Goal: Task Accomplishment & Management: Use online tool/utility

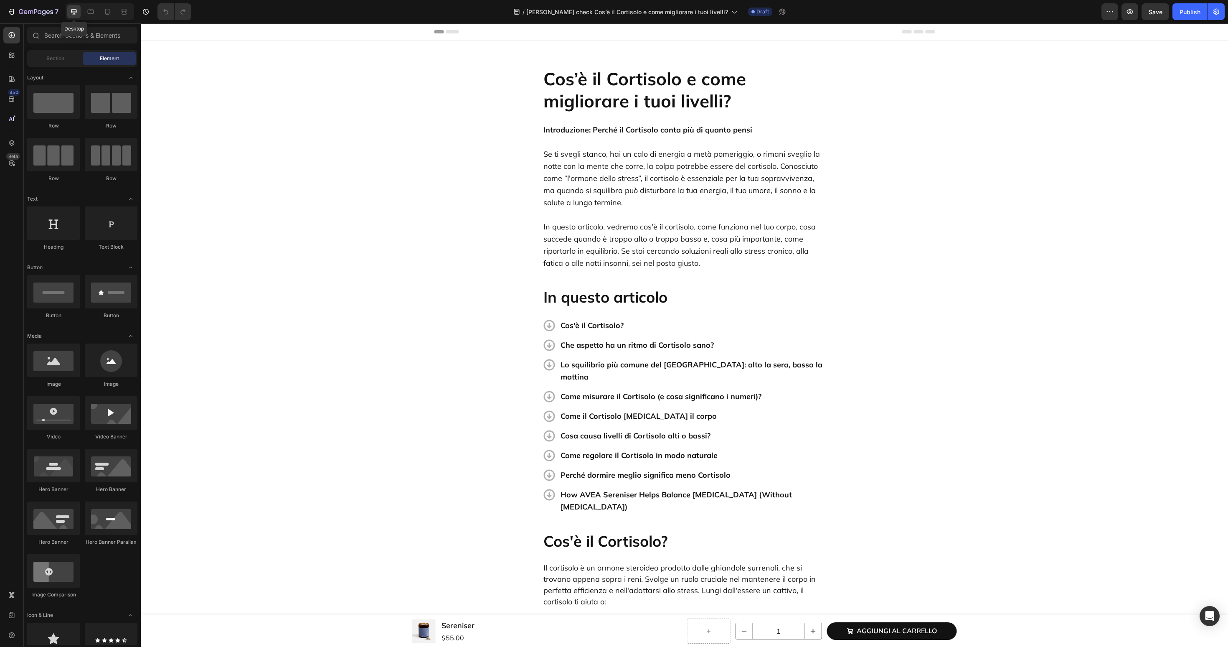
click at [76, 14] on icon at bounding box center [74, 12] width 8 height 8
click at [113, 13] on div at bounding box center [107, 11] width 13 height 13
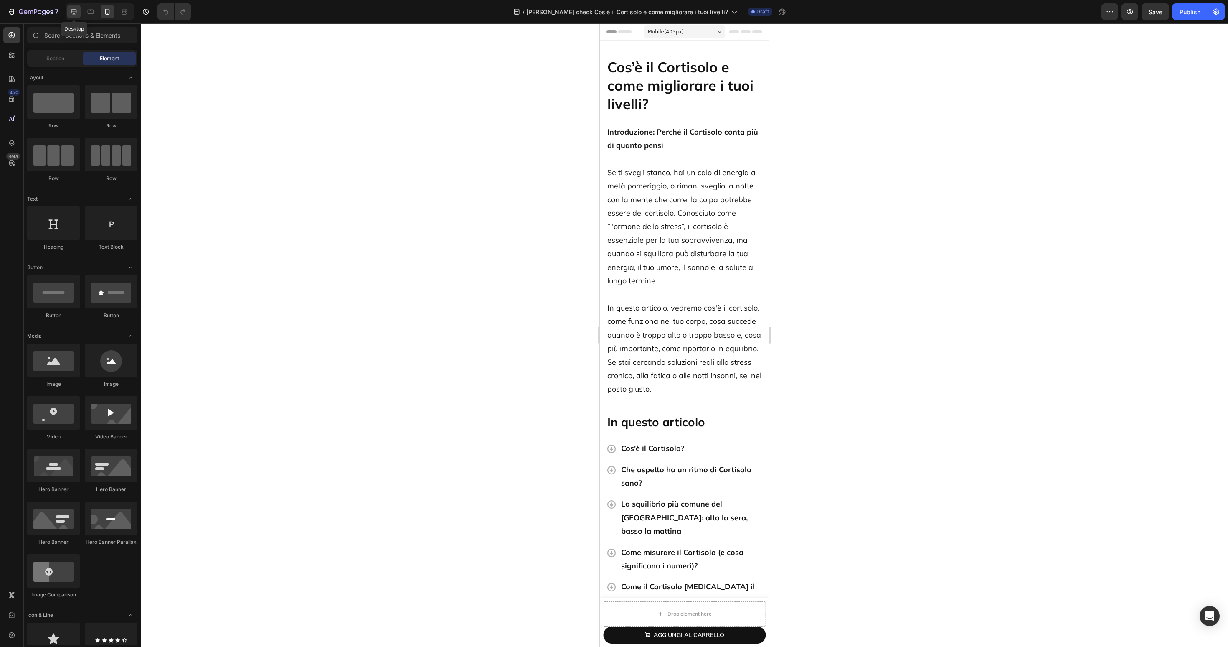
click at [69, 14] on div at bounding box center [73, 11] width 13 height 13
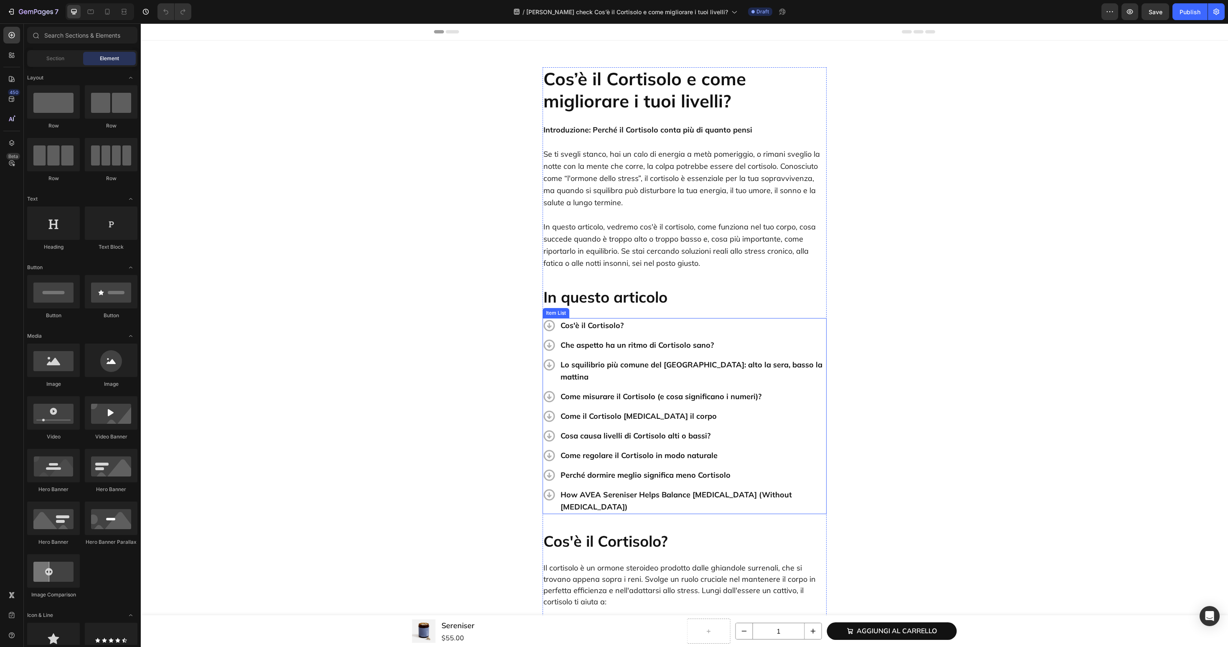
click at [673, 488] on p "How AVEA Sereniser Helps Balance [MEDICAL_DATA] (Without [MEDICAL_DATA])" at bounding box center [693, 500] width 265 height 24
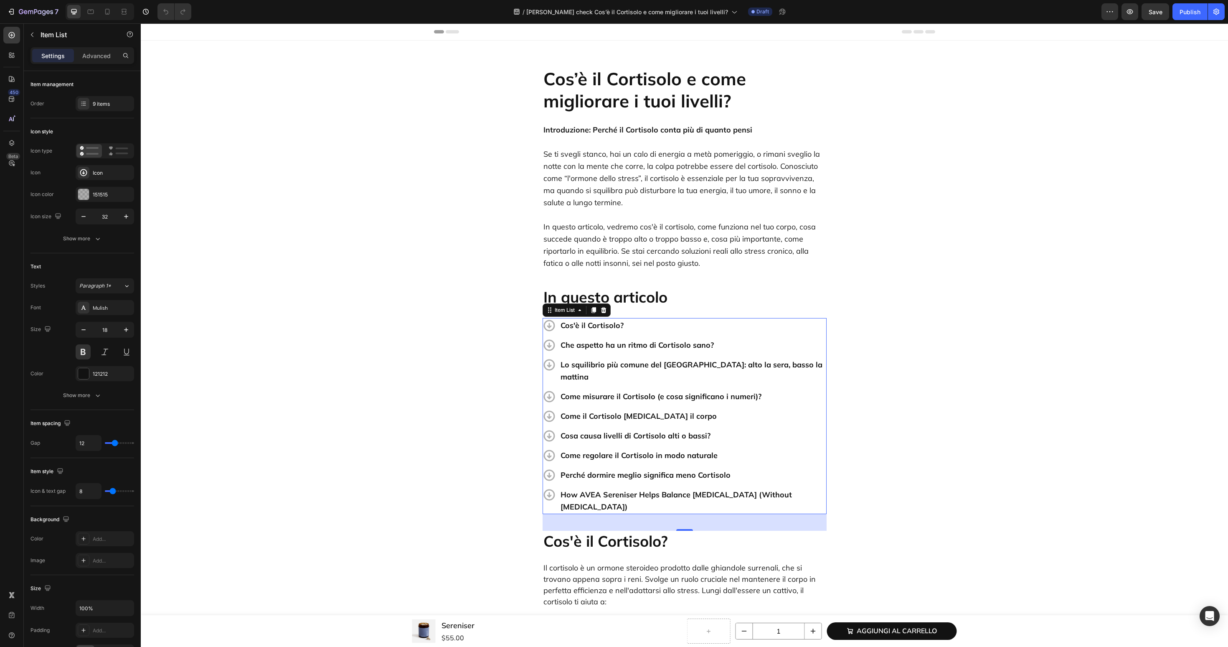
click at [673, 488] on p "How AVEA Sereniser Helps Balance [MEDICAL_DATA] (Without [MEDICAL_DATA])" at bounding box center [693, 500] width 265 height 24
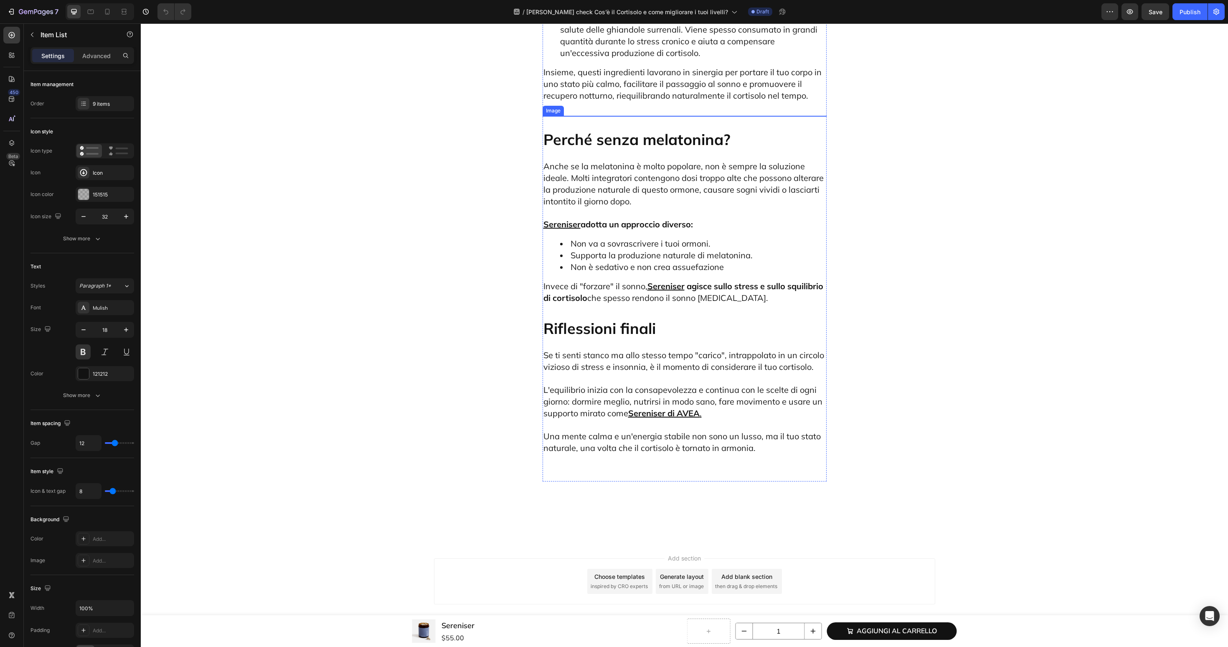
scroll to position [3184, 0]
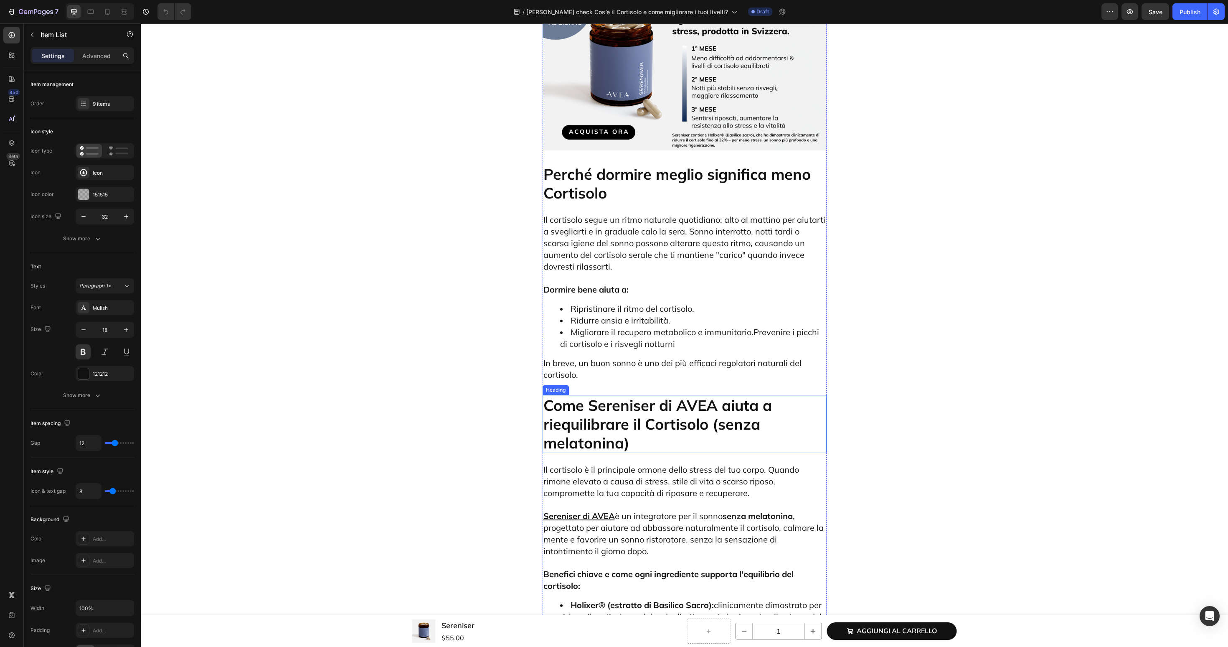
click at [647, 395] on h2 "Come Sereniser di AVEA aiuta a riequilibrare il Cortisolo (senza melatonina)" at bounding box center [685, 424] width 284 height 58
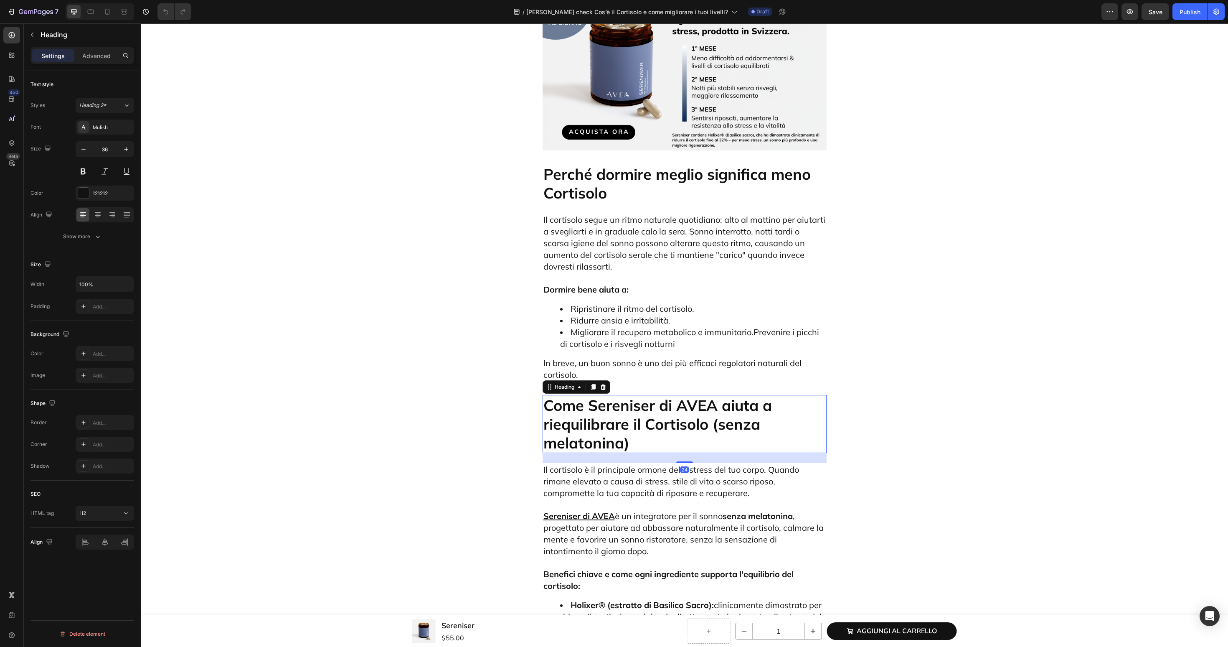
click at [647, 395] on h2 "Come Sereniser di AVEA aiuta a riequilibrare il Cortisolo (senza melatonina)" at bounding box center [685, 424] width 284 height 58
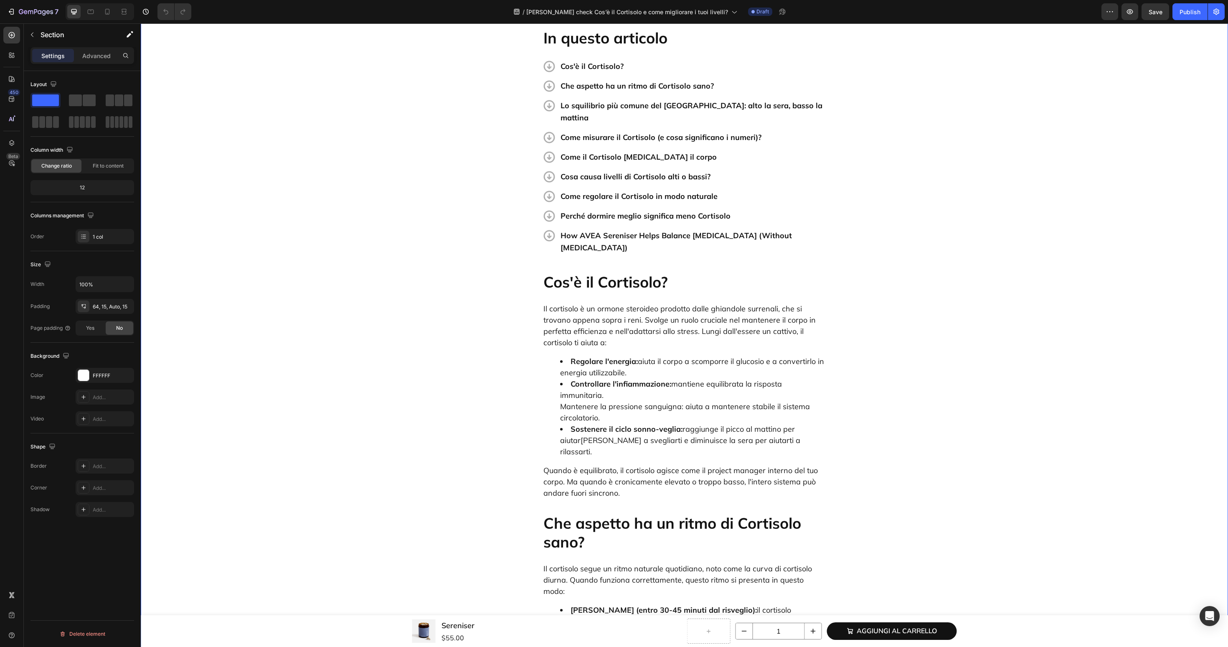
scroll to position [0, 0]
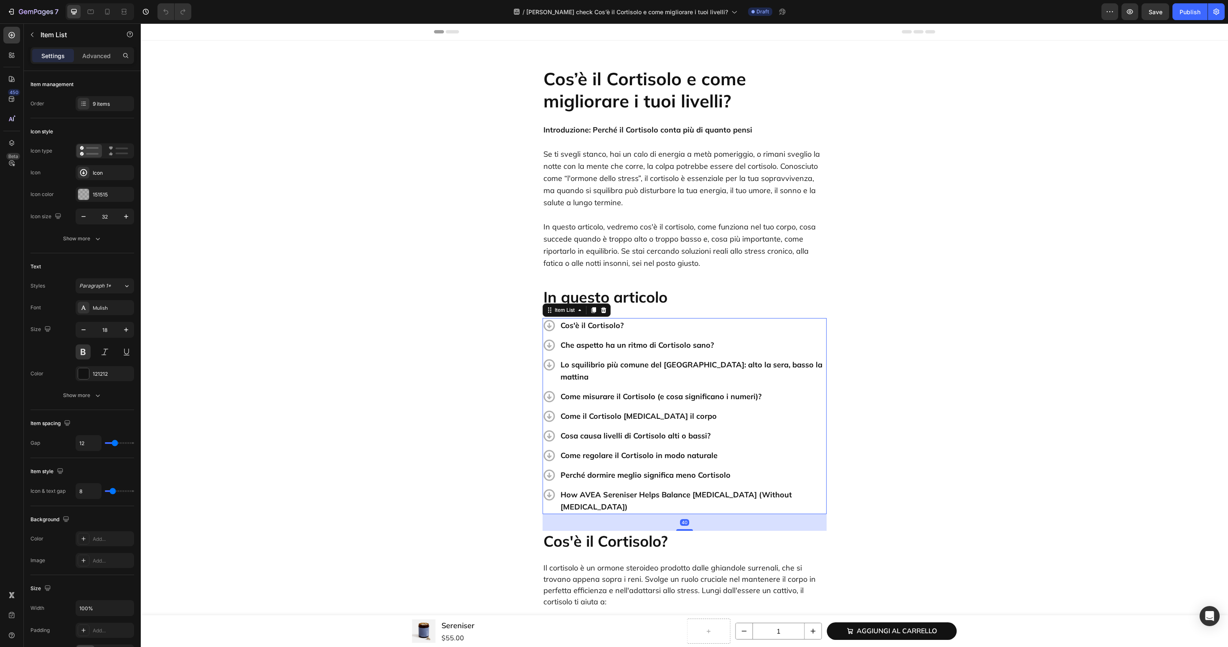
click at [628, 488] on p "How AVEA Sereniser Helps Balance [MEDICAL_DATA] (Without [MEDICAL_DATA])" at bounding box center [693, 500] width 265 height 24
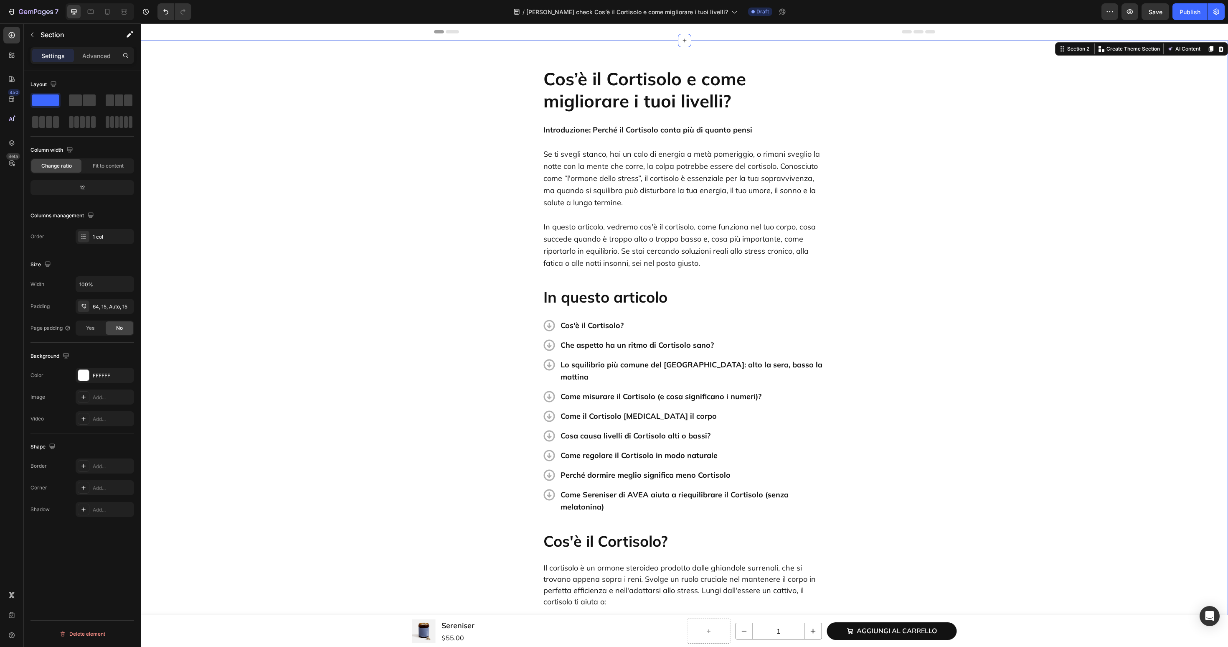
click at [1151, 14] on span "Save" at bounding box center [1156, 11] width 14 height 7
click at [1187, 12] on div "Publish" at bounding box center [1190, 12] width 21 height 9
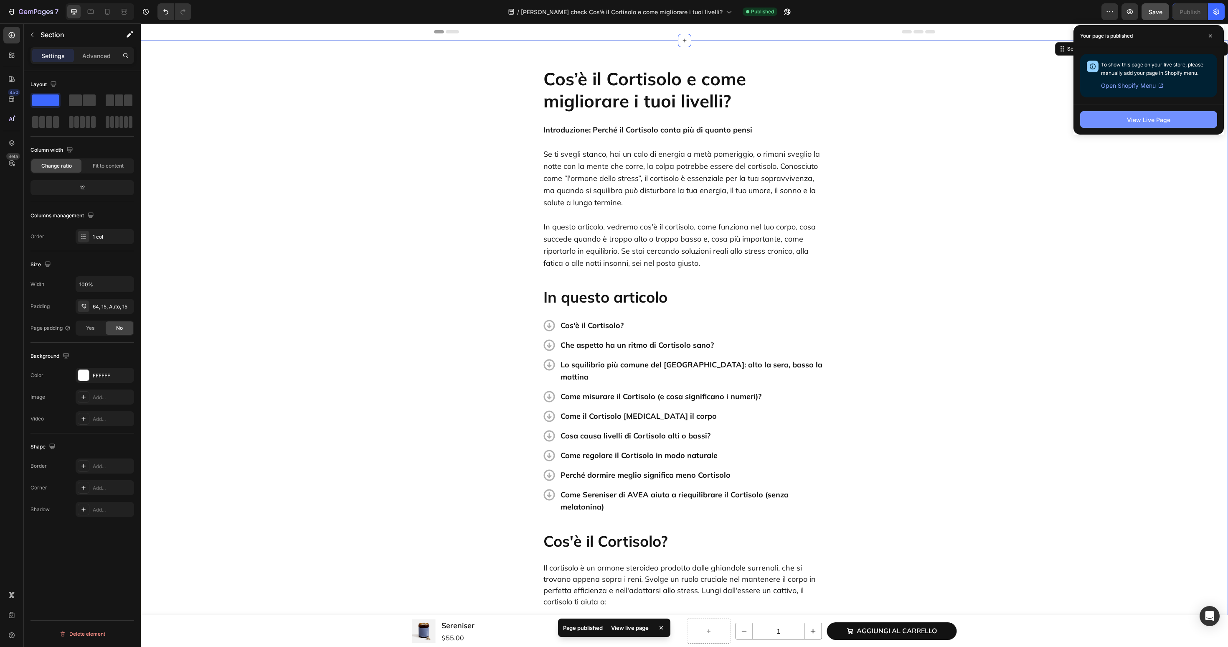
click at [1142, 122] on div "View Live Page" at bounding box center [1148, 119] width 43 height 9
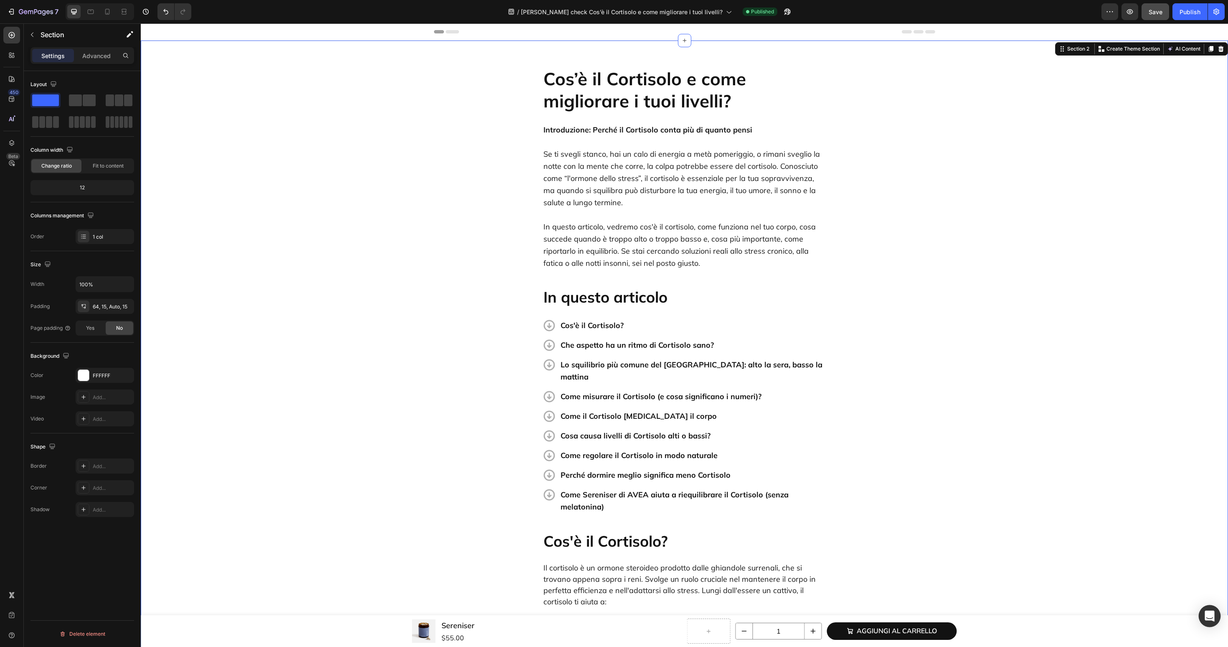
click at [1203, 615] on div "Open Intercom Messenger" at bounding box center [1210, 616] width 22 height 22
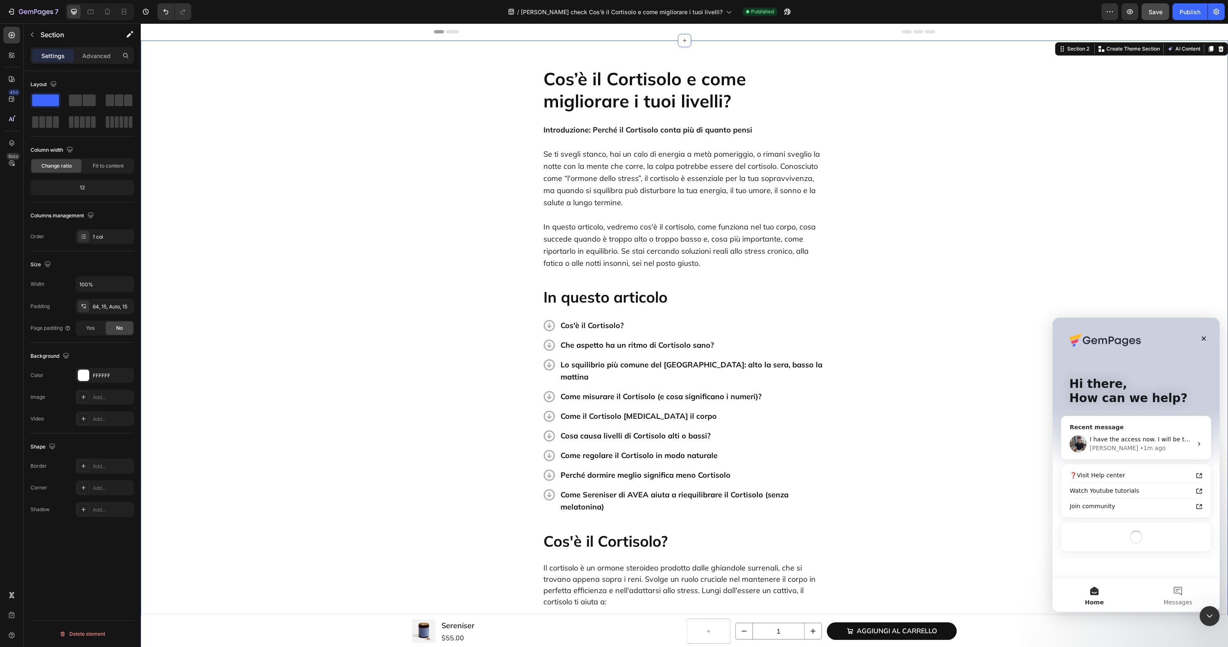
click at [1140, 444] on div "• 1m ago" at bounding box center [1152, 448] width 25 height 9
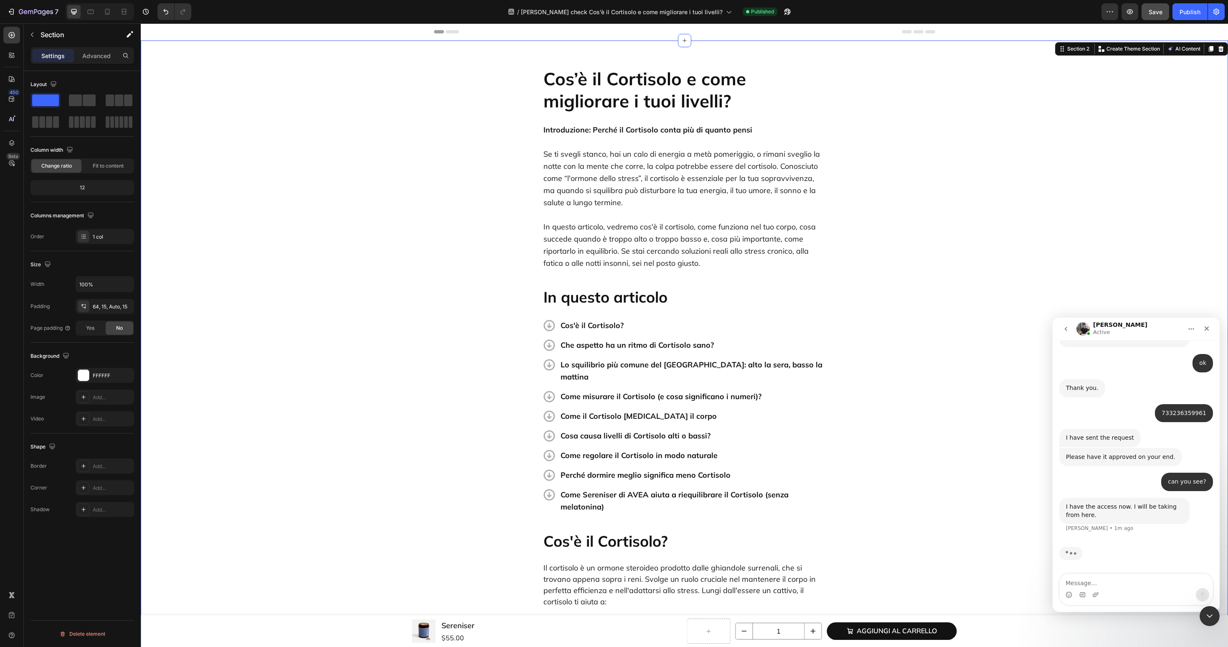
scroll to position [2423, 0]
type textarea "can you"
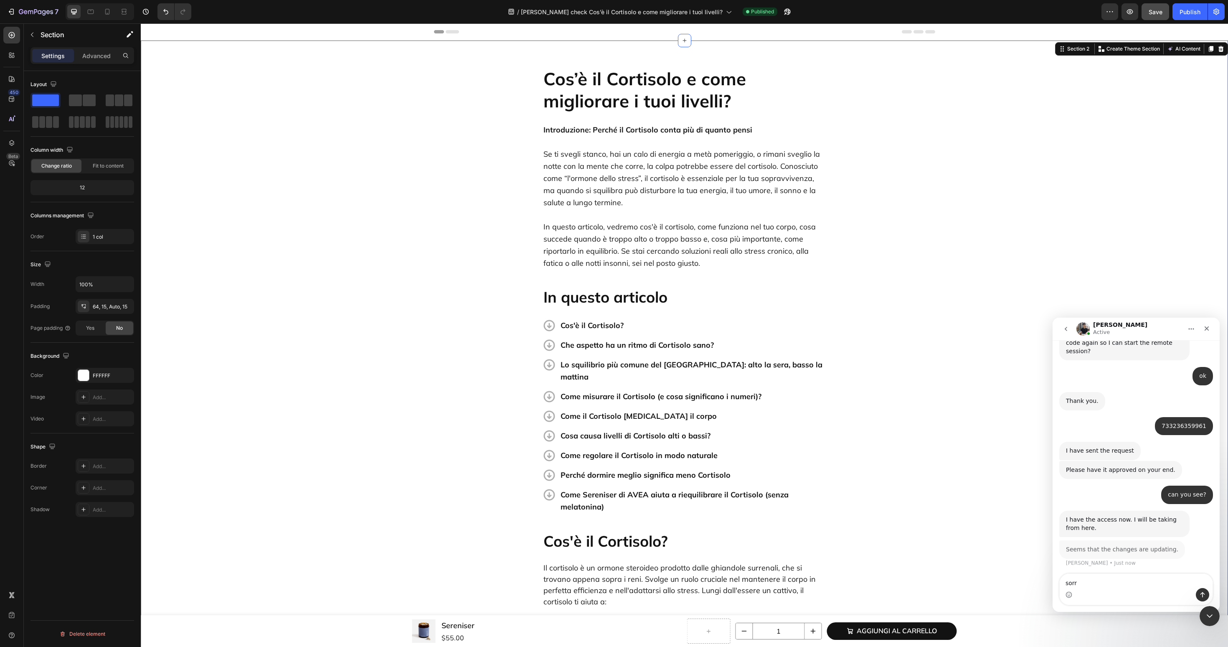
type textarea "sorry"
type textarea "can you try my version"
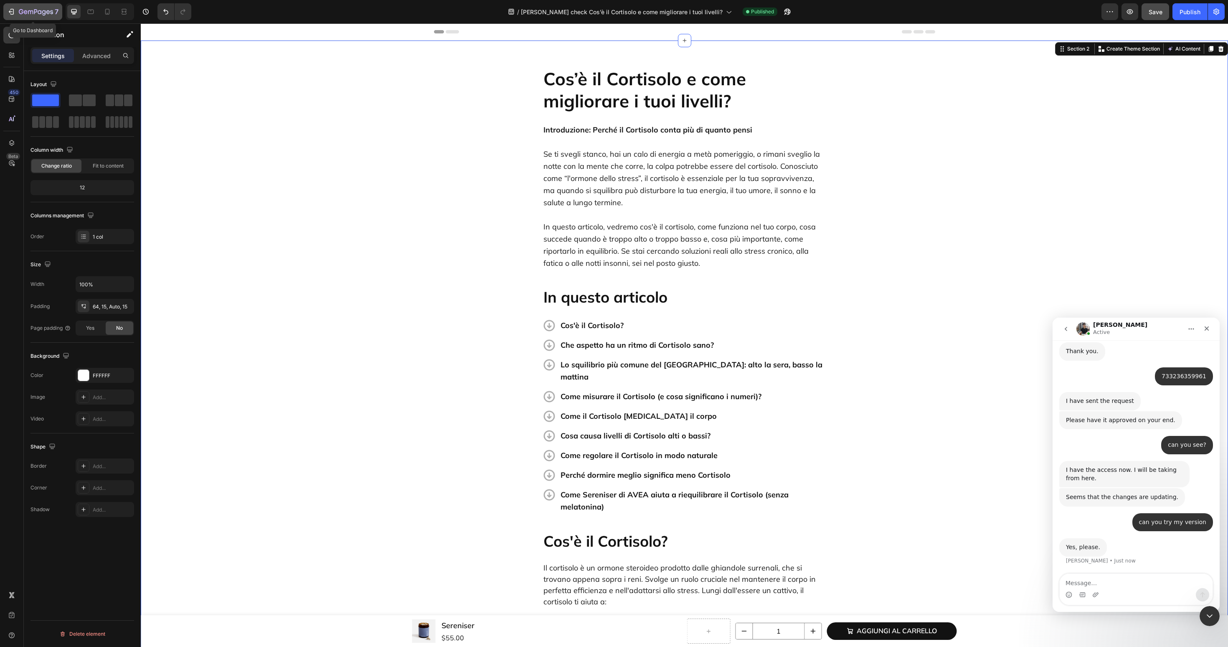
scroll to position [2459, 0]
click at [20, 13] on icon "button" at bounding box center [21, 11] width 5 height 5
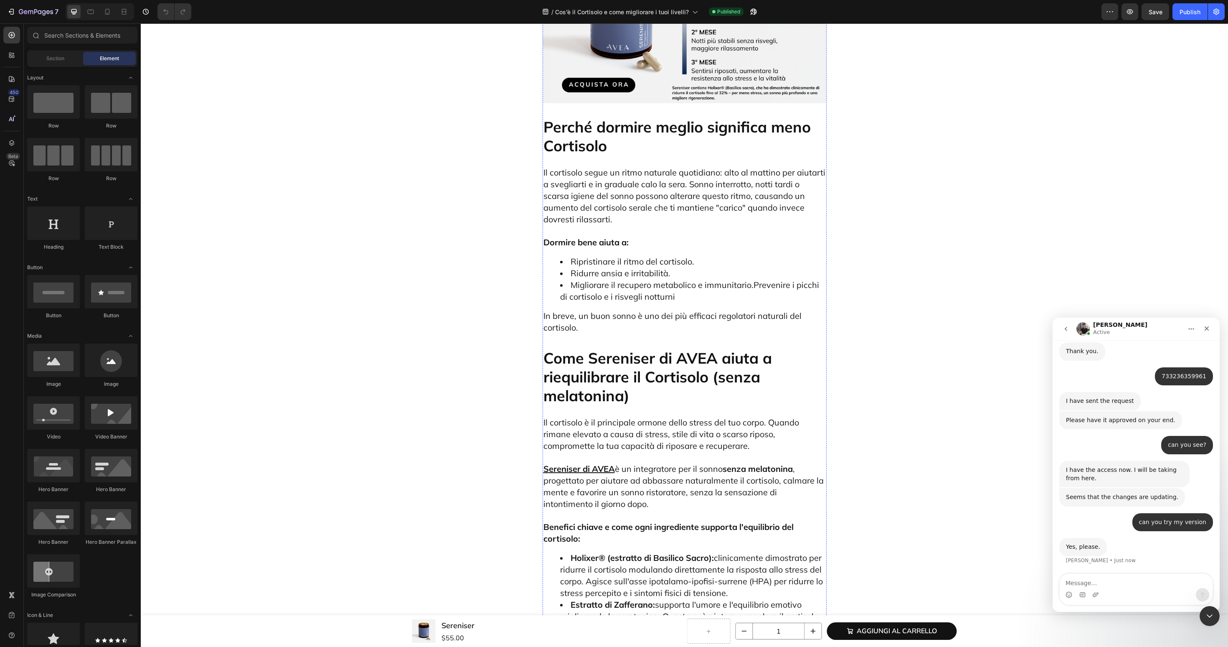
scroll to position [3174, 0]
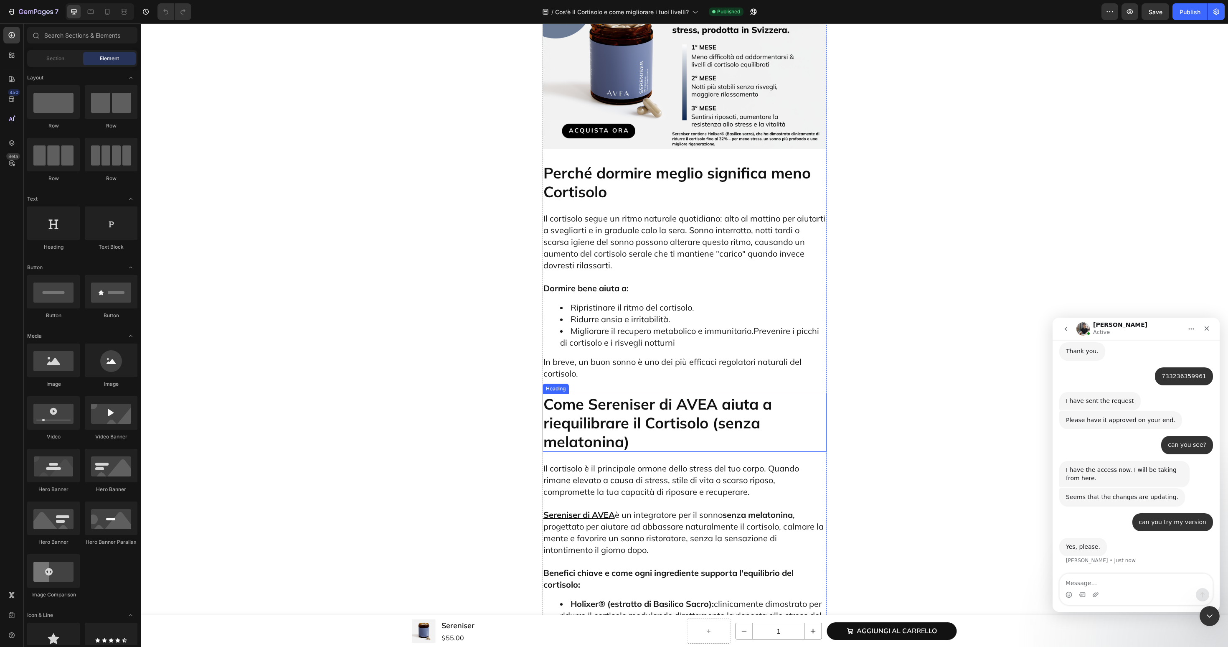
click at [693, 394] on h2 "Come Sereniser di AVEA aiuta a riequilibrare il Cortisolo (senza melatonina)" at bounding box center [685, 423] width 284 height 58
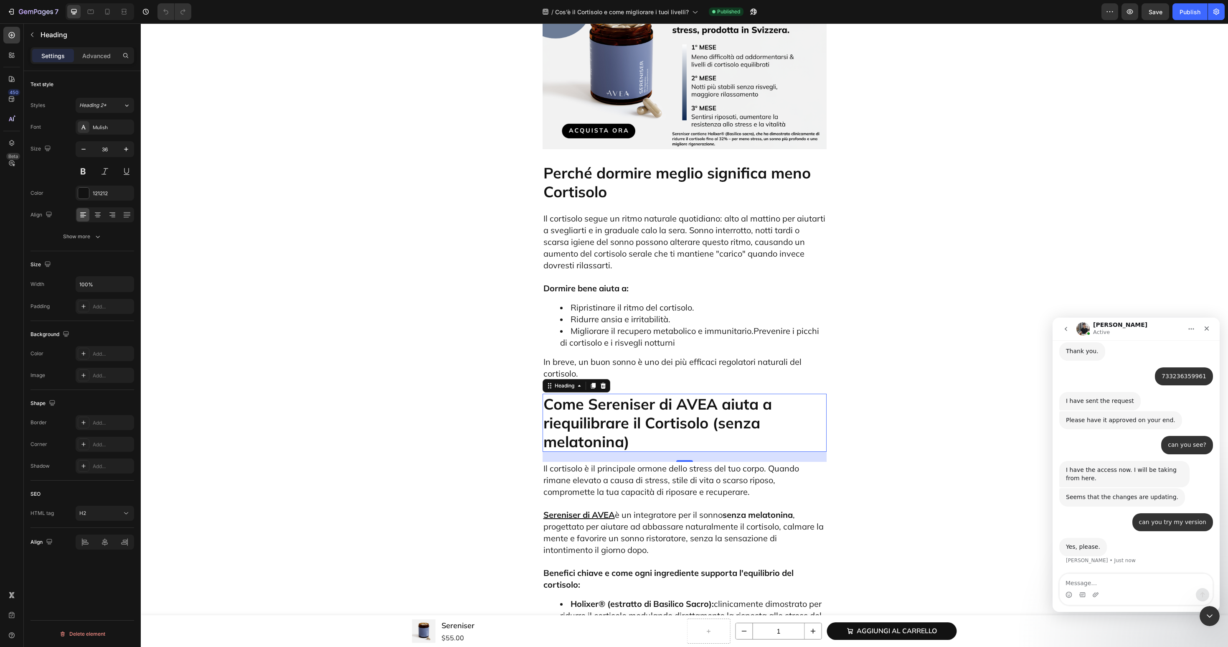
click at [693, 394] on h2 "Come Sereniser di AVEA aiuta a riequilibrare il Cortisolo (senza melatonina)" at bounding box center [685, 423] width 284 height 58
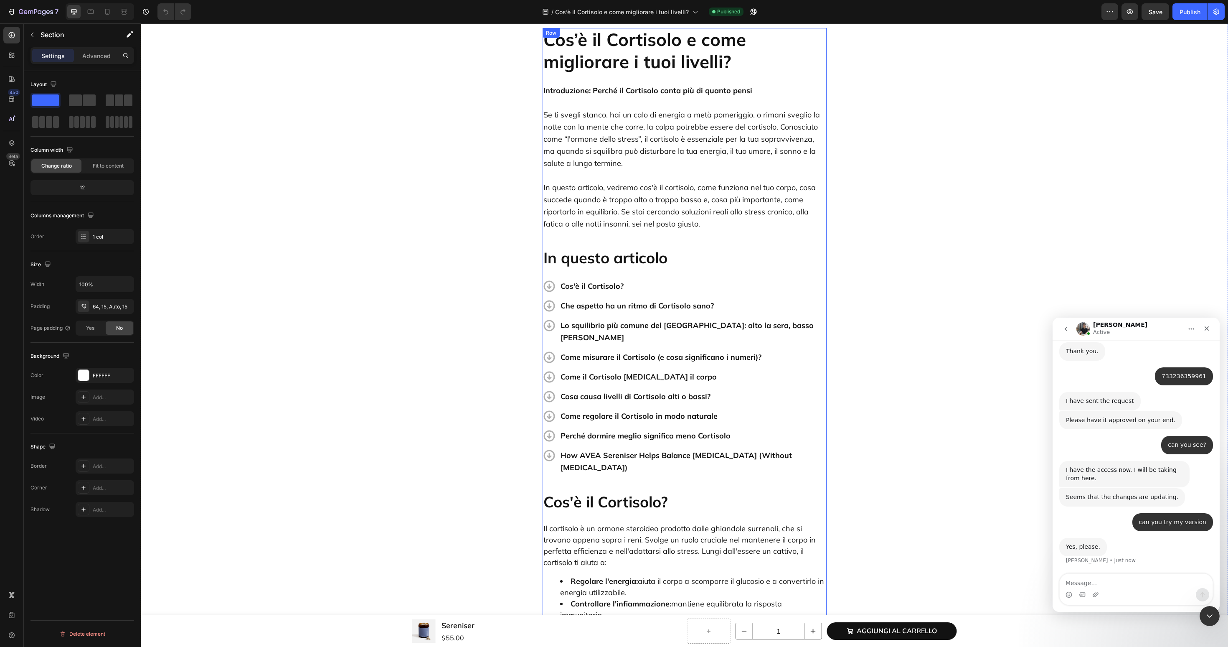
scroll to position [0, 0]
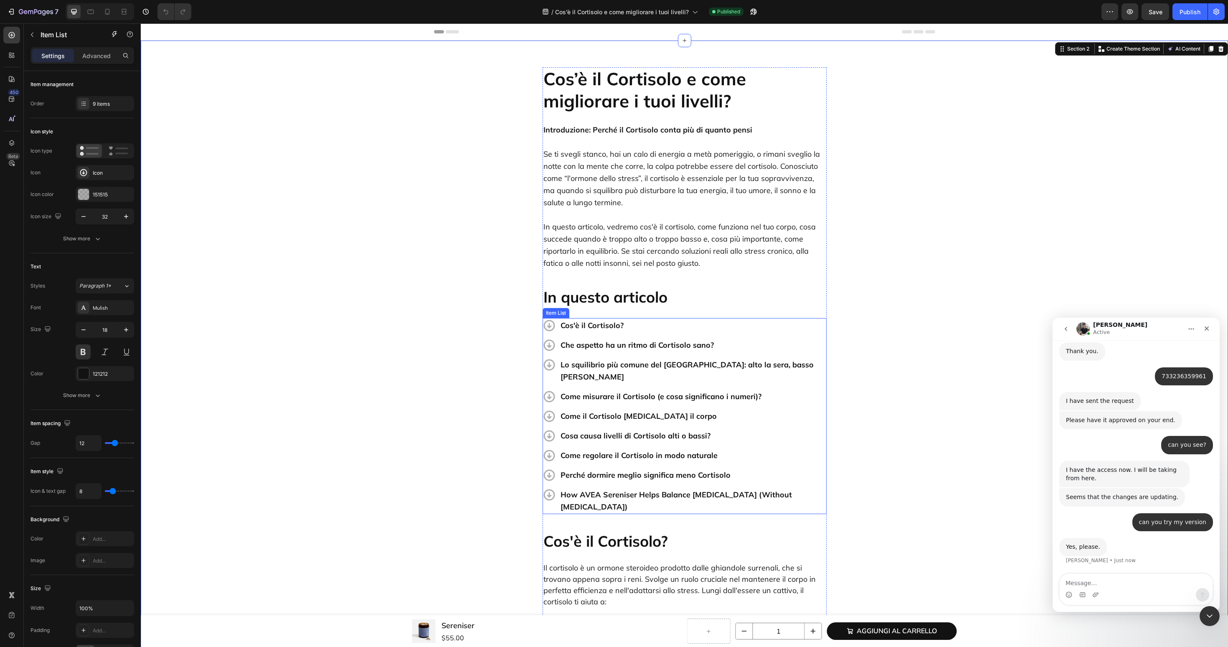
click at [582, 488] on p "How AVEA Sereniser Helps Balance [MEDICAL_DATA] (Without [MEDICAL_DATA])" at bounding box center [693, 500] width 265 height 24
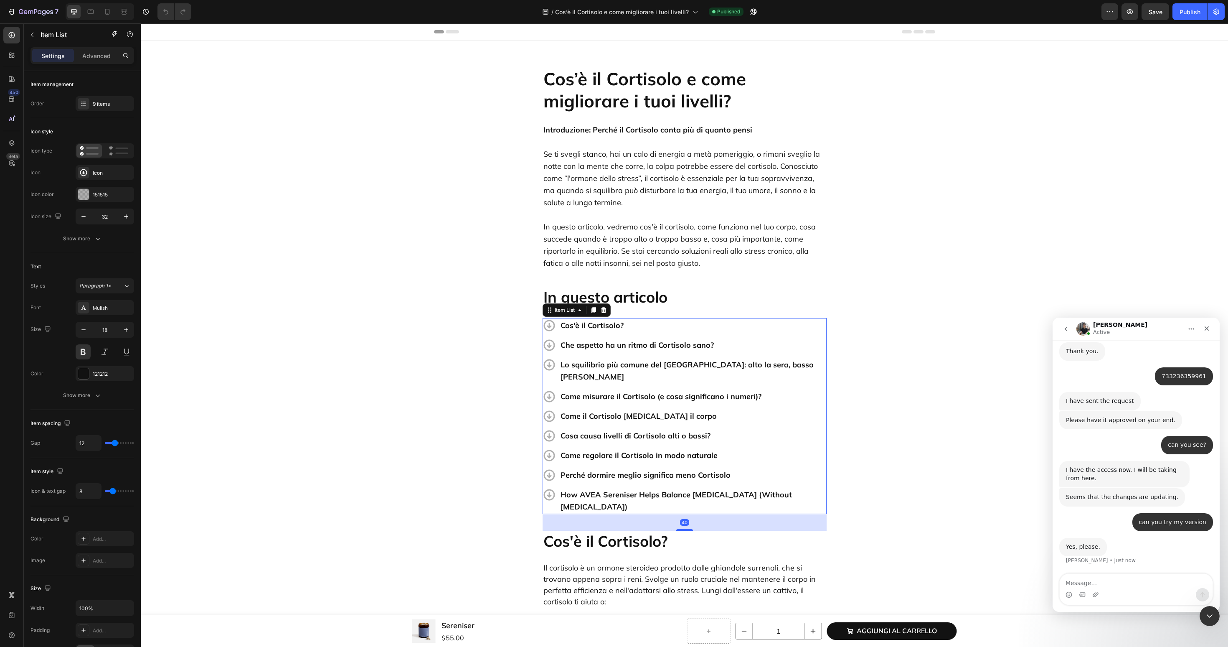
click at [582, 488] on p "How AVEA Sereniser Helps Balance [MEDICAL_DATA] (Without [MEDICAL_DATA])" at bounding box center [693, 500] width 265 height 24
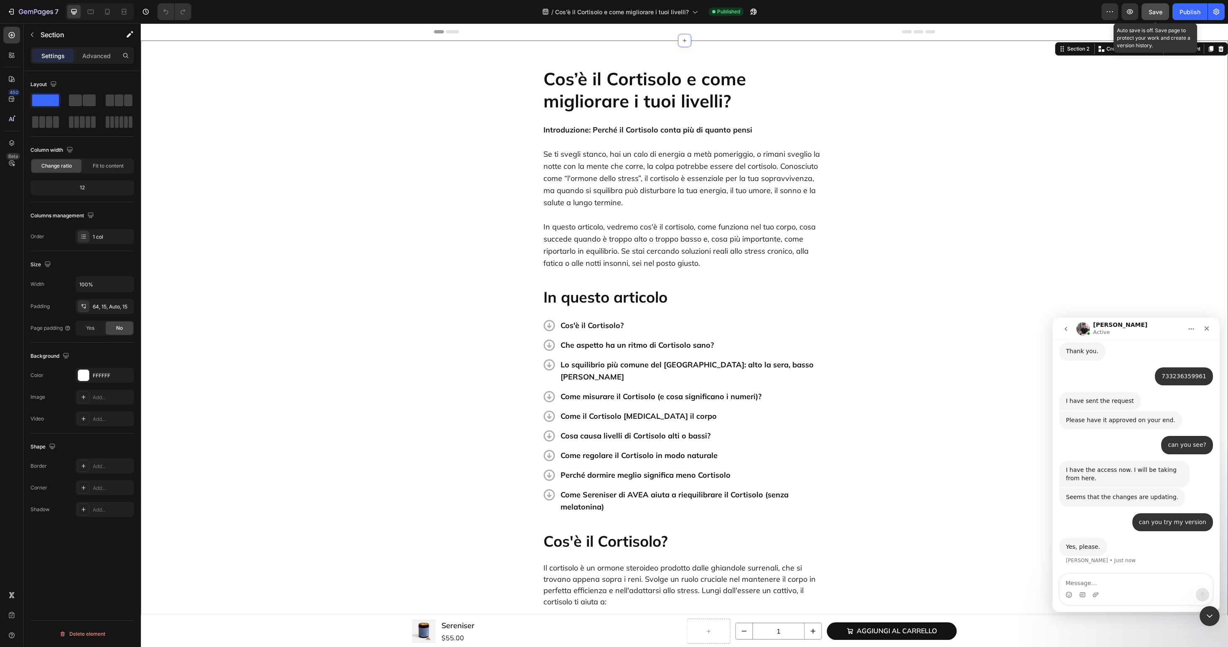
click at [1155, 10] on span "Save" at bounding box center [1156, 11] width 14 height 7
click at [1187, 10] on div "Publish" at bounding box center [1190, 12] width 21 height 9
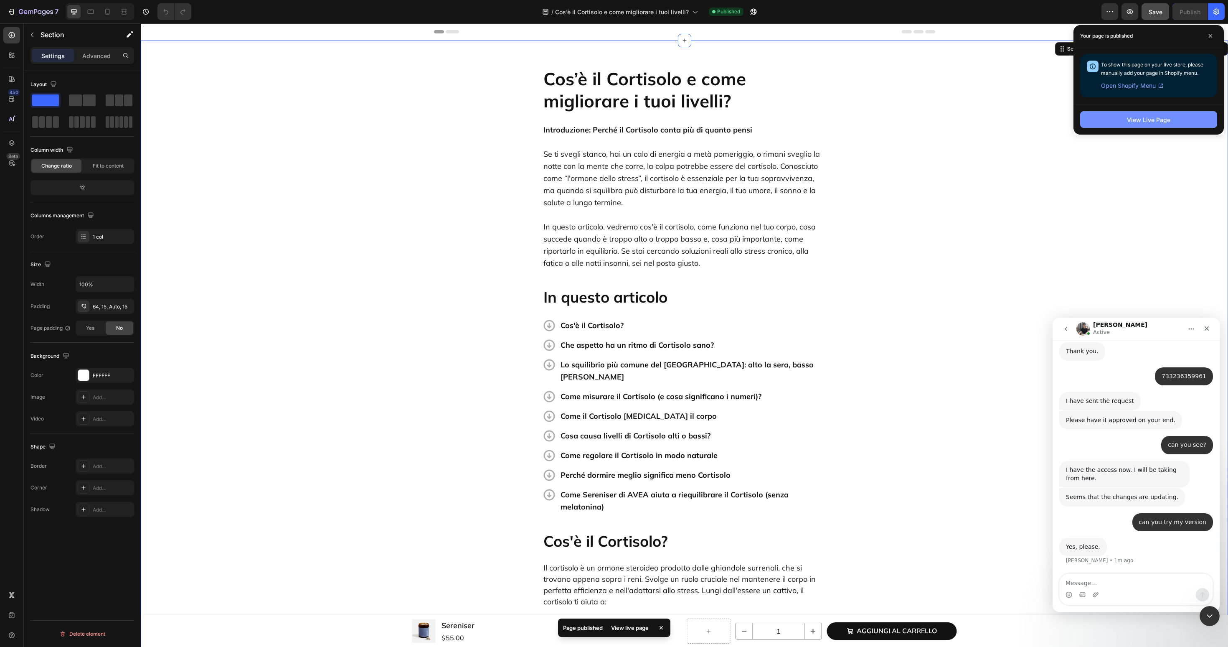
click at [1151, 113] on button "View Live Page" at bounding box center [1148, 119] width 137 height 17
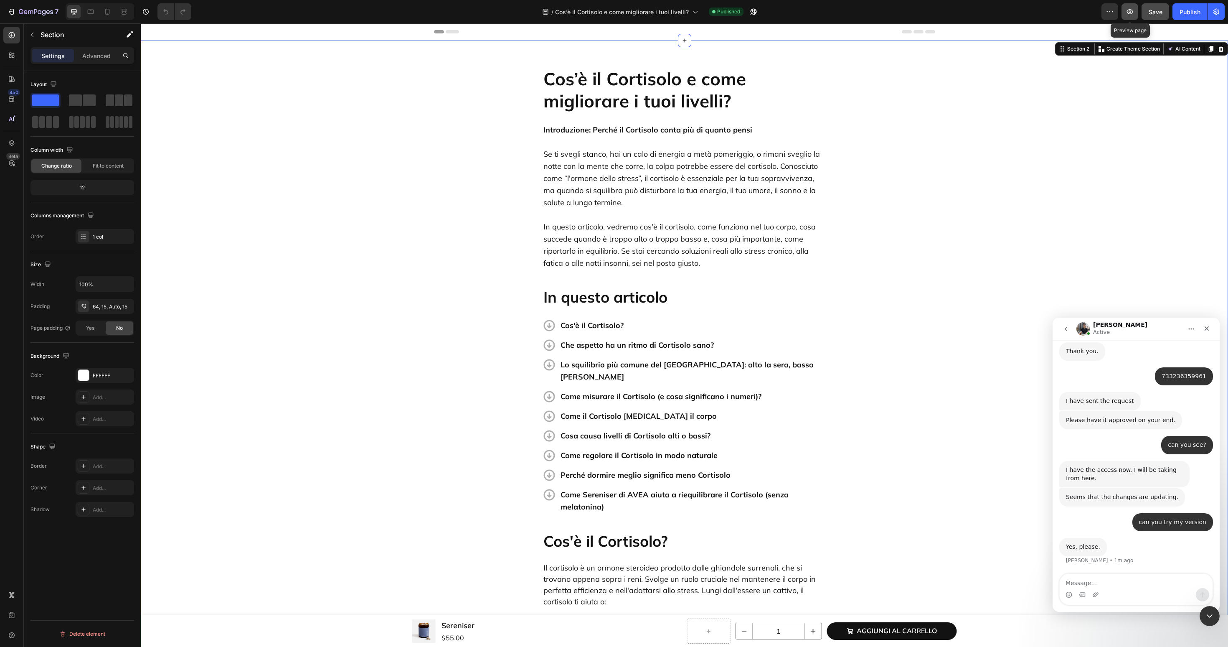
click at [1127, 14] on icon "button" at bounding box center [1130, 12] width 8 height 8
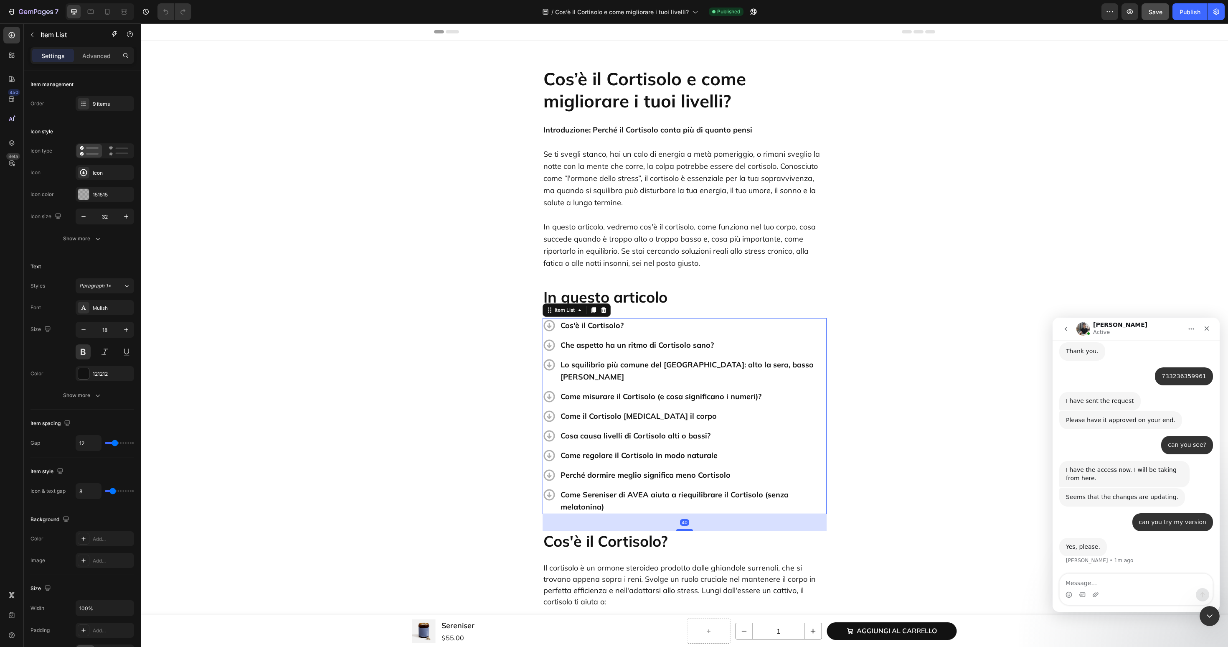
click at [744, 329] on p "Cos'è il Cortisolo?" at bounding box center [693, 325] width 265 height 12
click at [564, 308] on div "Item List" at bounding box center [564, 310] width 23 height 8
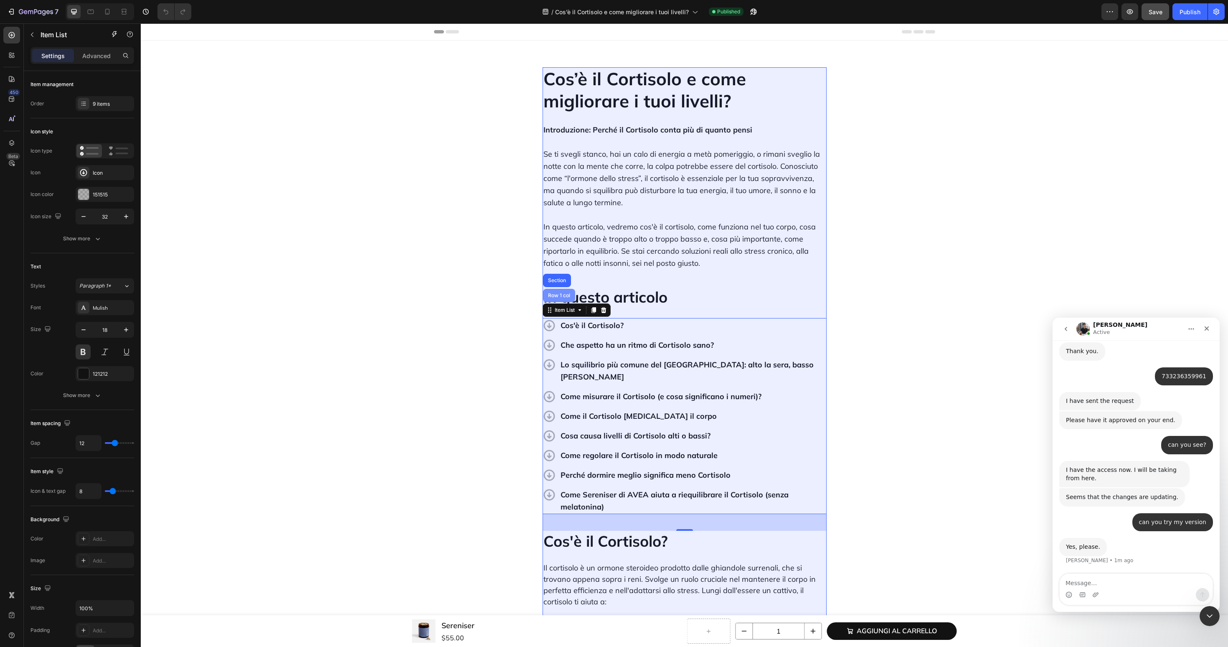
click at [561, 293] on div "Row 1 col" at bounding box center [558, 295] width 25 height 5
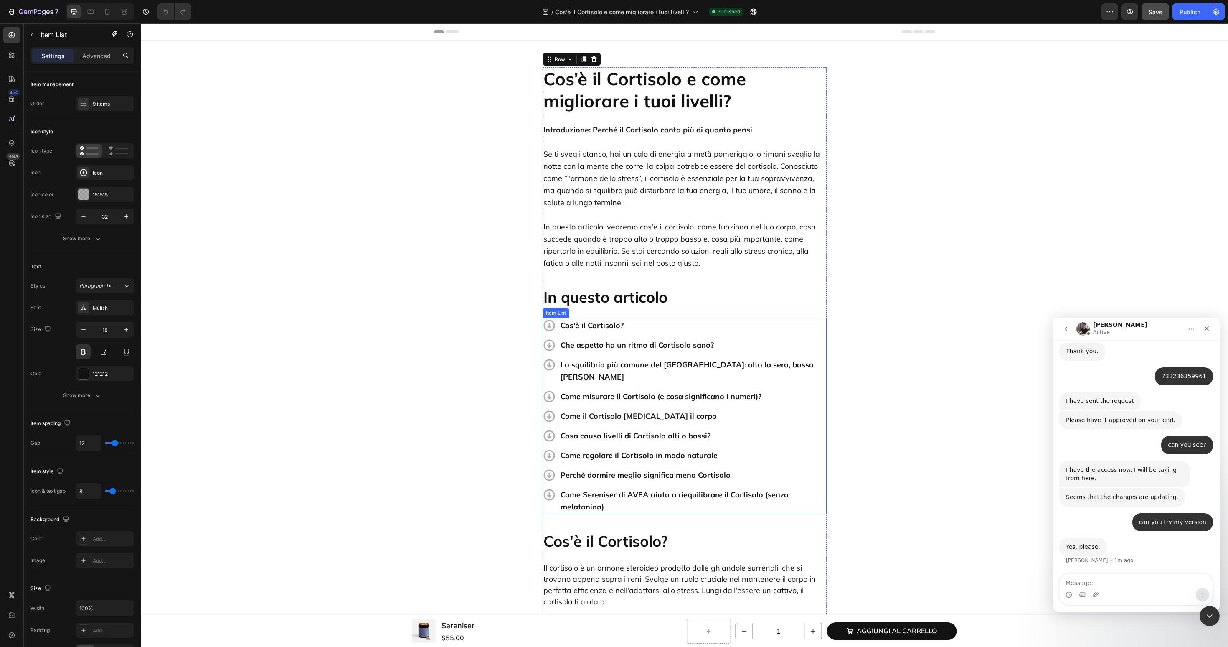
click at [601, 328] on p "Cos'è il Cortisolo?" at bounding box center [693, 325] width 265 height 12
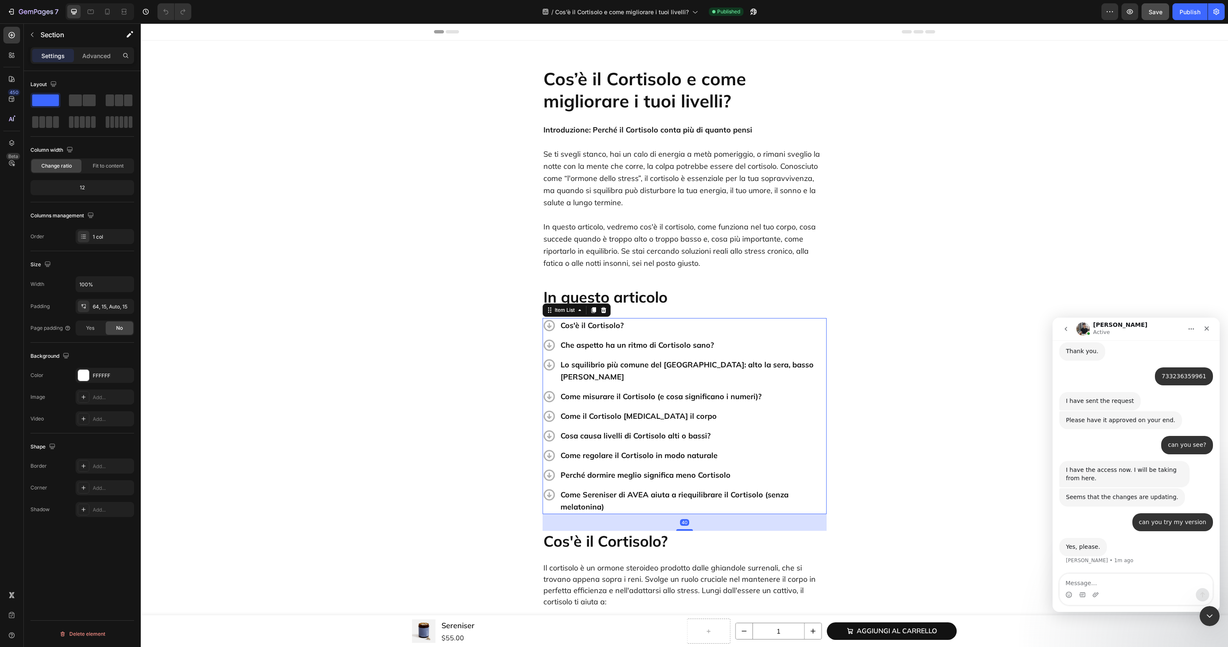
click at [551, 308] on div "Item List" at bounding box center [577, 309] width 68 height 13
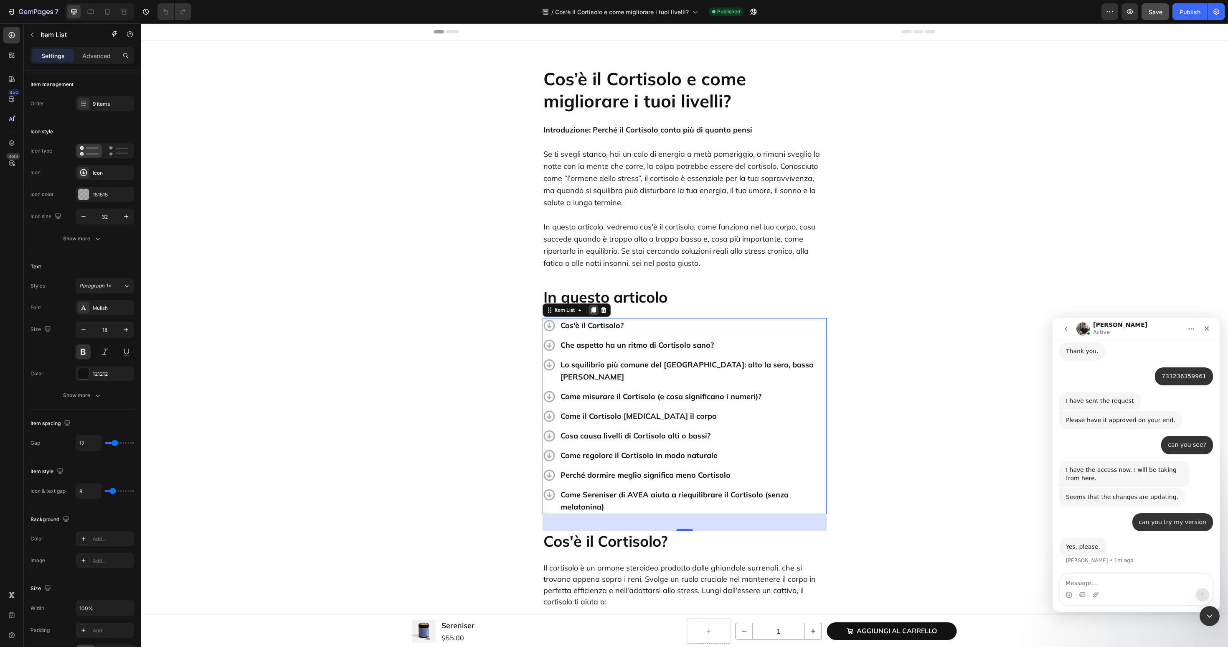
click at [595, 313] on div at bounding box center [594, 310] width 10 height 10
click at [559, 314] on div "Item List" at bounding box center [565, 310] width 40 height 10
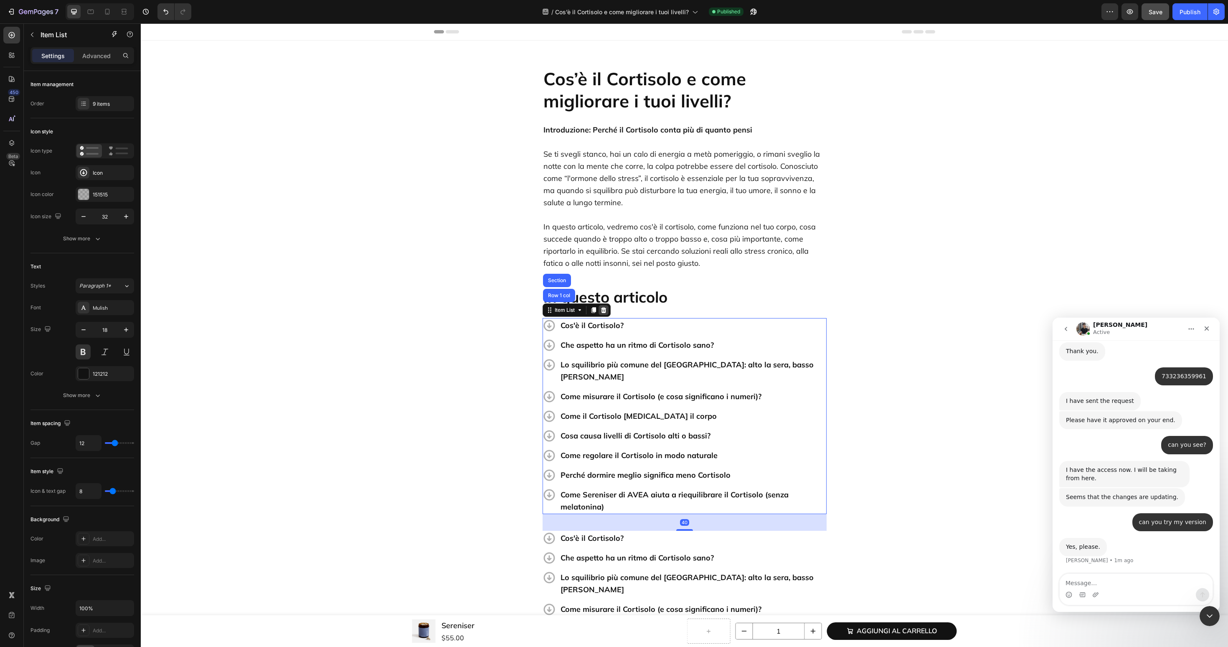
click at [606, 314] on div at bounding box center [604, 310] width 10 height 10
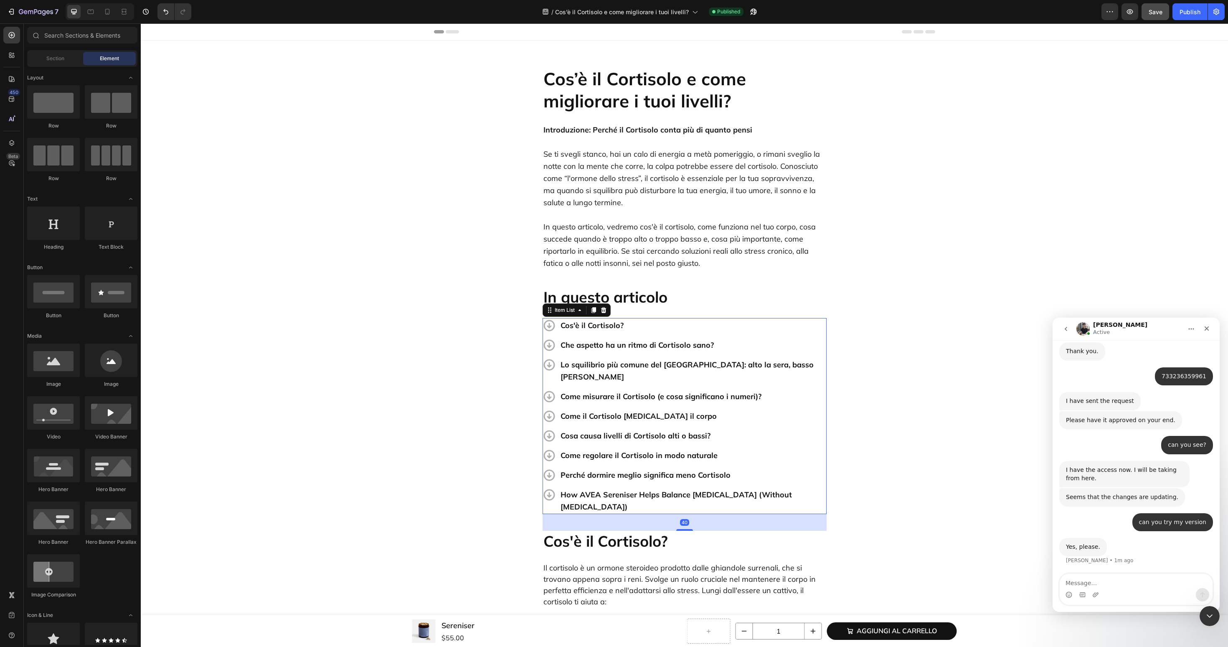
click at [649, 488] on p "How AVEA Sereniser Helps Balance [MEDICAL_DATA] (Without [MEDICAL_DATA])" at bounding box center [693, 500] width 265 height 24
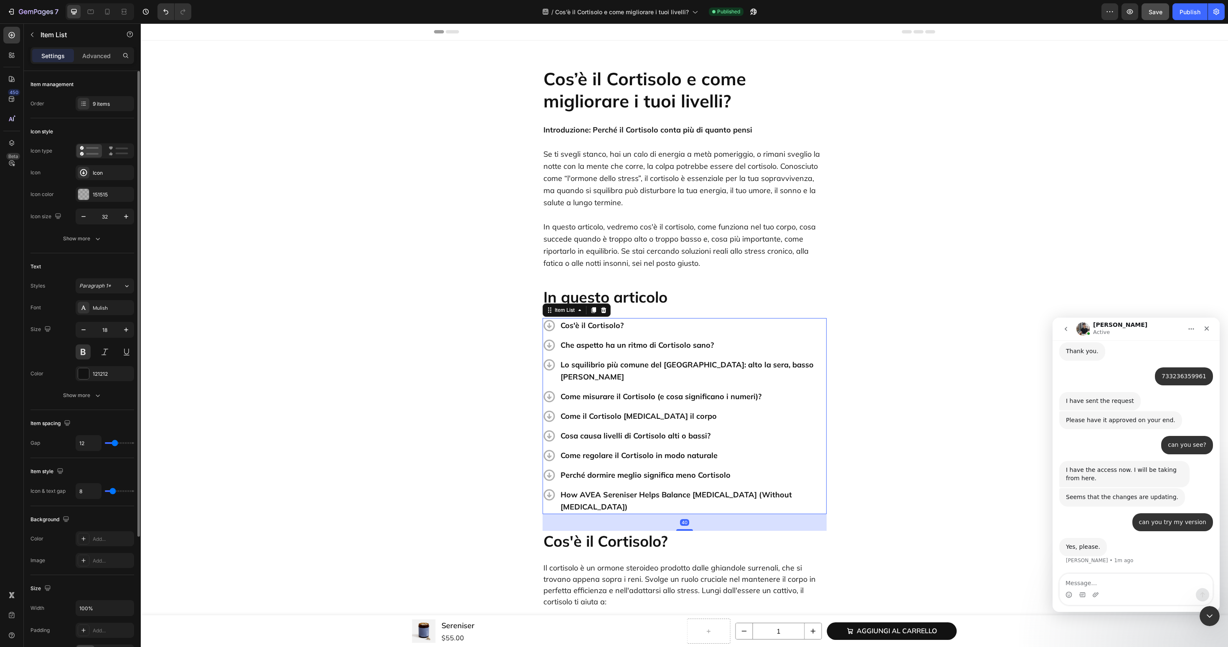
click at [104, 89] on div "Item management" at bounding box center [82, 84] width 104 height 13
click at [97, 104] on div "9 items" at bounding box center [112, 104] width 39 height 8
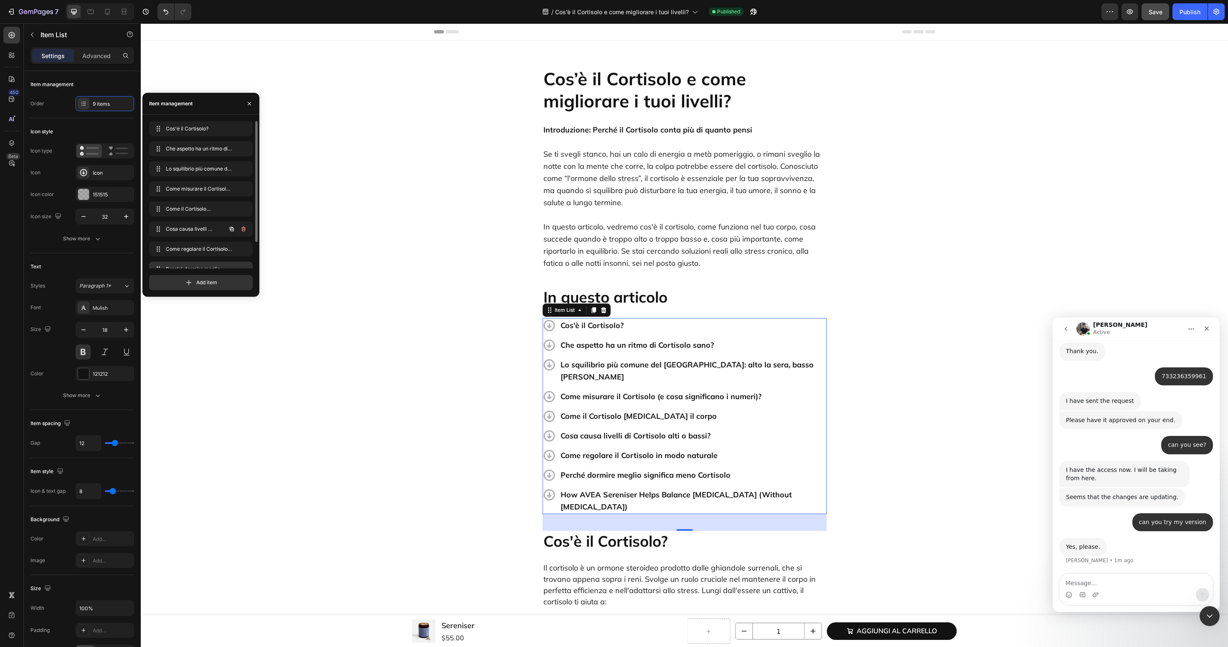
scroll to position [32, 0]
click at [194, 261] on span "How AVEA Sereniser Helps Balance [MEDICAL_DATA] (Without [MEDICAL_DATA])" at bounding box center [195, 258] width 62 height 8
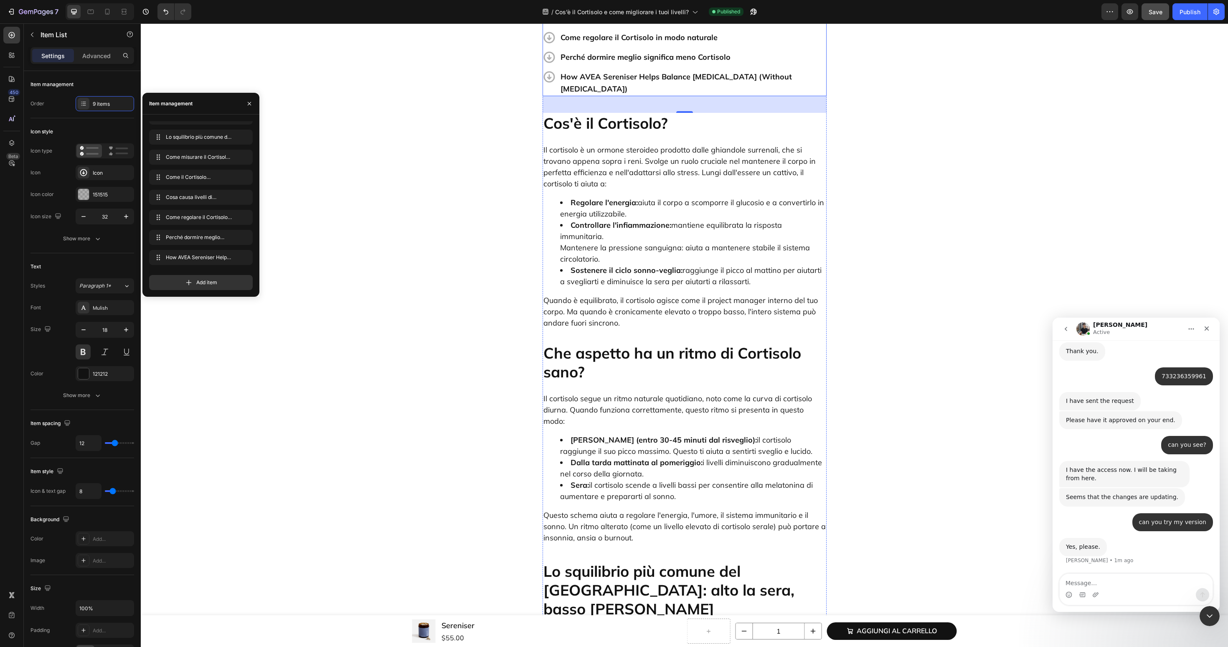
scroll to position [251, 0]
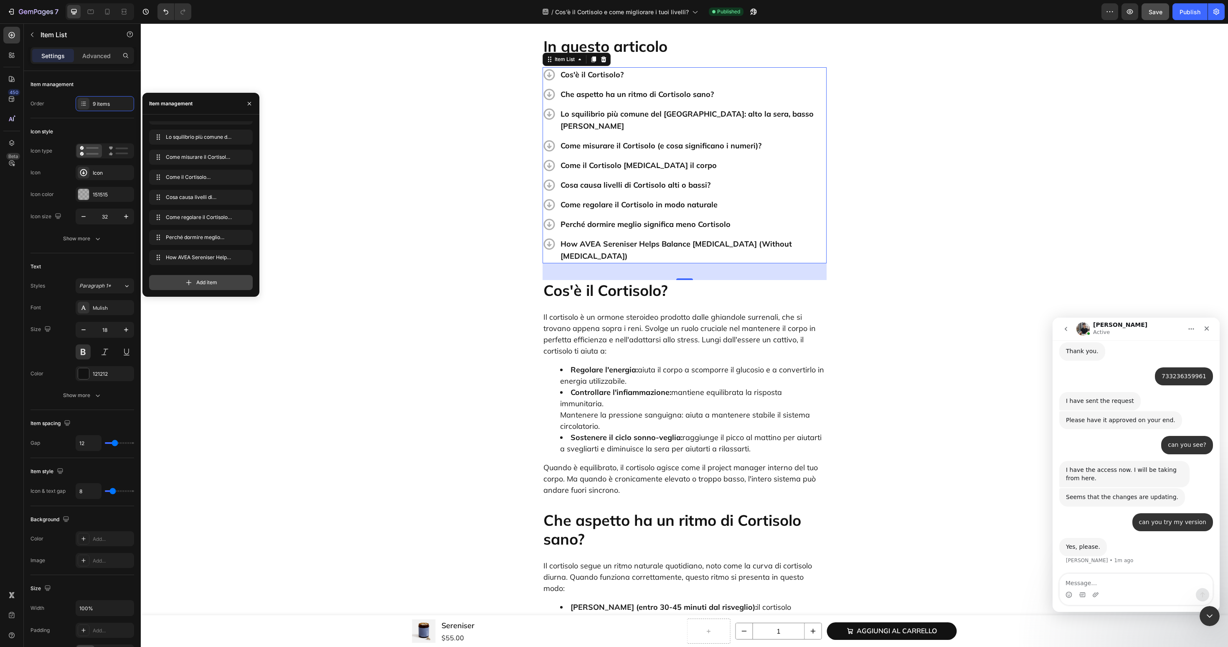
click at [186, 286] on icon at bounding box center [189, 282] width 8 height 8
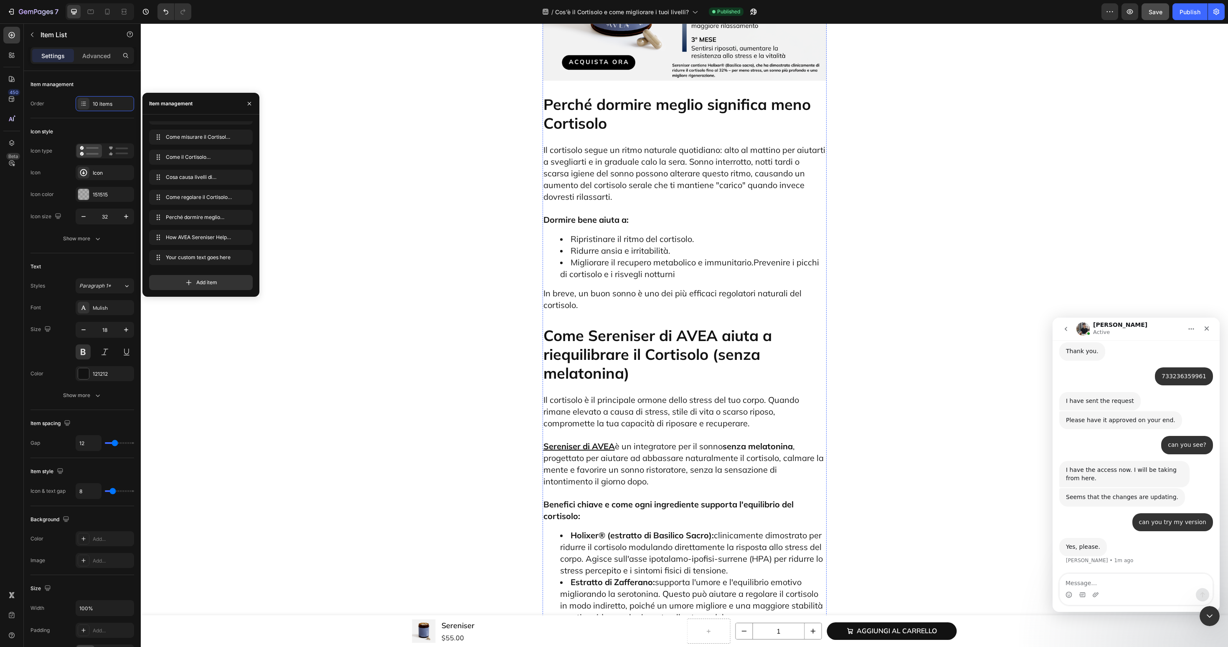
scroll to position [3179, 0]
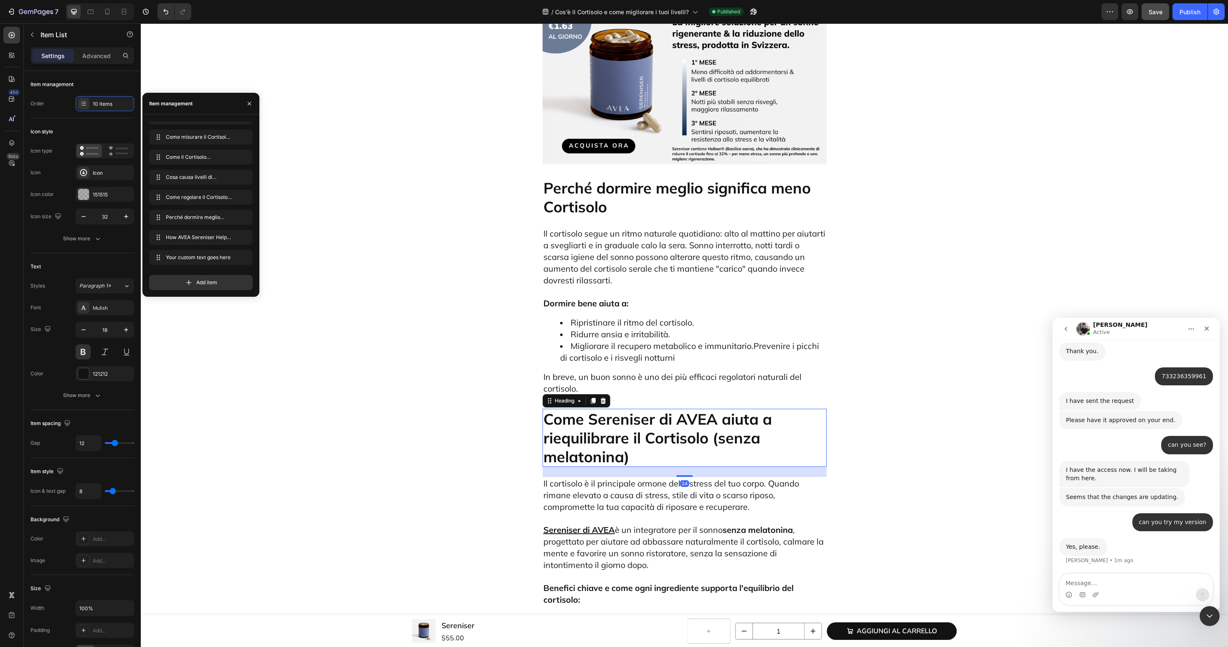
click at [629, 409] on p "Come Sereniser di AVEA aiuta a riequilibrare il Cortisolo (senza melatonina)" at bounding box center [685, 437] width 282 height 56
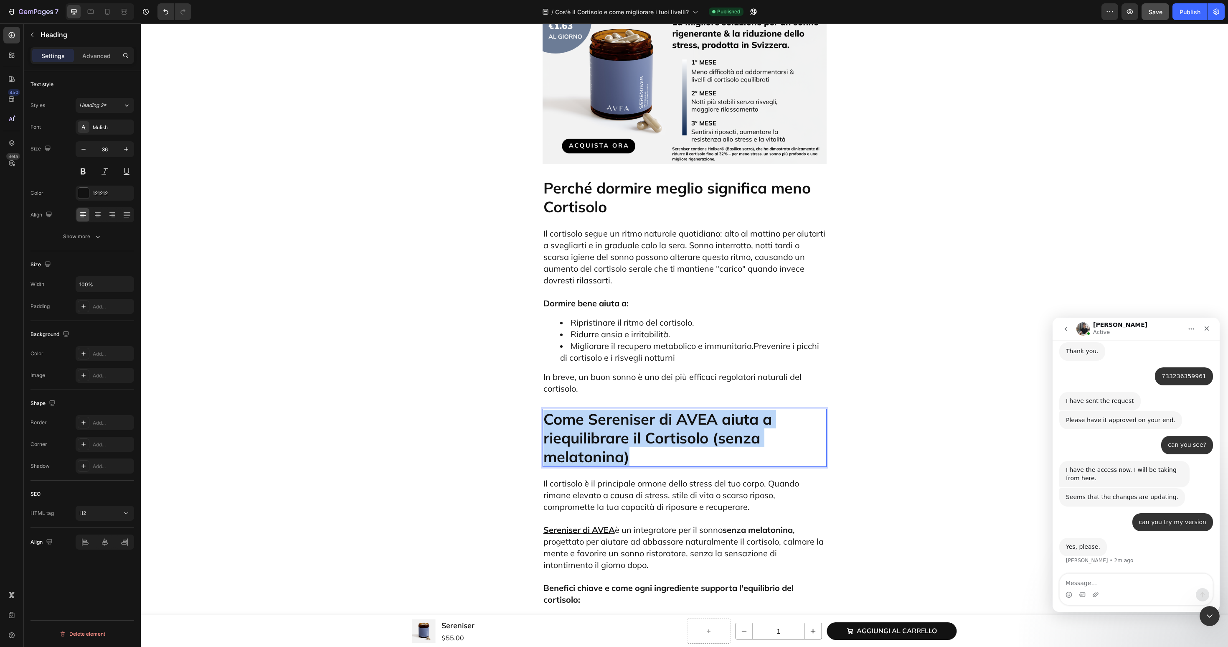
click at [628, 409] on p "Come Sereniser di AVEA aiuta a riequilibrare il Cortisolo (senza melatonina)" at bounding box center [685, 437] width 282 height 56
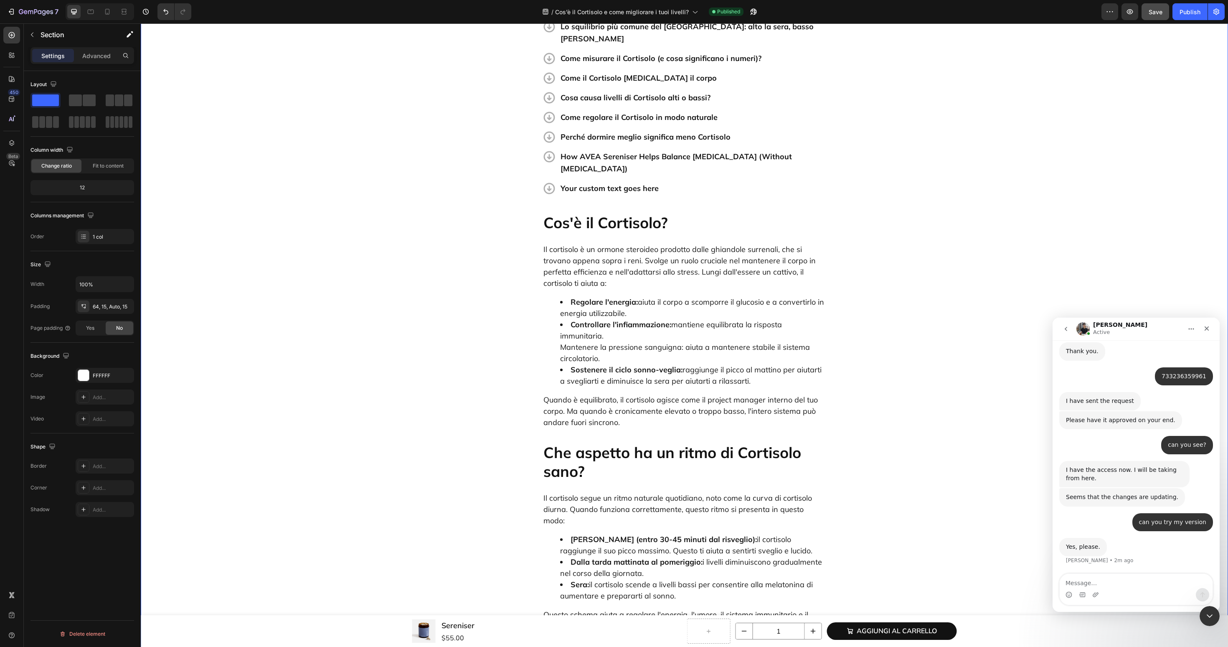
scroll to position [87, 0]
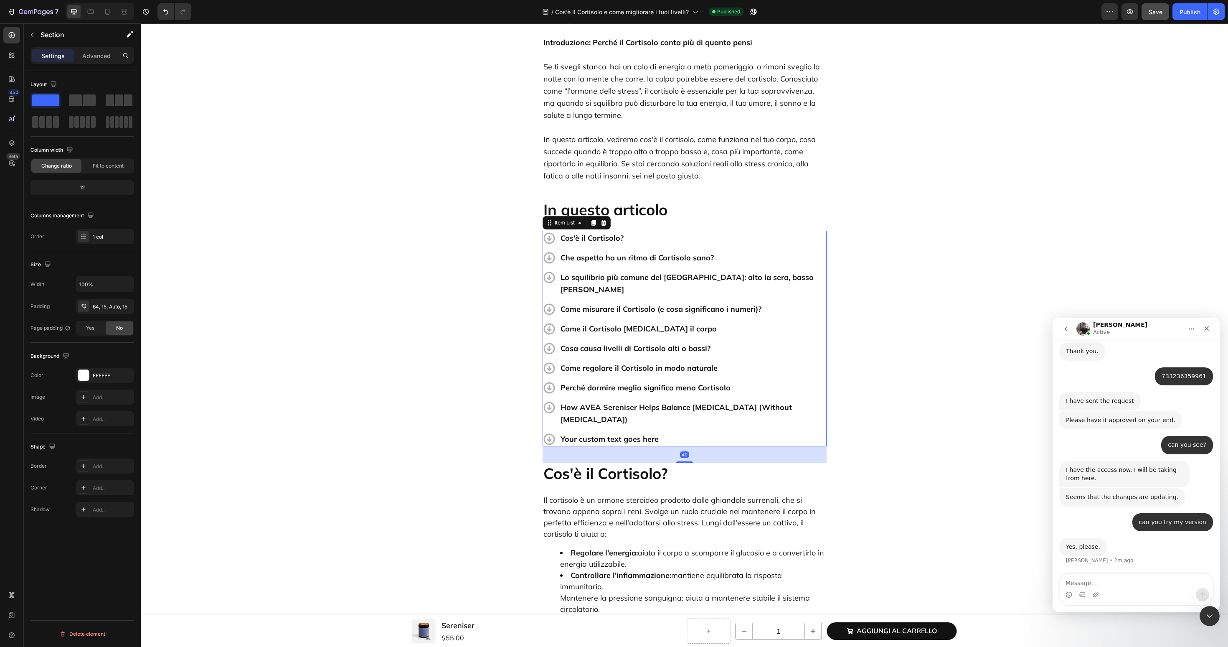
click at [594, 432] on div "Your custom text goes here" at bounding box center [692, 439] width 267 height 15
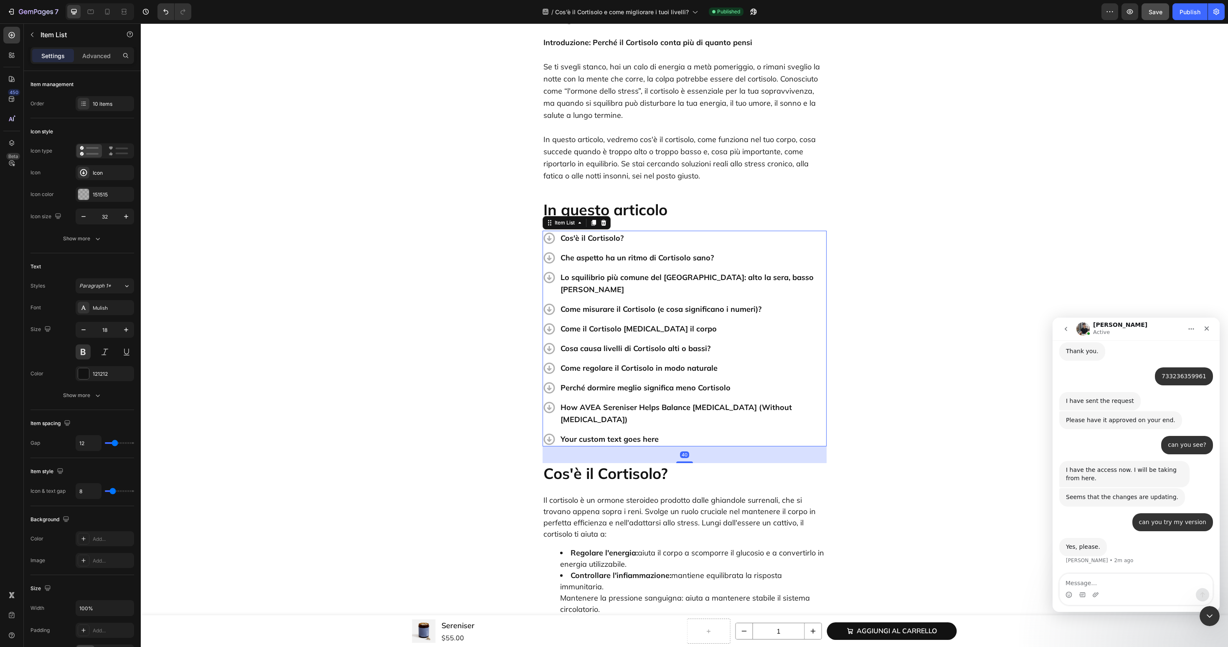
click at [594, 432] on div "Your custom text goes here" at bounding box center [692, 439] width 267 height 15
click at [594, 433] on p "Your custom text goes here" at bounding box center [693, 439] width 265 height 12
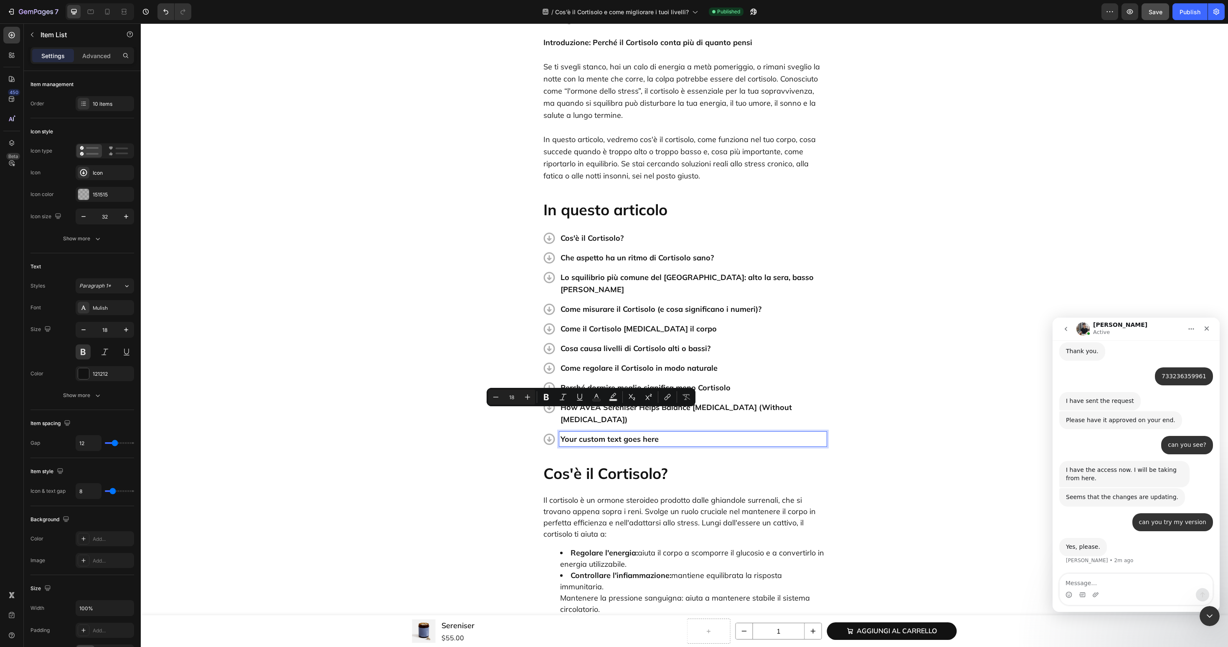
click at [594, 433] on p "Your custom text goes here" at bounding box center [693, 439] width 265 height 12
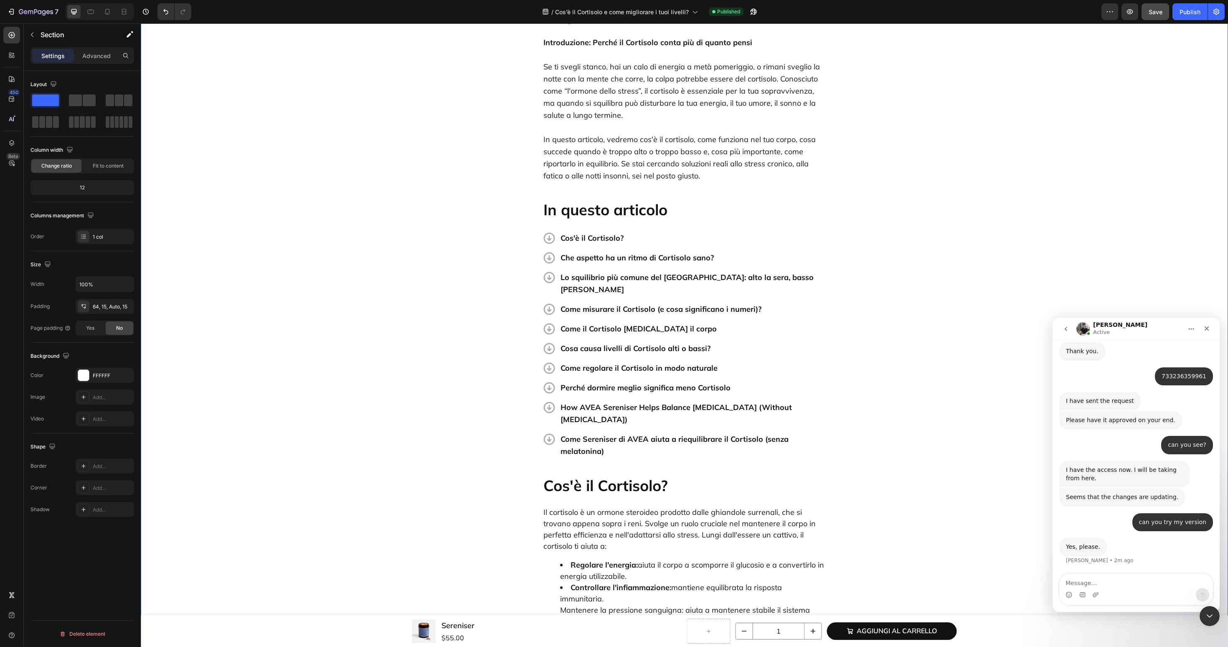
click at [605, 433] on p "Come Sereniser di AVEA aiuta a riequilibrare il Cortisolo (senza melatonina)" at bounding box center [693, 445] width 265 height 24
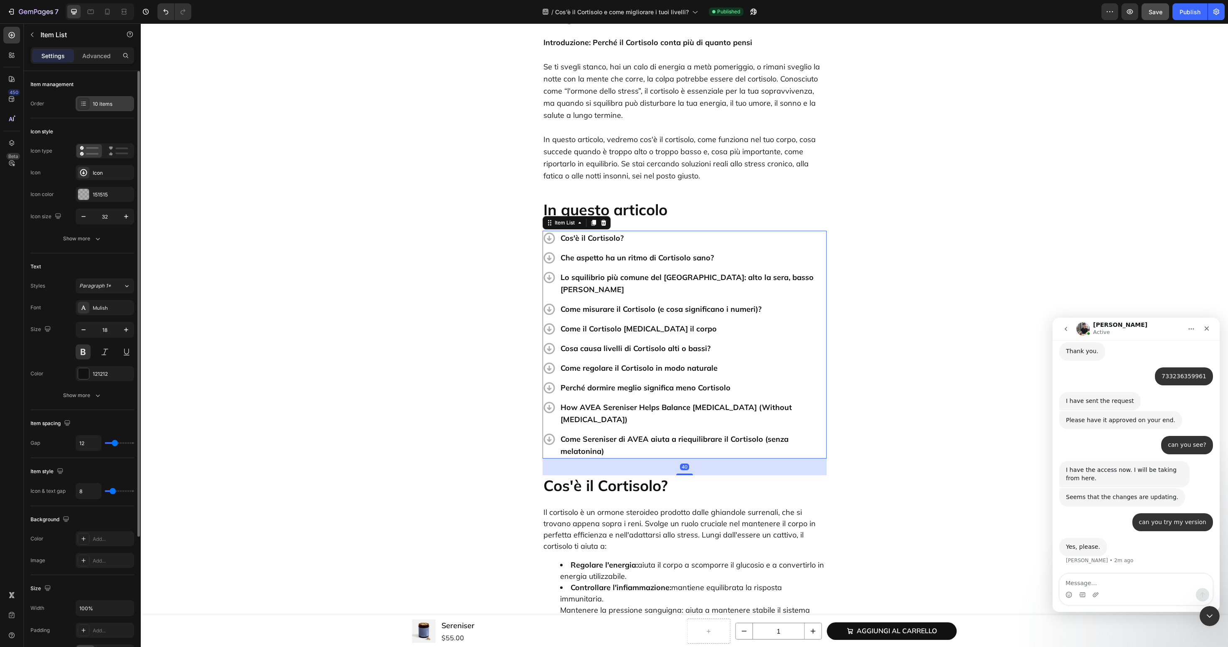
click at [99, 98] on div "10 items" at bounding box center [105, 103] width 58 height 15
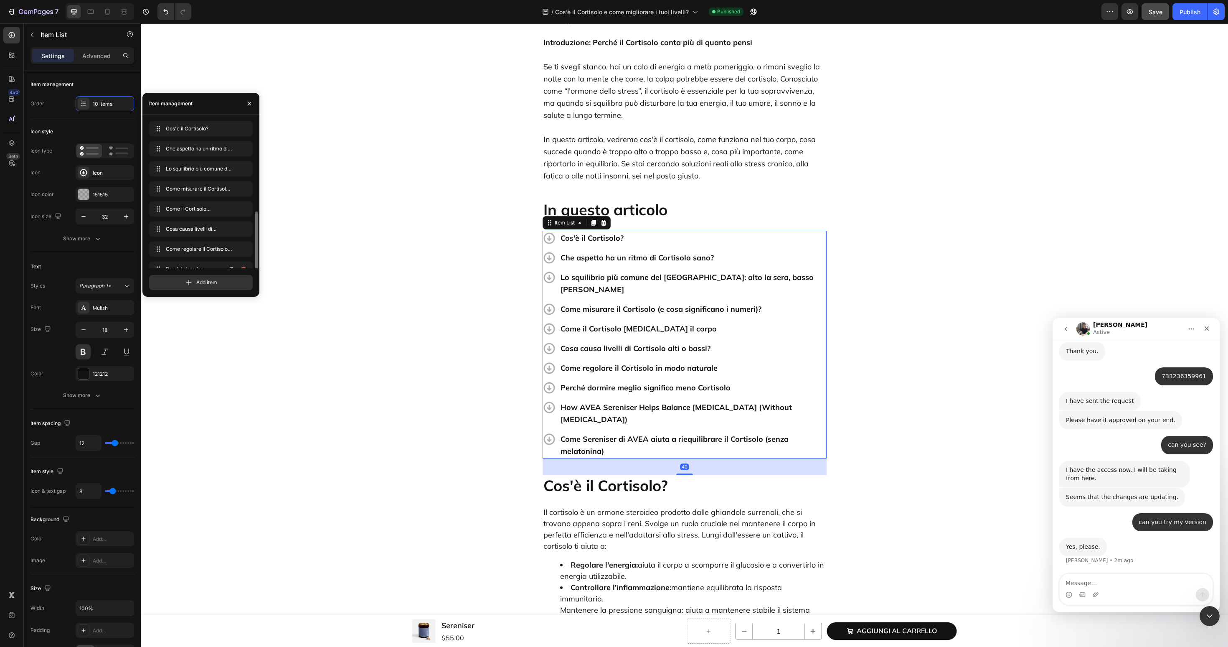
scroll to position [52, 0]
click at [242, 236] on icon "button" at bounding box center [243, 237] width 4 height 5
click at [242, 236] on div "Delete" at bounding box center [237, 238] width 15 height 8
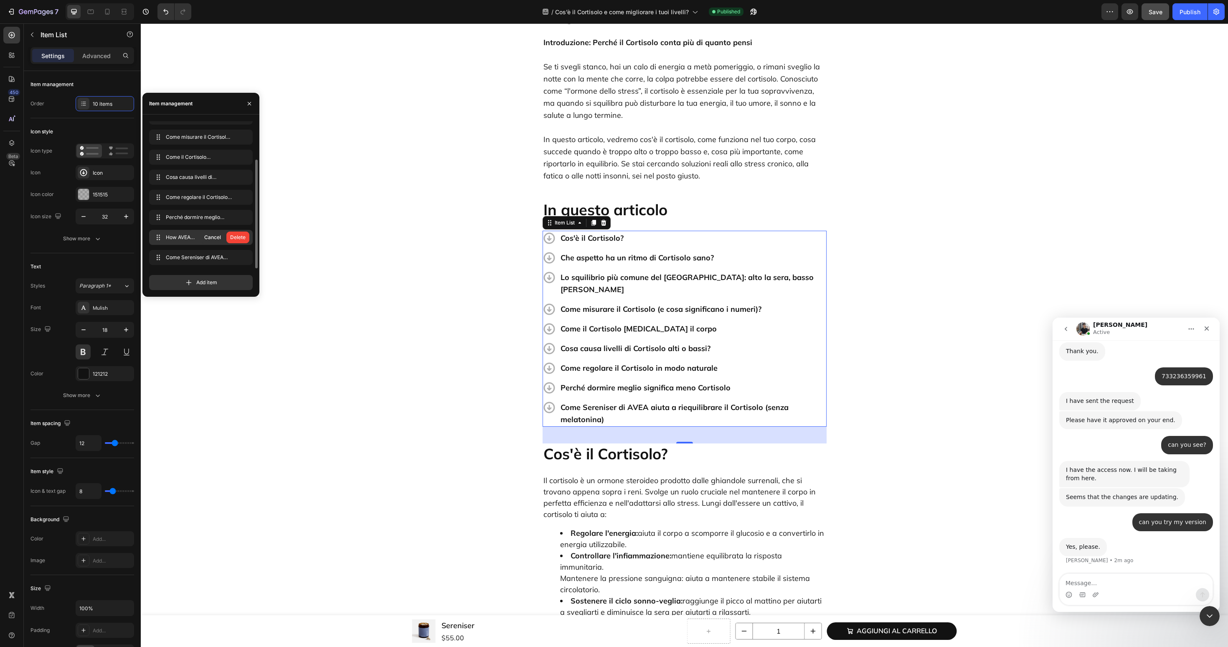
scroll to position [32, 0]
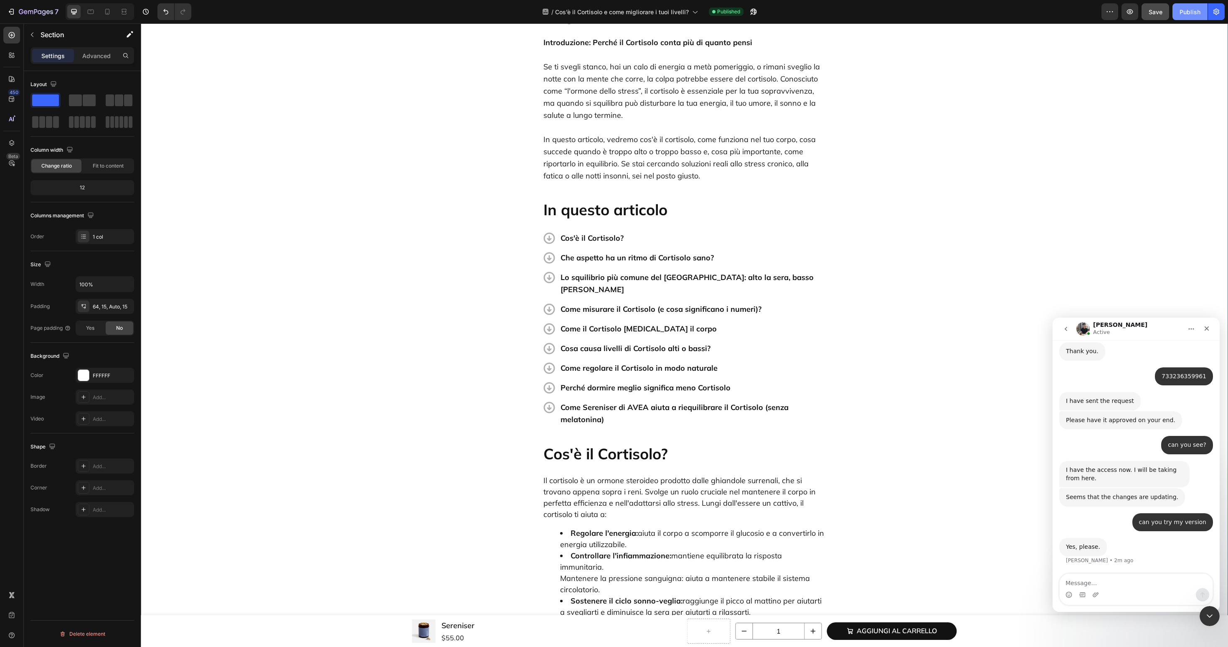
click at [1186, 10] on div "Publish" at bounding box center [1190, 12] width 21 height 9
click at [1130, 12] on icon "button" at bounding box center [1130, 11] width 6 height 5
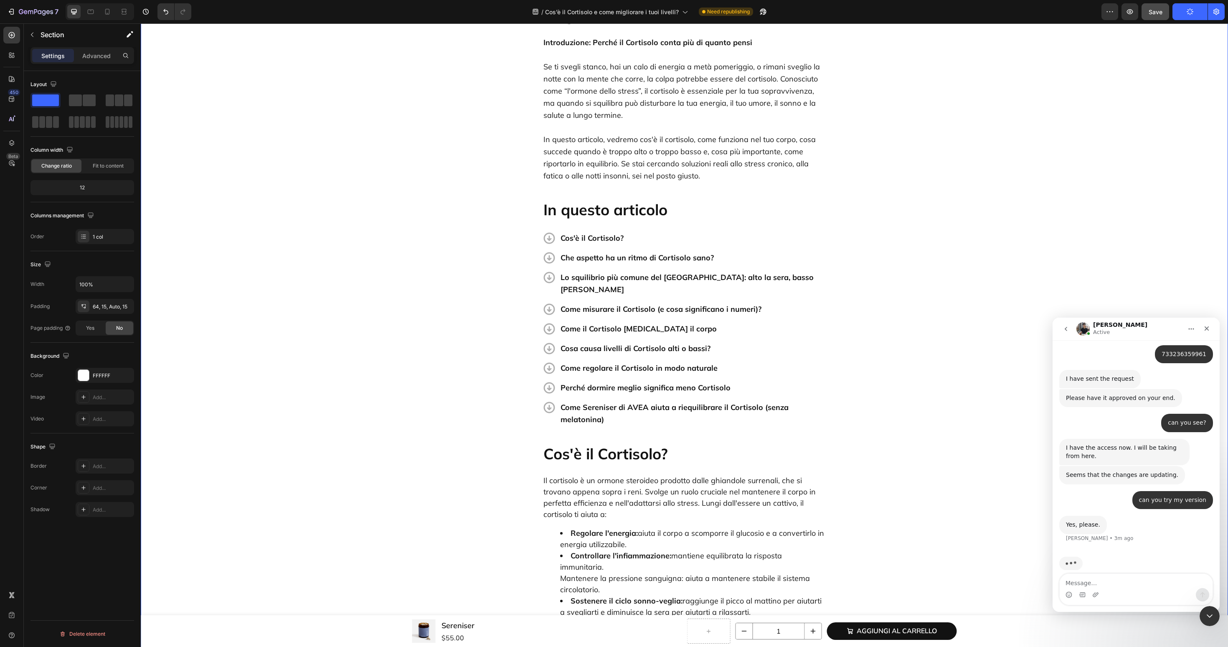
scroll to position [2491, 0]
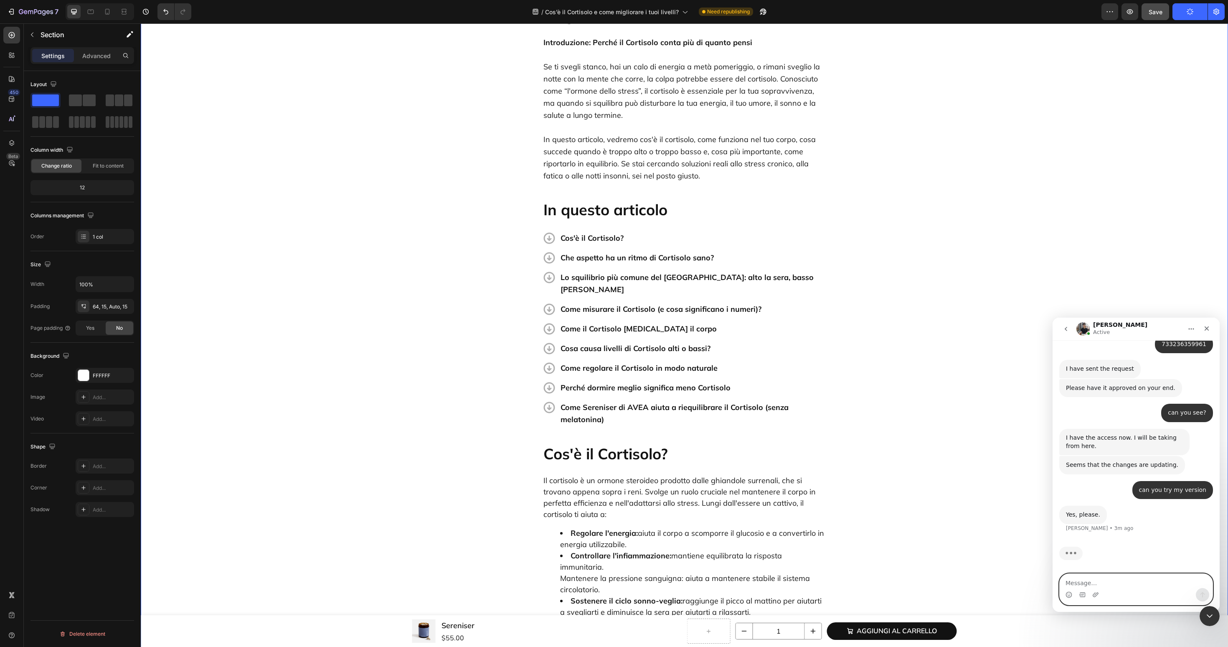
click at [1070, 579] on textarea "Message…" at bounding box center [1136, 581] width 153 height 14
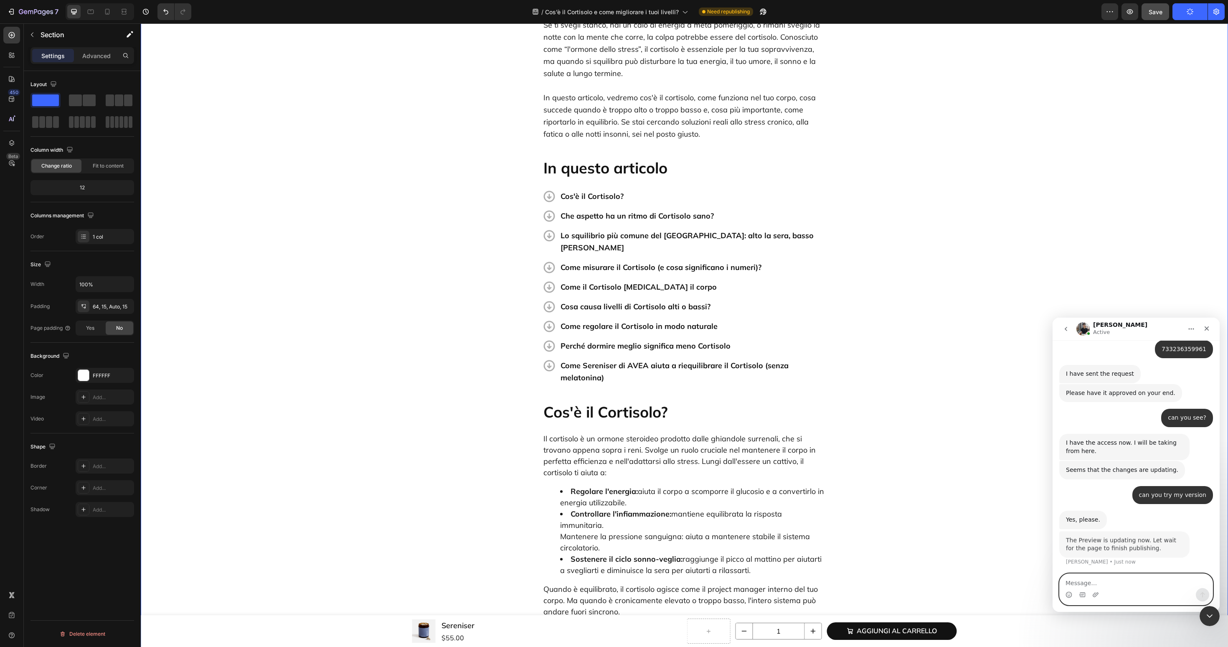
scroll to position [2487, 0]
type textarea "okay, the publishing going to take quite some time"
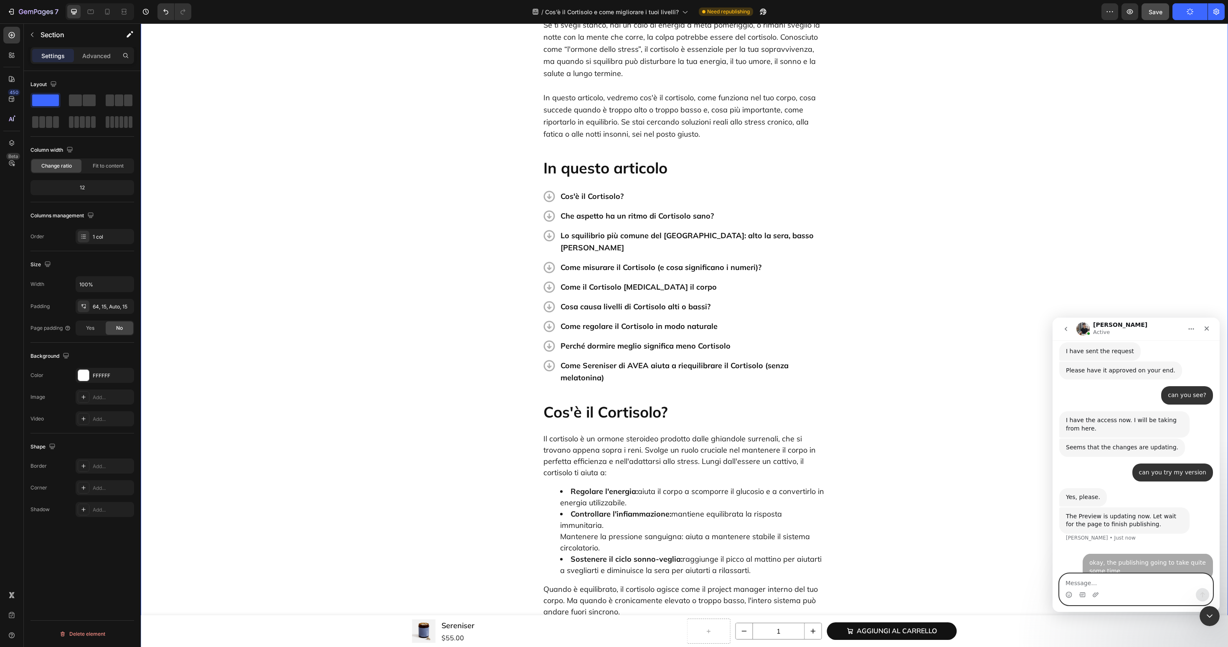
scroll to position [2520, 0]
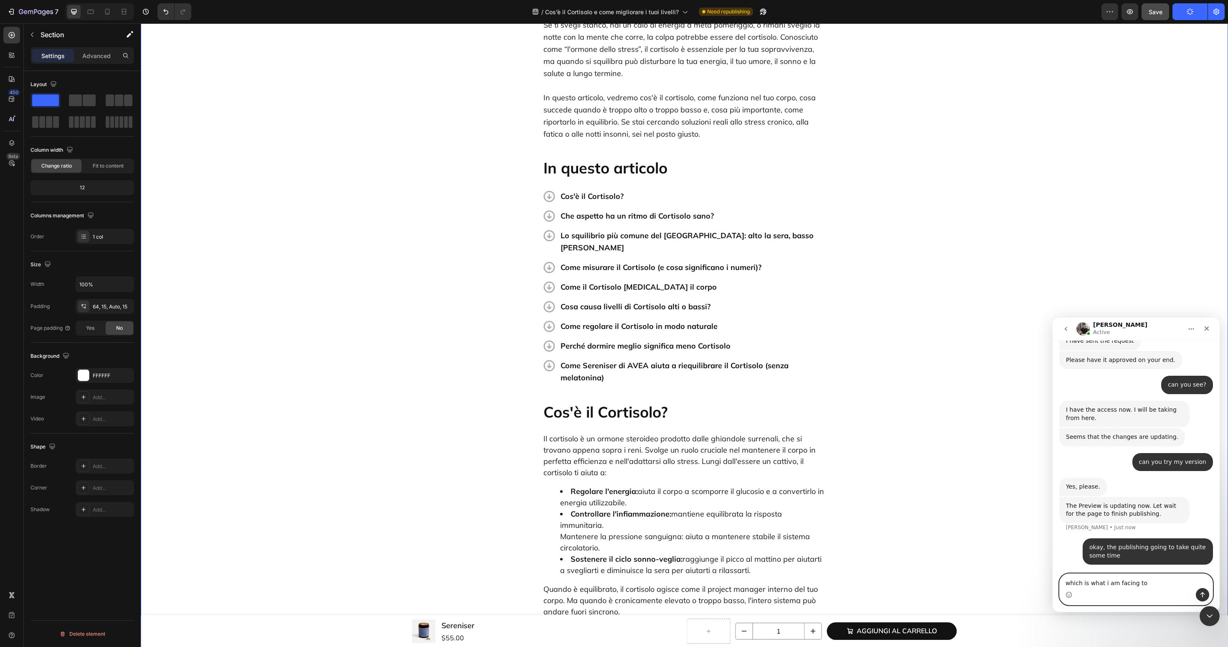
type textarea "which is what i am facing too"
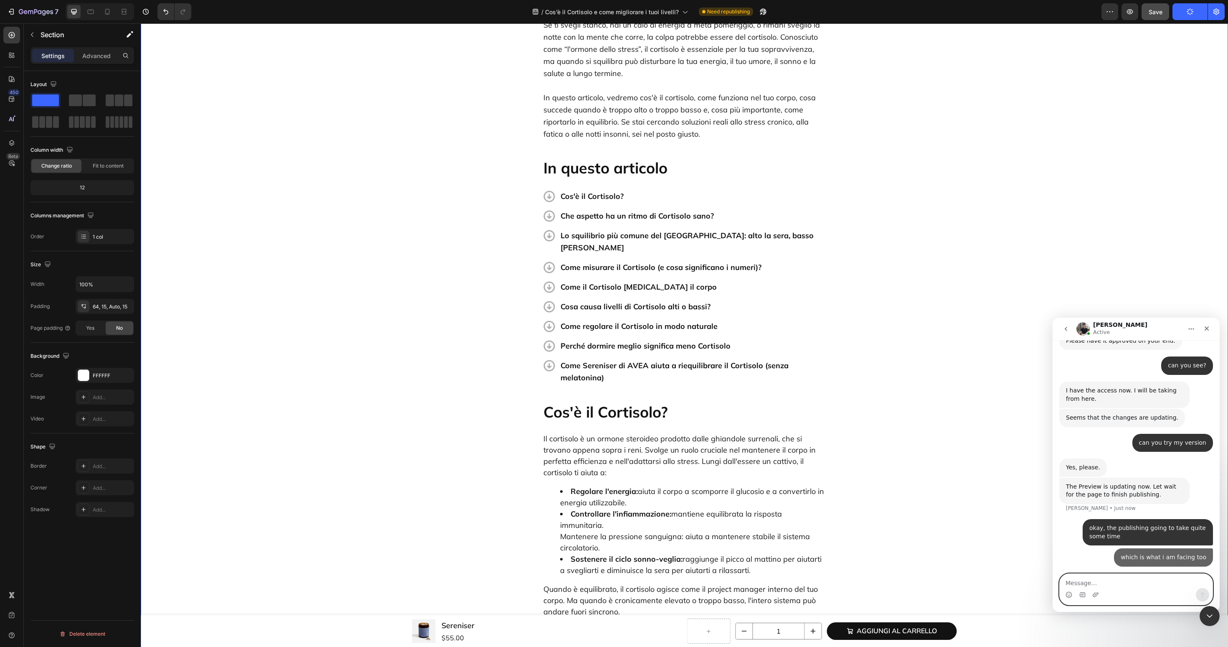
scroll to position [2538, 0]
type textarea "i tried other brwoser still the same too"
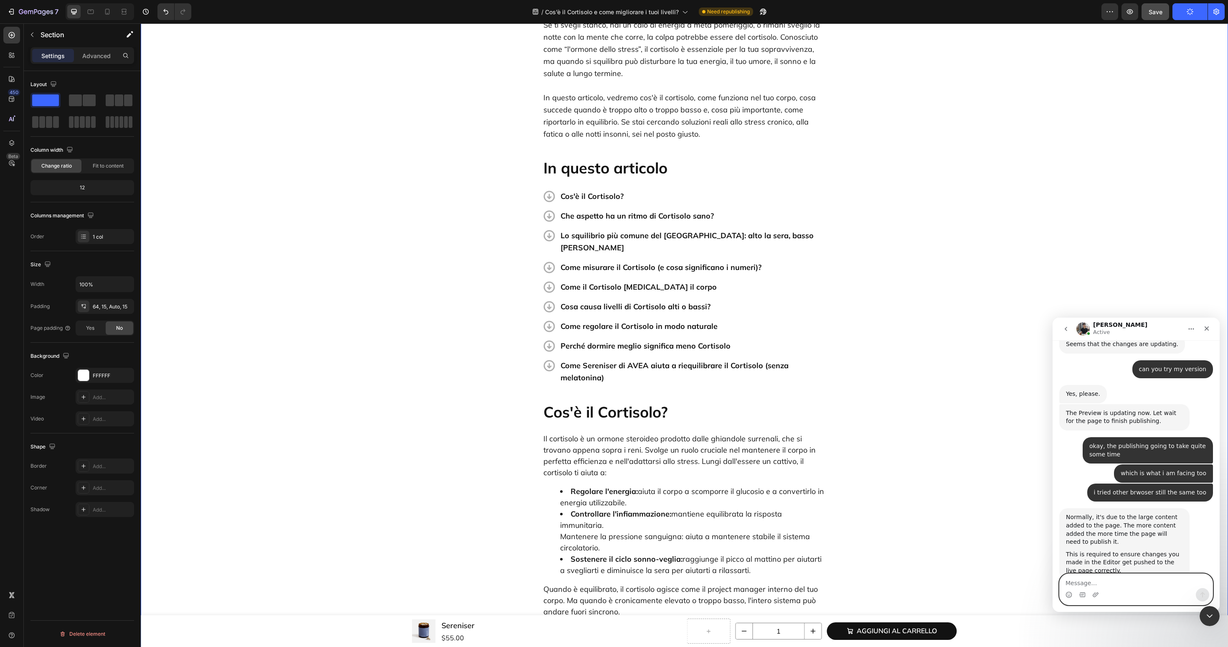
scroll to position [2668, 0]
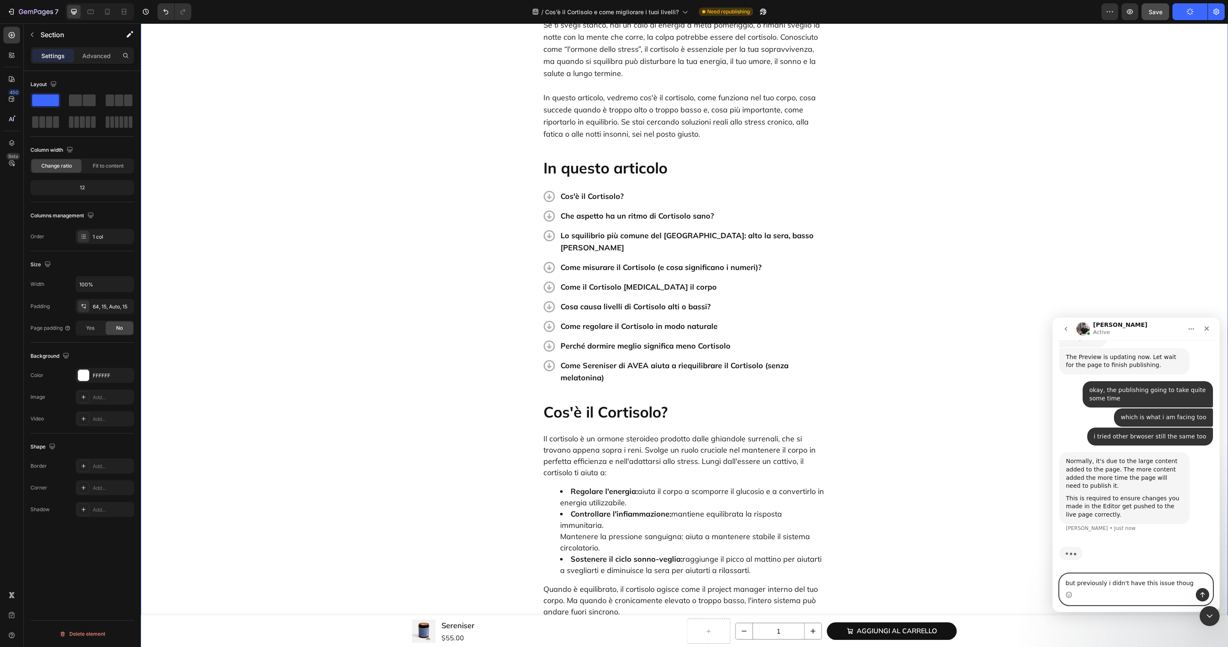
type textarea "but previously i didn't have this issue though"
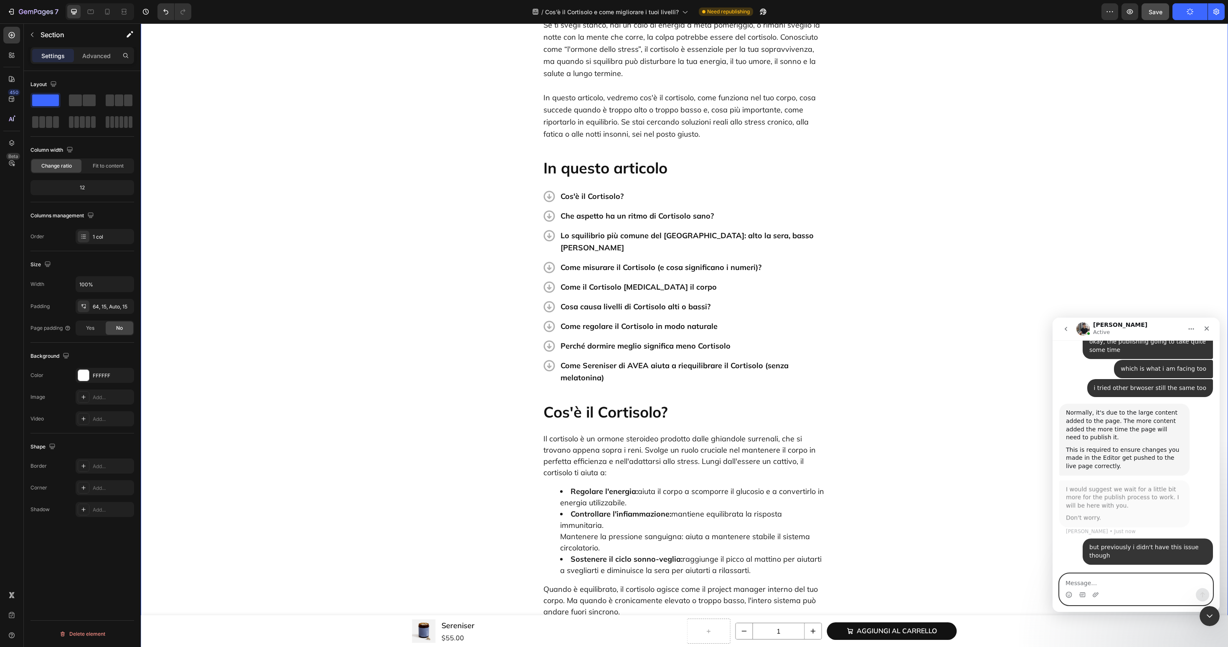
scroll to position [2717, 0]
type textarea "ok"
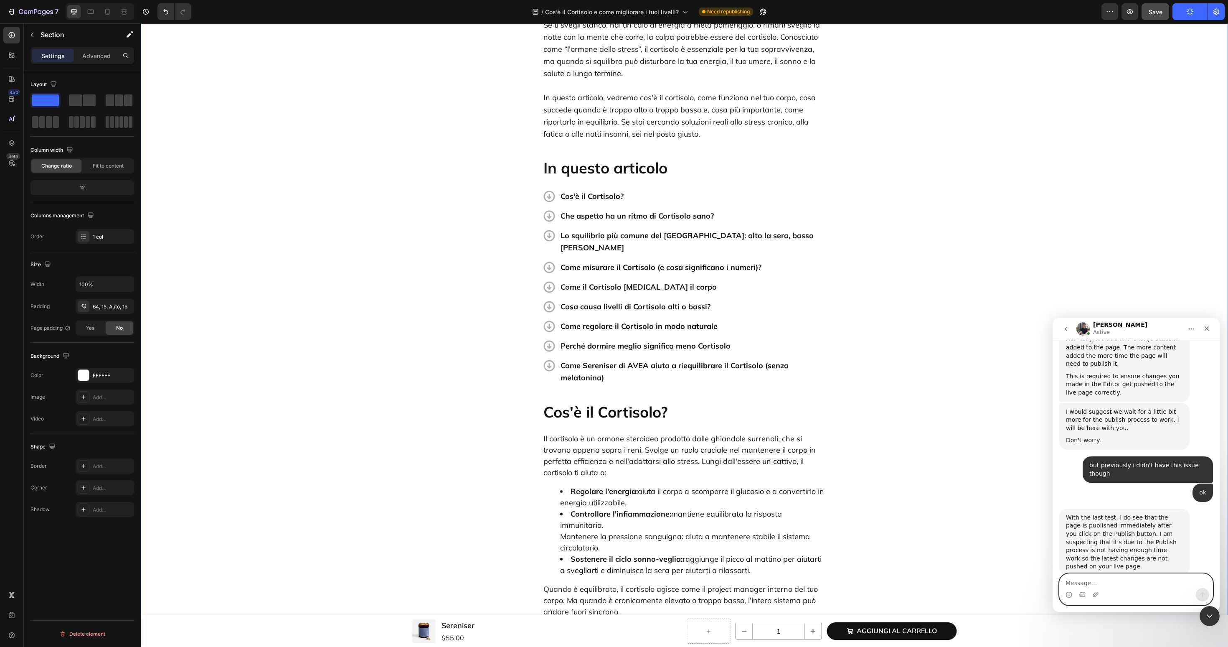
scroll to position [2802, 0]
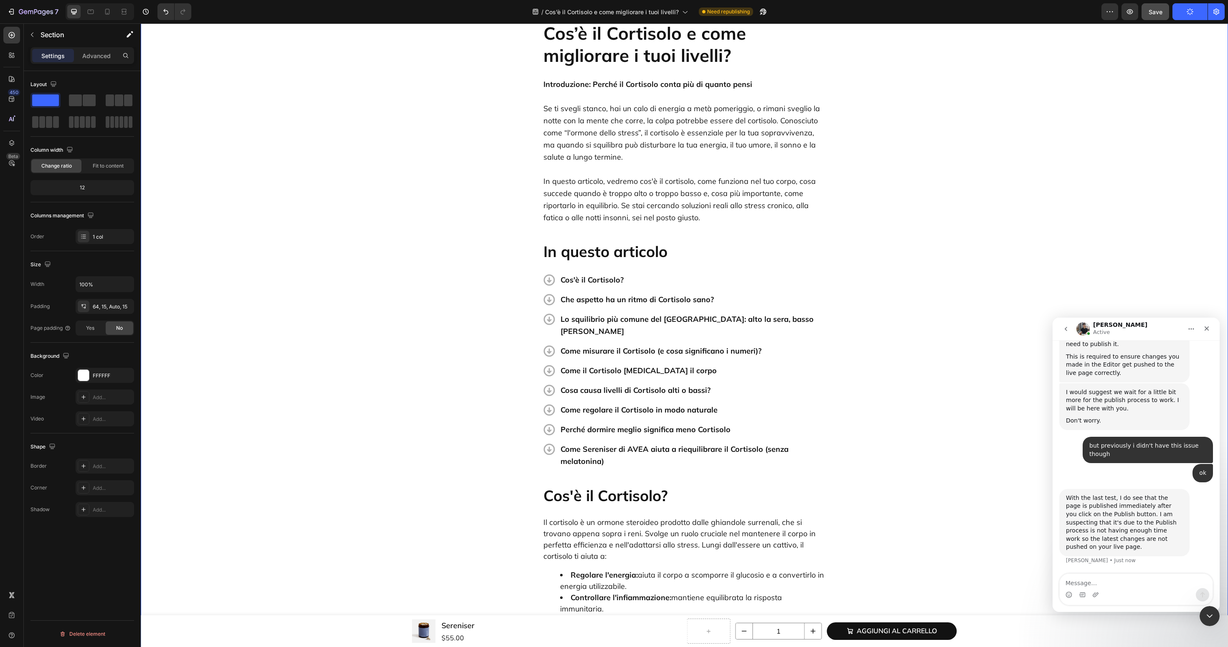
scroll to position [0, 0]
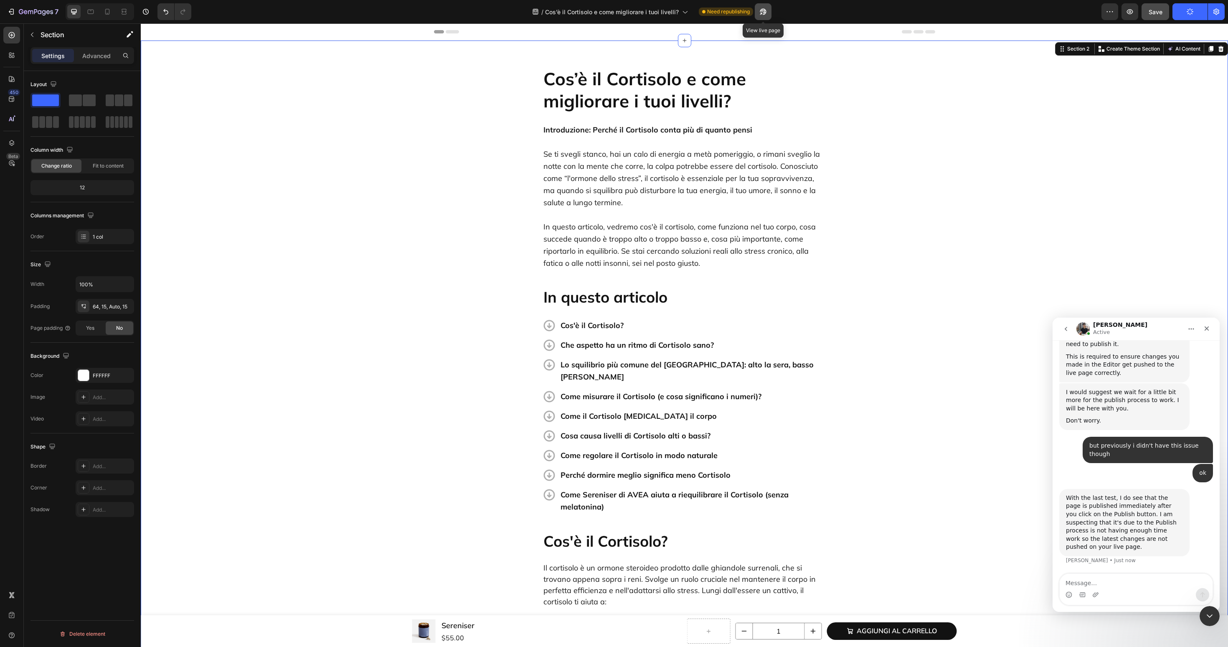
click at [768, 13] on button "button" at bounding box center [763, 11] width 17 height 17
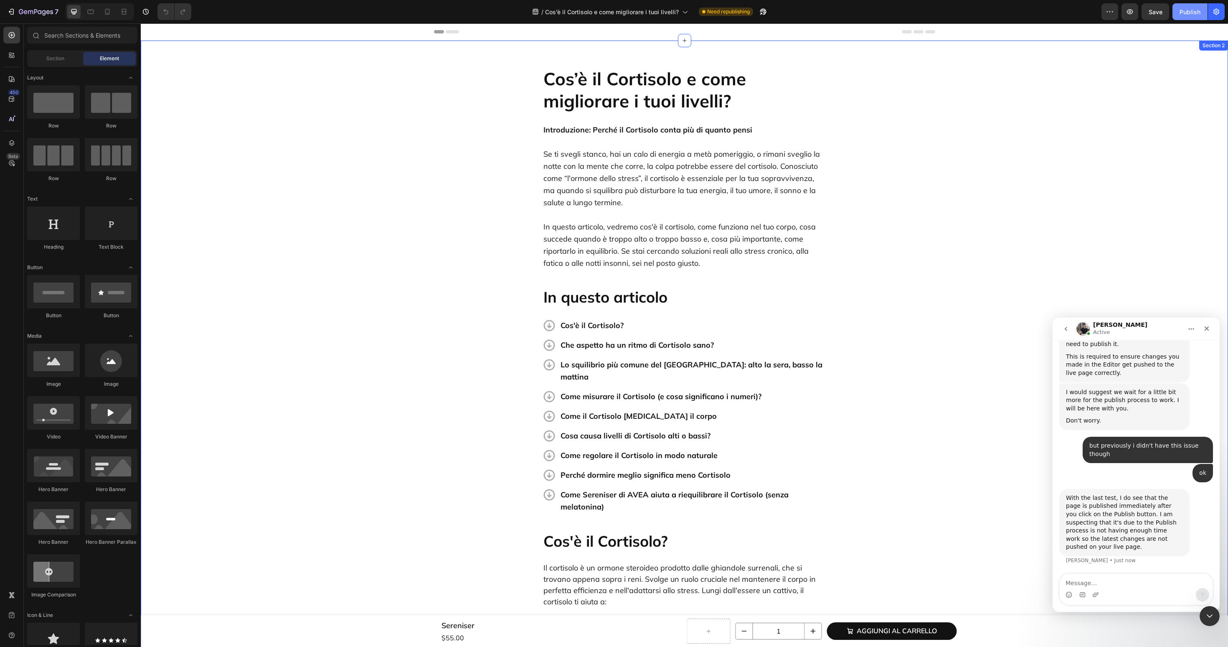
scroll to position [2802, 0]
click at [1180, 14] on div "Publish" at bounding box center [1190, 12] width 21 height 9
click at [752, 15] on icon "button" at bounding box center [754, 12] width 8 height 8
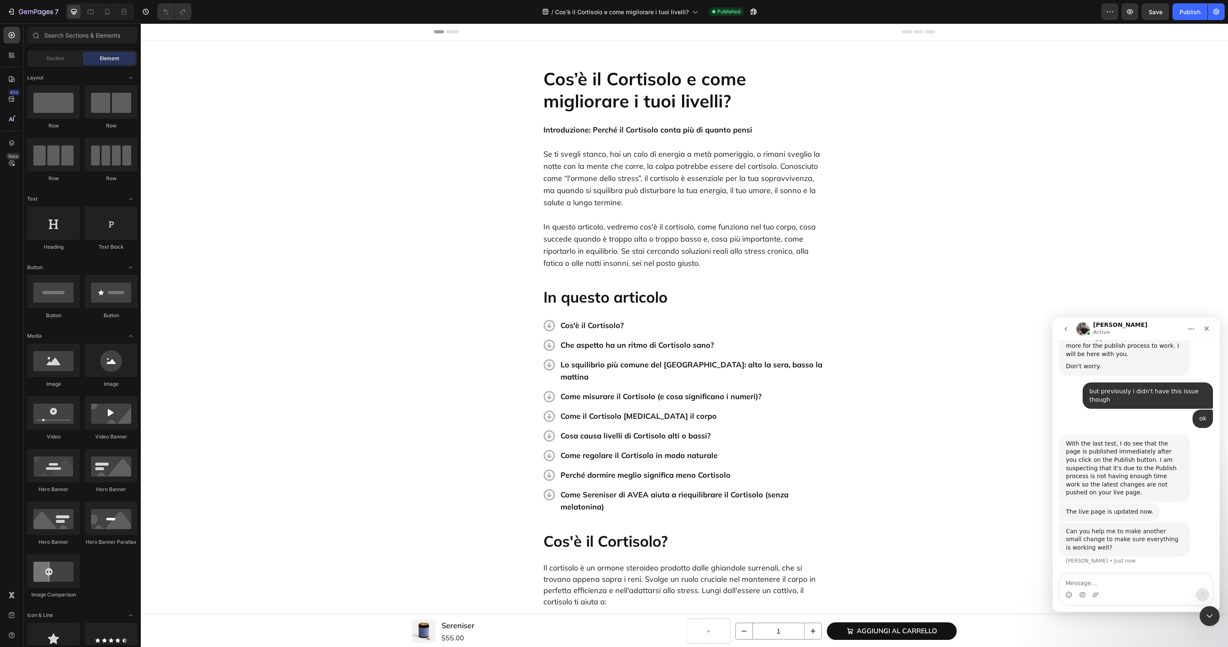
scroll to position [2856, 0]
click at [1124, 584] on textarea "Message…" at bounding box center [1136, 581] width 153 height 14
type textarea "ok"
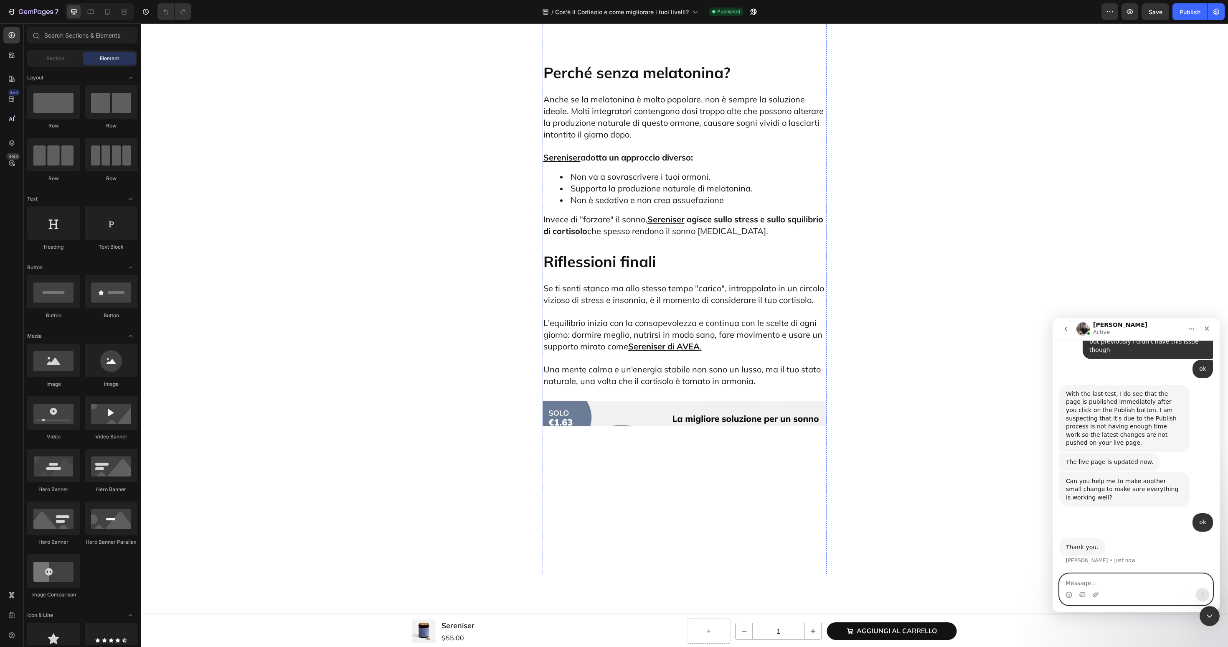
scroll to position [4174, 0]
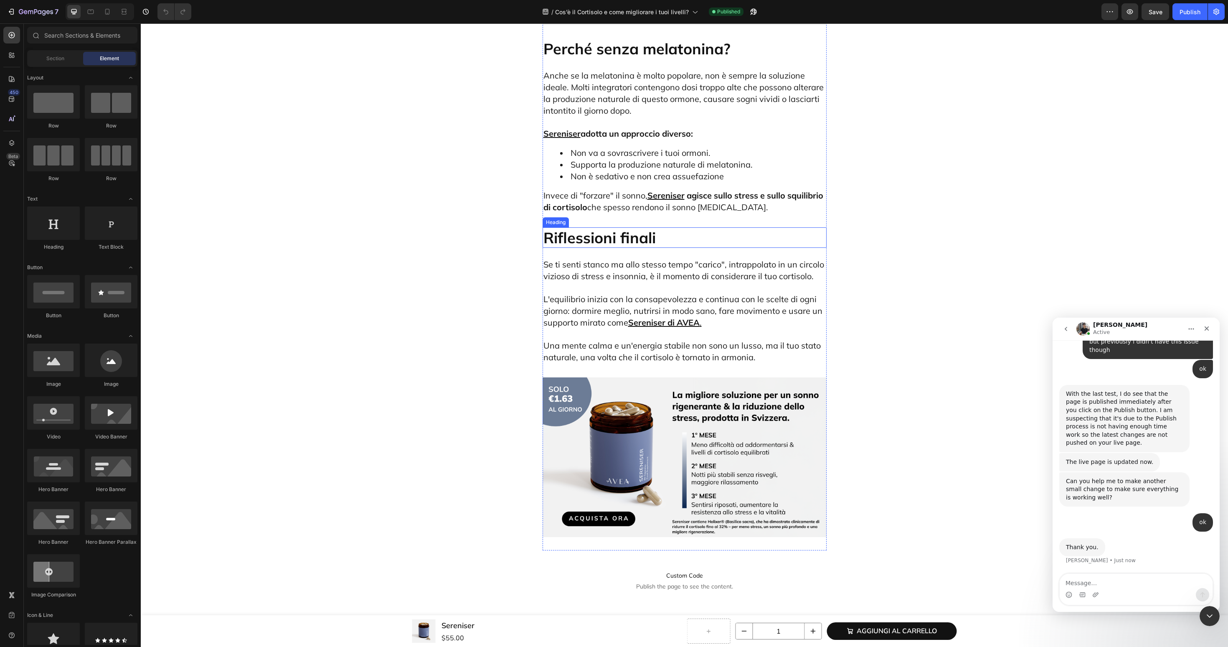
click at [628, 227] on h2 "Riflessioni finali" at bounding box center [685, 237] width 284 height 20
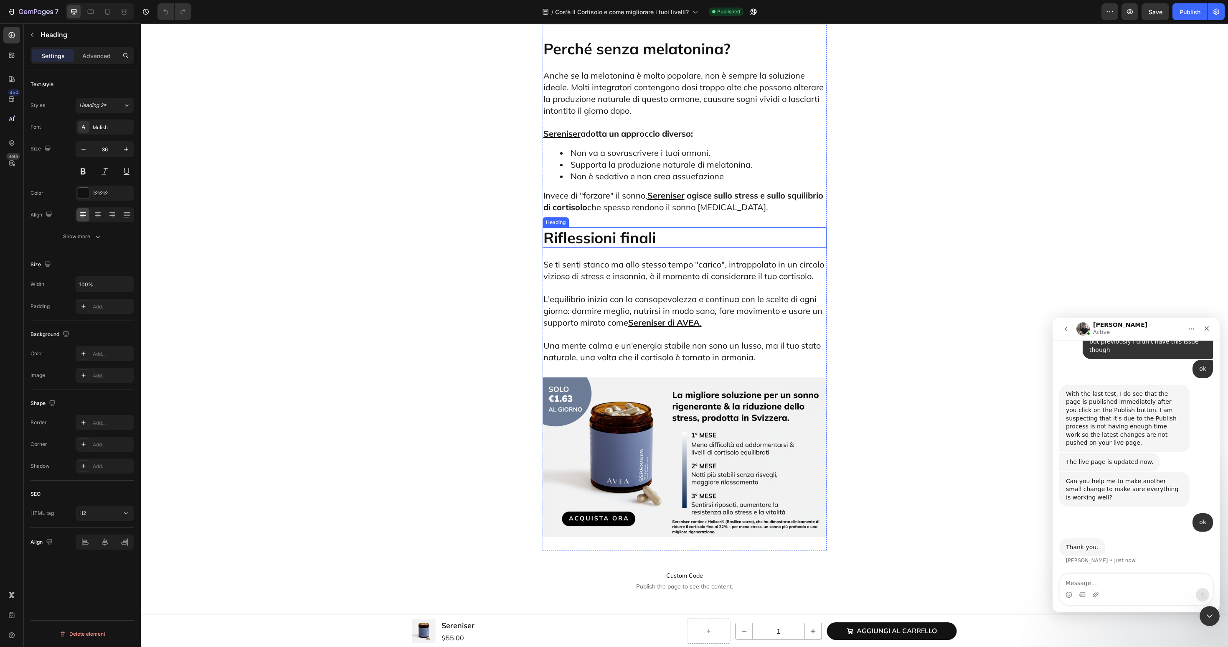
click at [628, 227] on h2 "Riflessioni finali" at bounding box center [685, 237] width 284 height 20
copy p "Riflessioni finali"
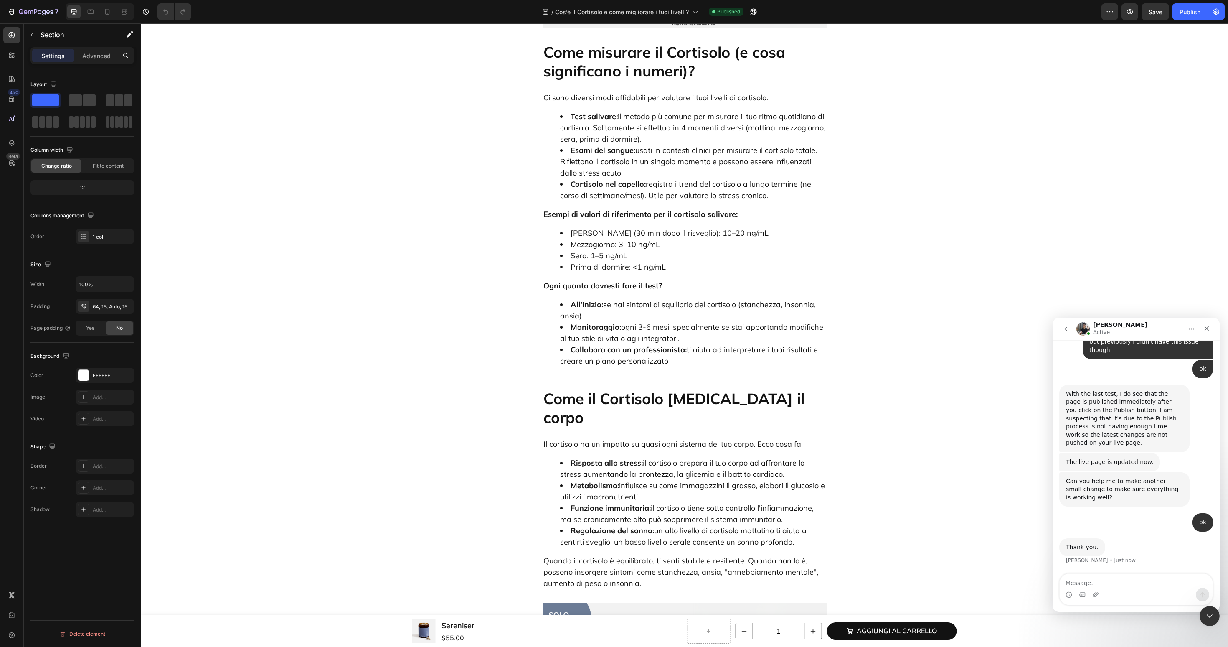
scroll to position [0, 0]
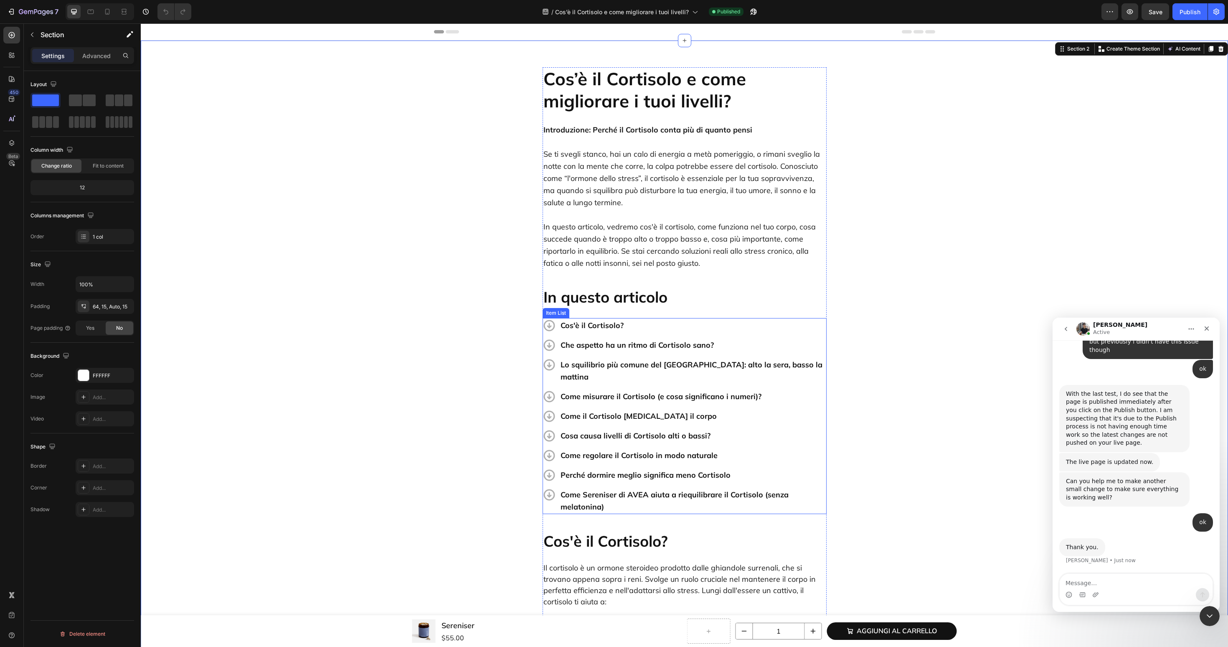
click at [670, 490] on p "Come Sereniser di AVEA aiuta a riequilibrare il Cortisolo (senza melatonina)" at bounding box center [693, 500] width 265 height 24
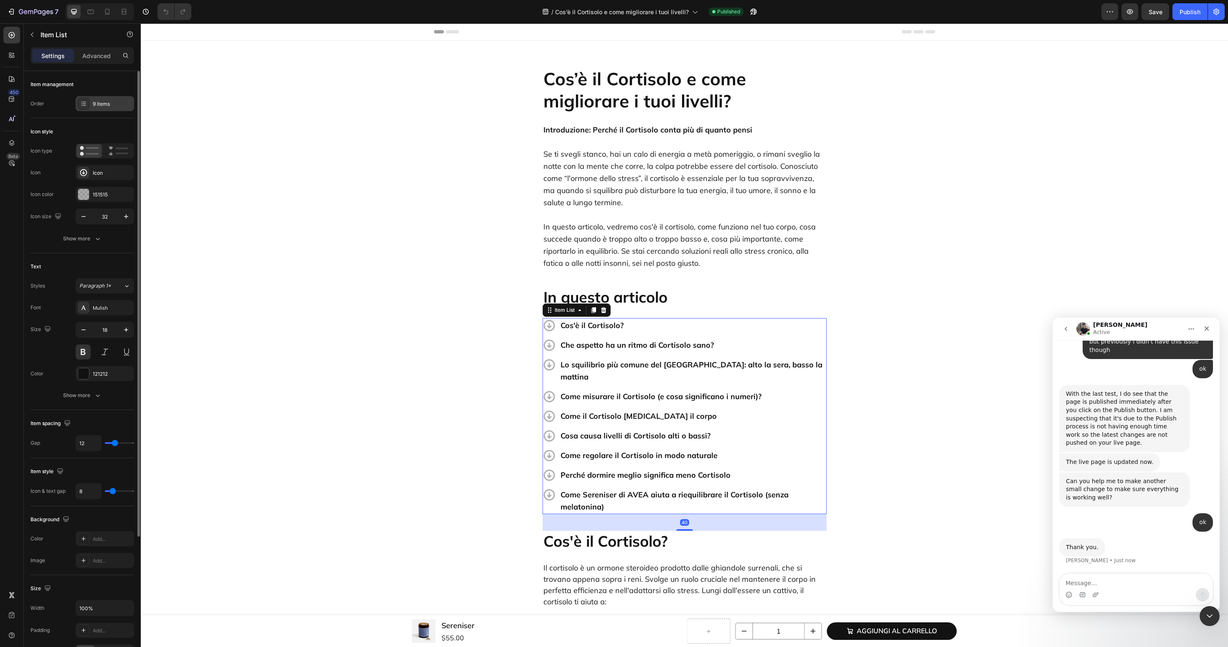
click at [90, 104] on div "9 items" at bounding box center [105, 103] width 58 height 15
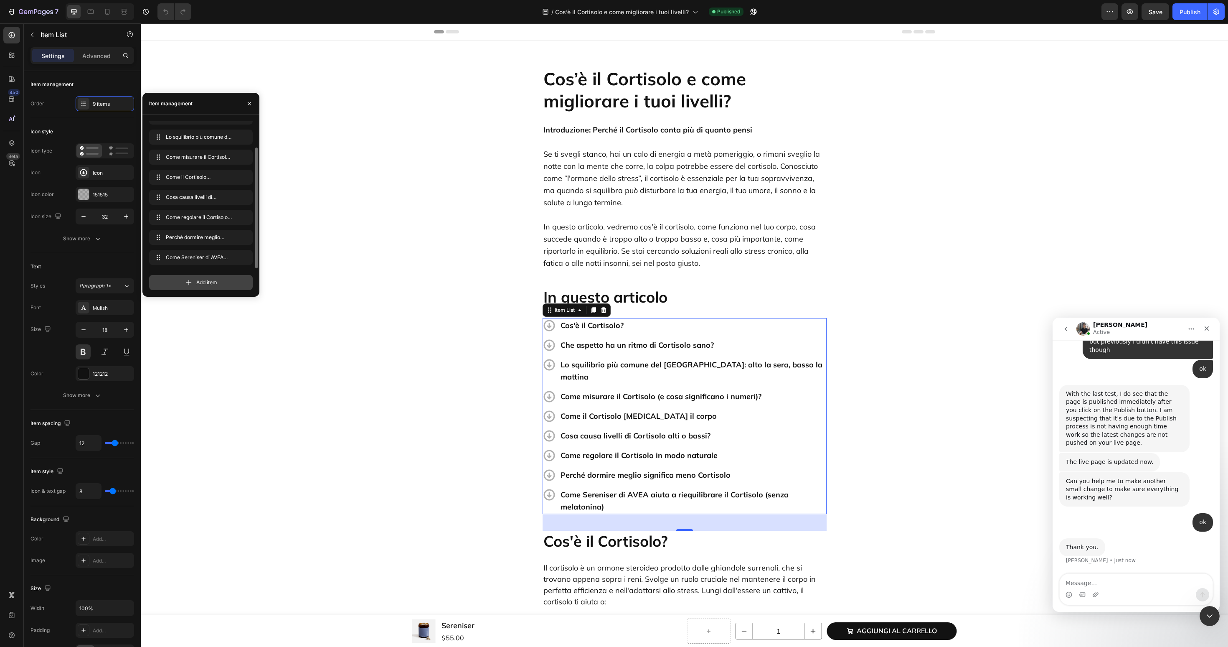
click at [185, 286] on icon at bounding box center [189, 282] width 8 height 8
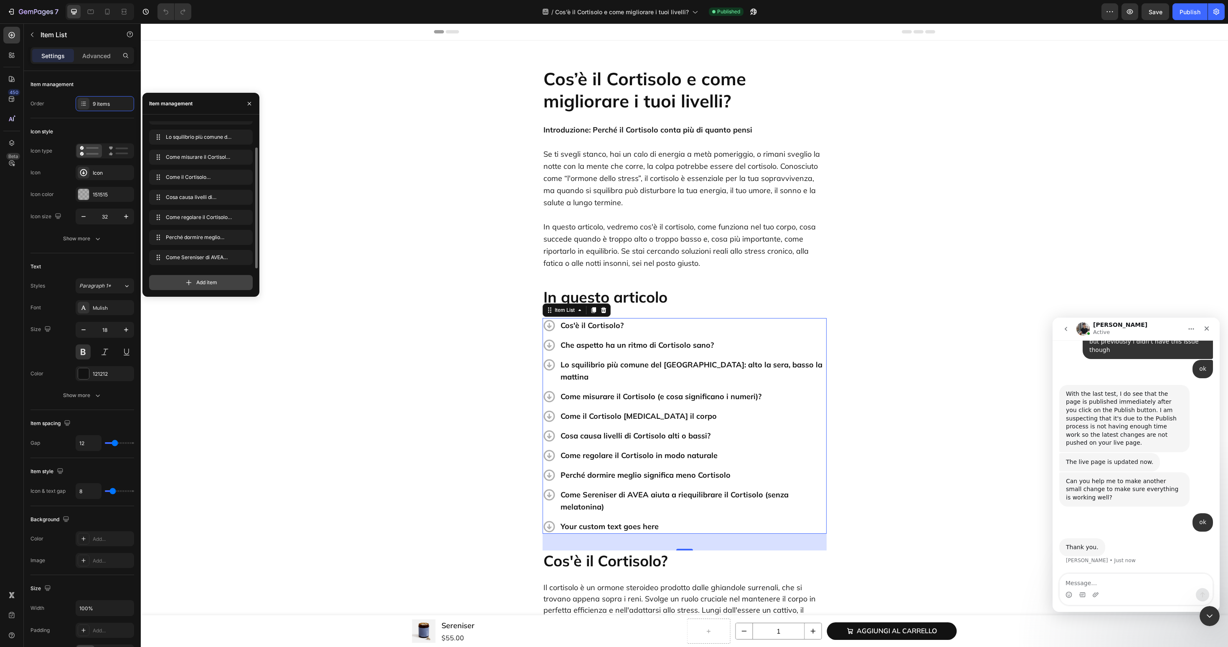
scroll to position [52, 0]
click at [188, 260] on span "Your custom text goes here" at bounding box center [189, 258] width 47 height 8
click at [631, 519] on div "Your custom text goes here" at bounding box center [692, 526] width 267 height 15
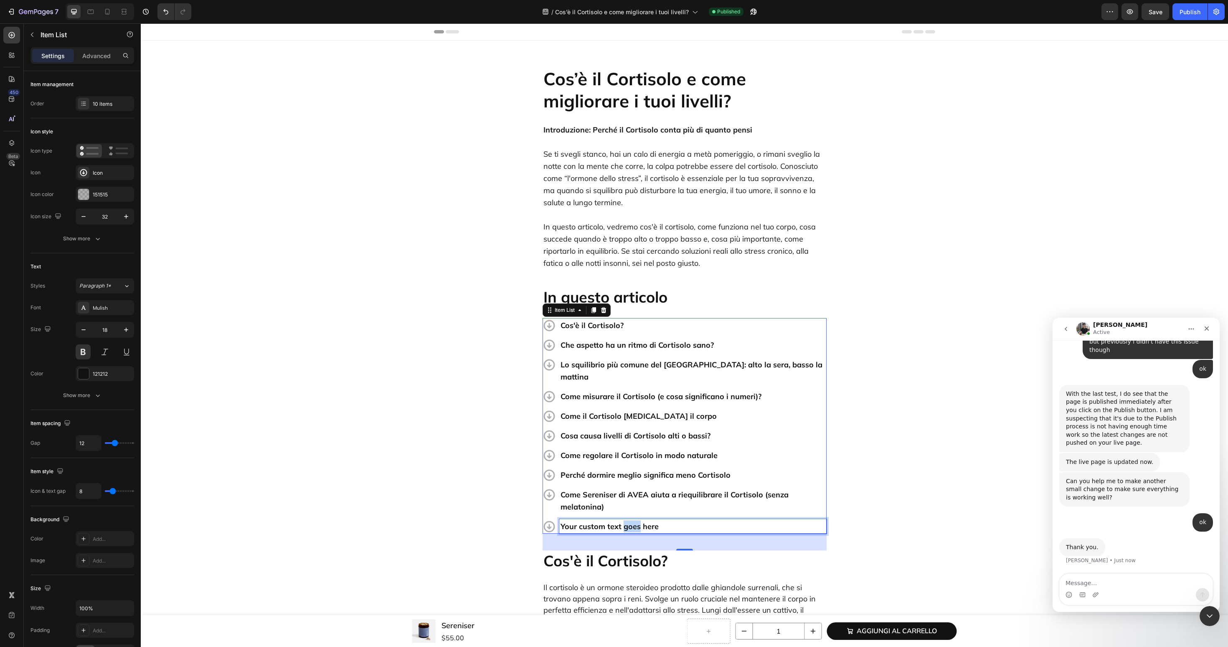
click at [631, 520] on p "Your custom text goes here" at bounding box center [693, 526] width 265 height 12
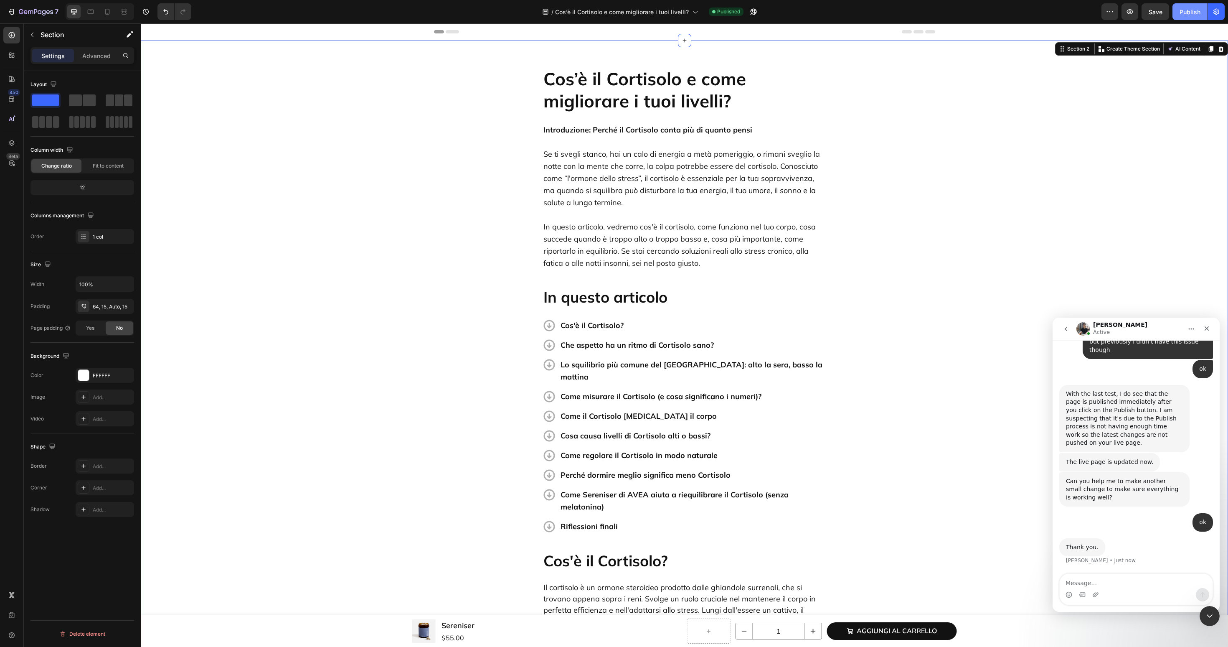
click at [1173, 14] on button "Publish" at bounding box center [1190, 11] width 35 height 17
click at [1131, 13] on icon "button" at bounding box center [1130, 11] width 6 height 5
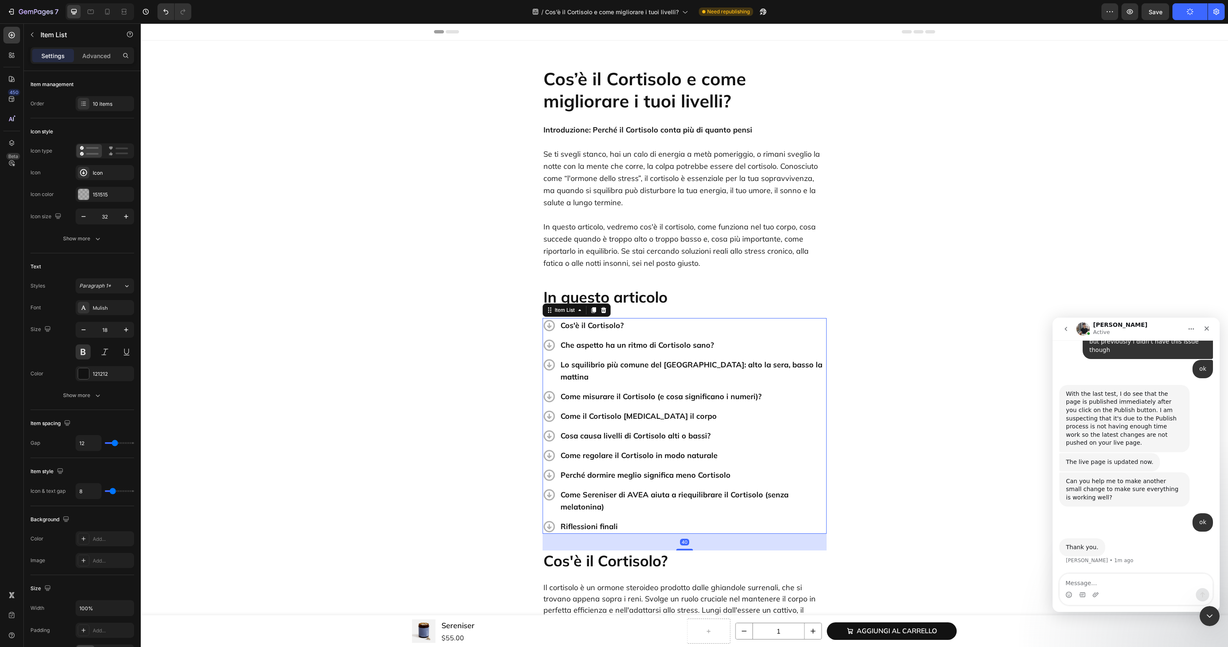
click at [600, 520] on p "Riflessioni finali" at bounding box center [693, 526] width 265 height 12
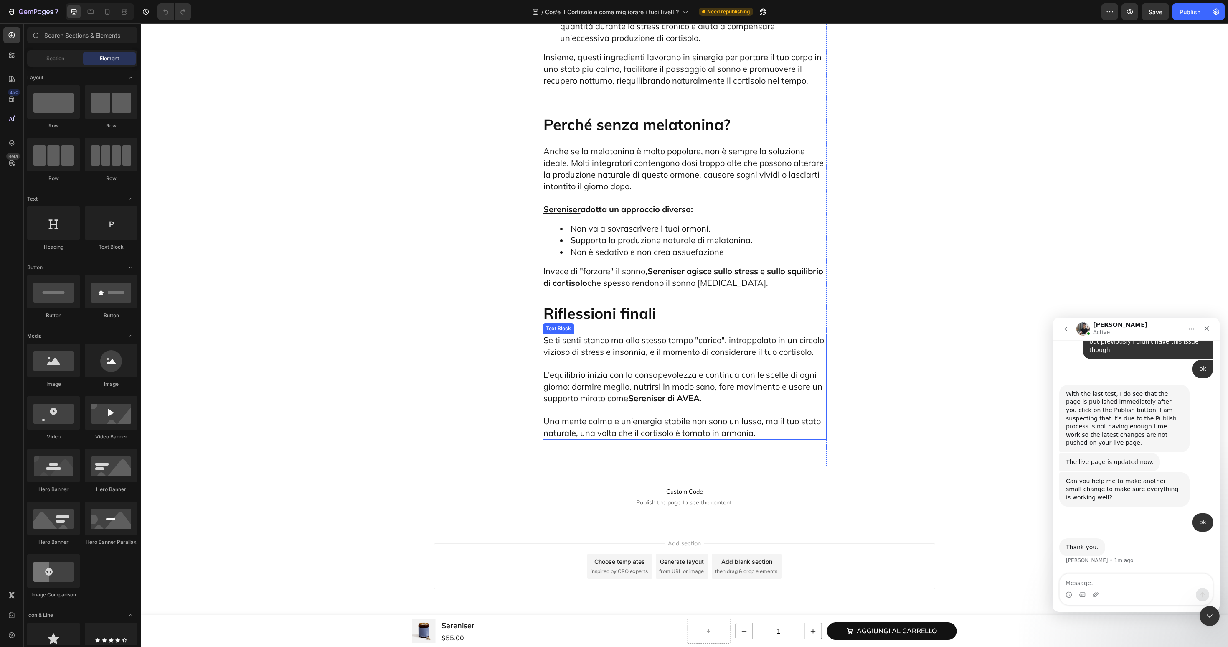
scroll to position [3776, 0]
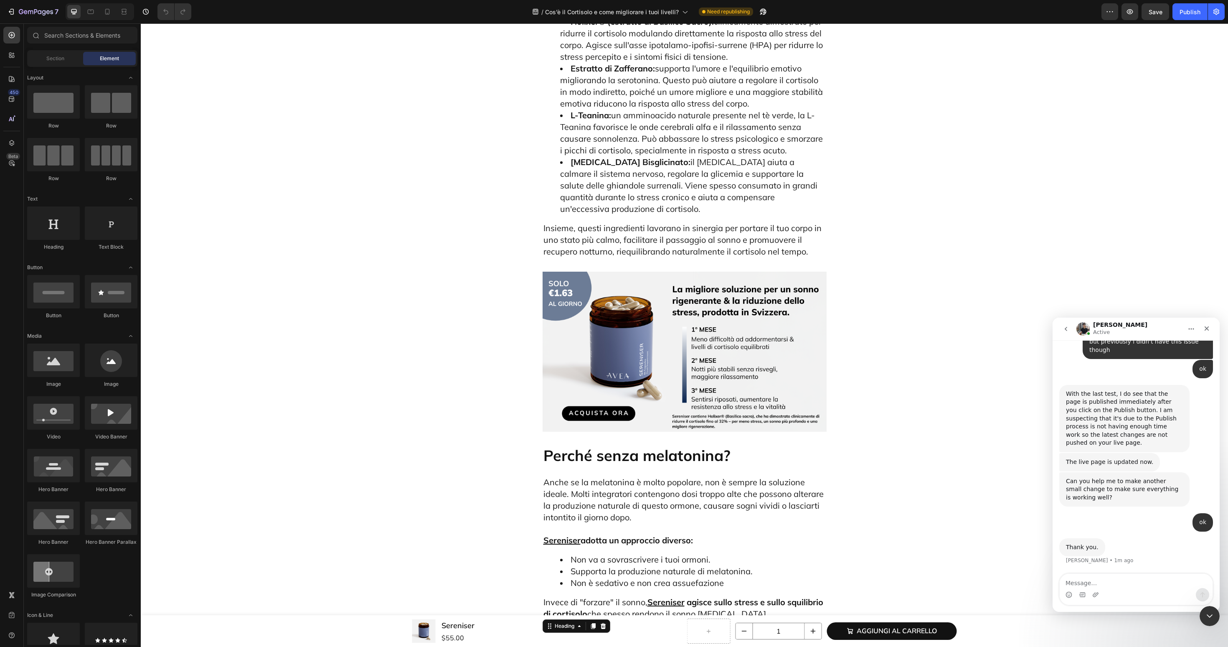
click at [592, 634] on h2 "Riflessioni finali" at bounding box center [685, 644] width 284 height 20
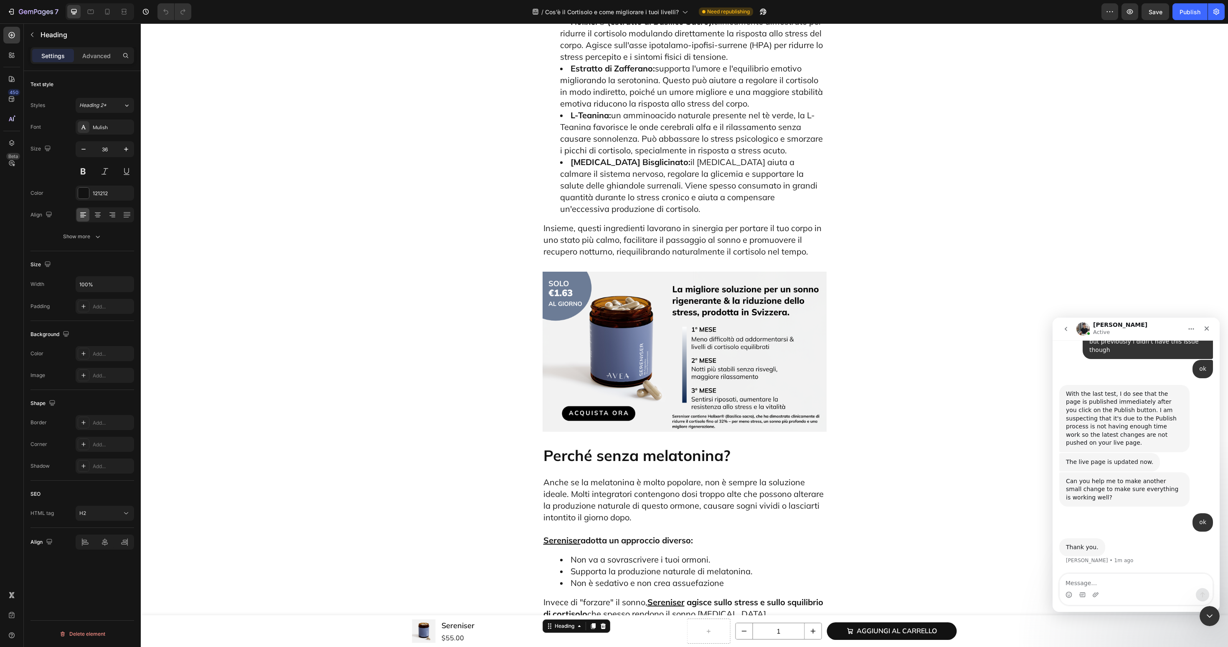
click at [592, 634] on h2 "Riflessioni finali" at bounding box center [685, 644] width 284 height 20
click at [592, 635] on p "Riflessioni finali" at bounding box center [685, 644] width 282 height 19
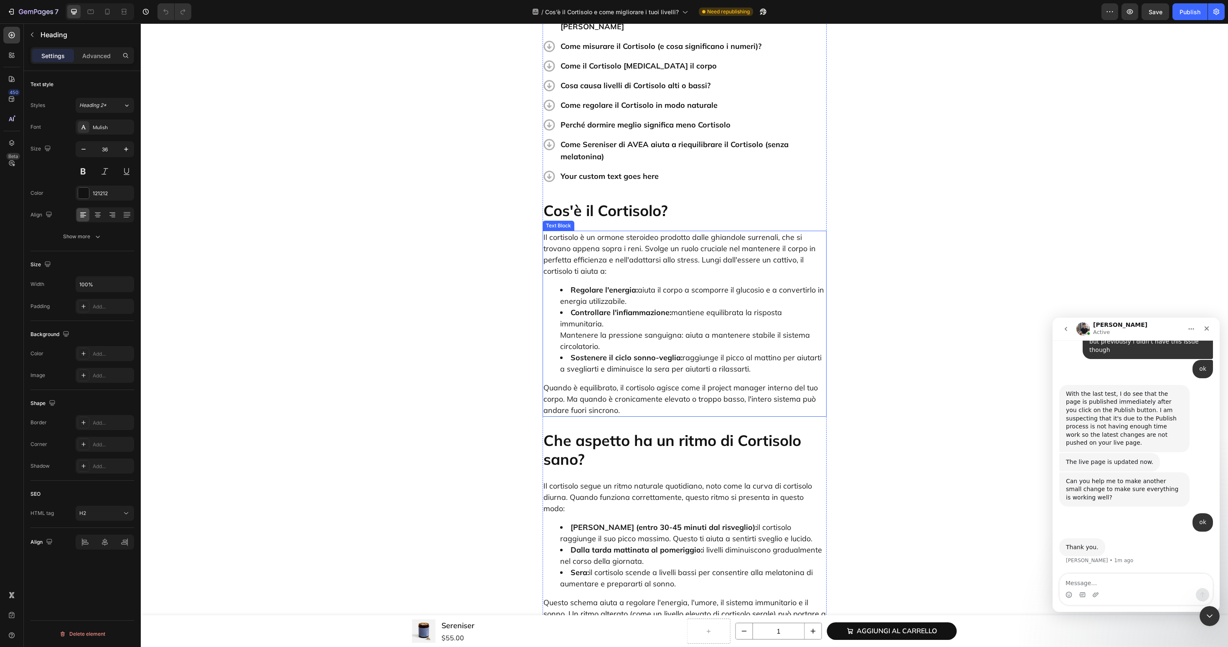
scroll to position [267, 0]
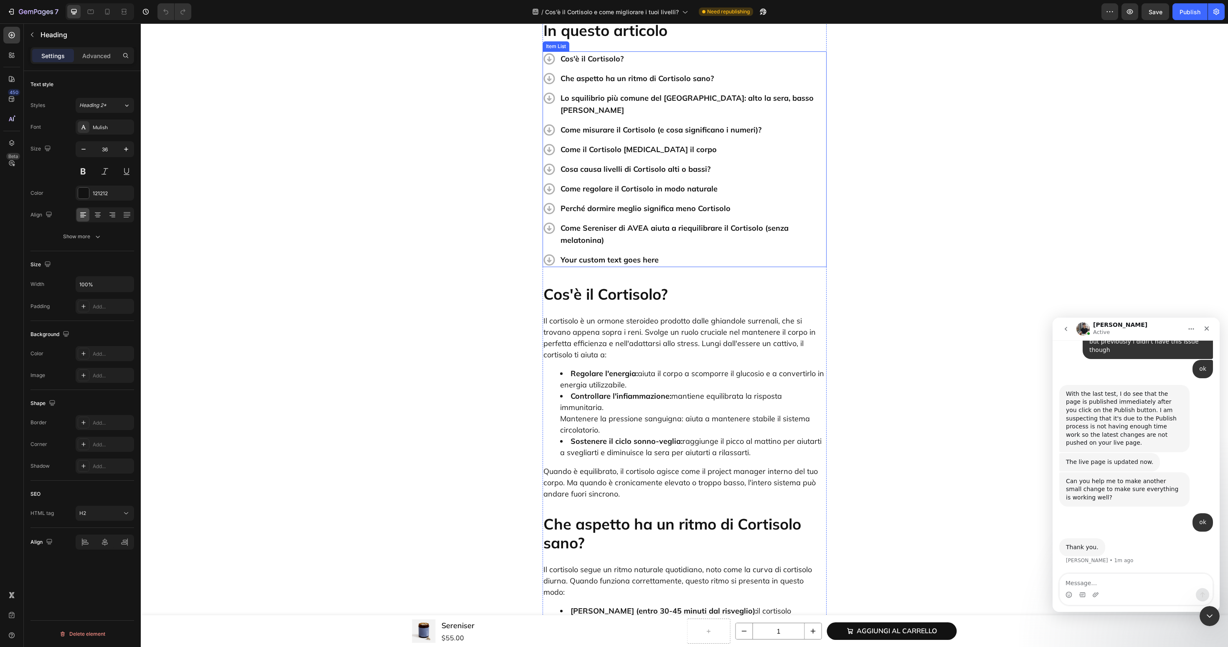
click at [591, 252] on div "Your custom text goes here" at bounding box center [692, 259] width 267 height 15
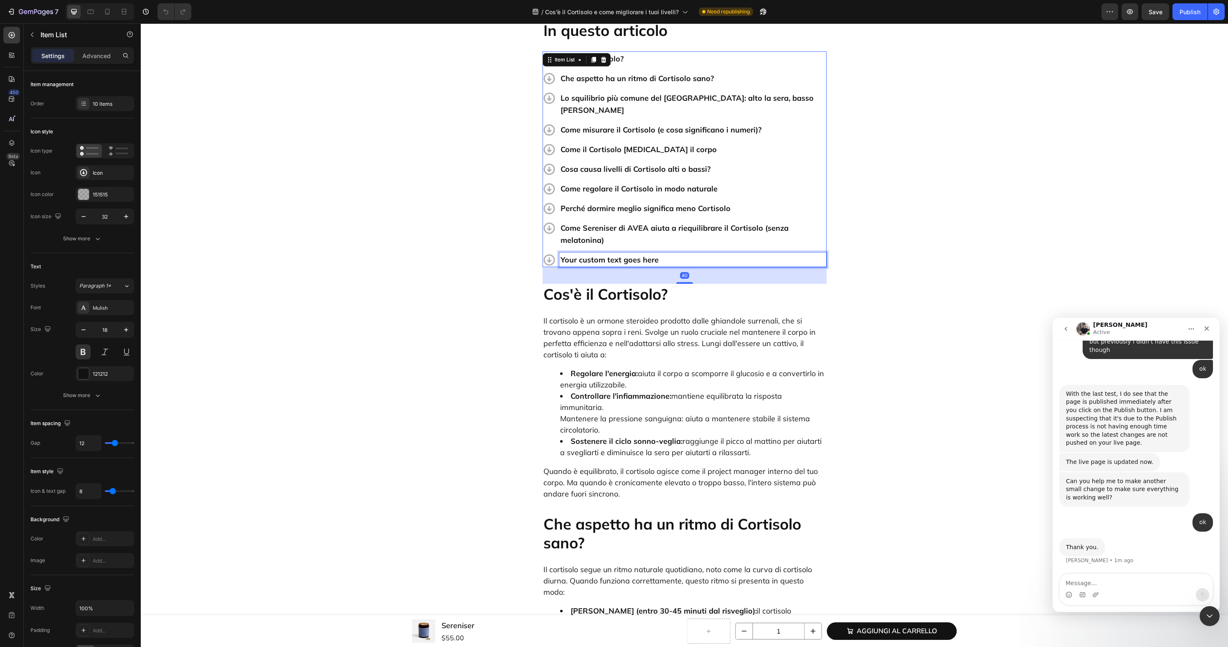
click at [589, 252] on div "Your custom text goes here" at bounding box center [692, 259] width 267 height 15
click at [589, 254] on p "Your custom text goes here" at bounding box center [693, 260] width 265 height 12
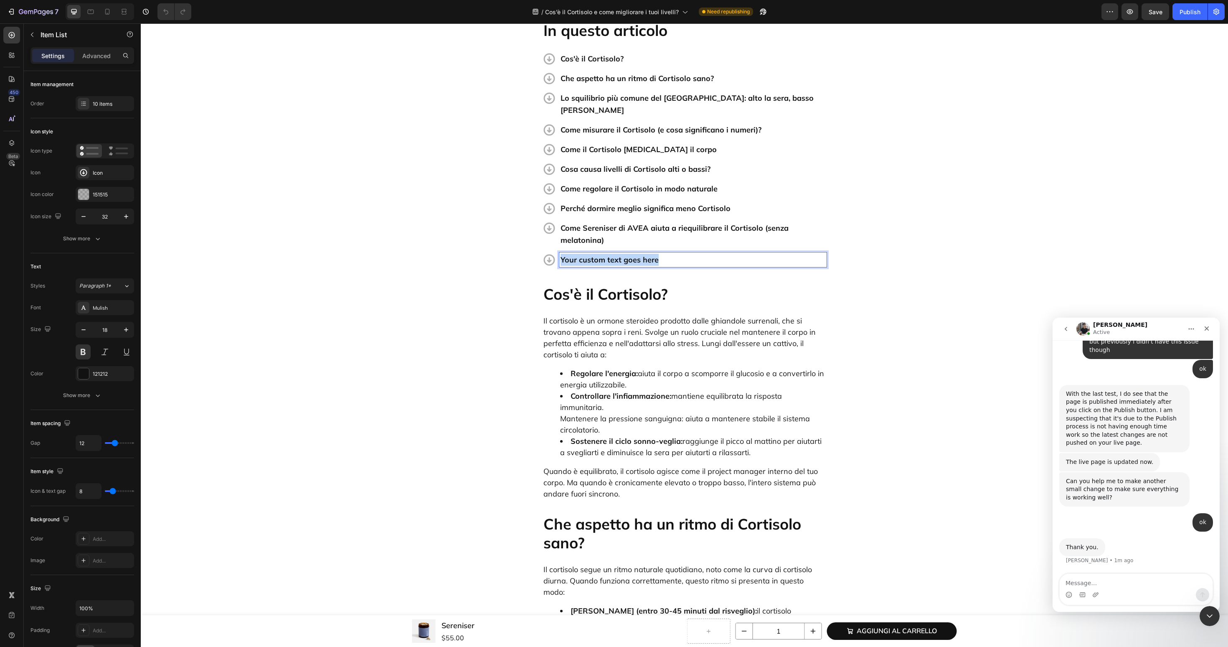
click at [589, 254] on p "Your custom text goes here" at bounding box center [693, 260] width 265 height 12
click at [1156, 8] on span "Save" at bounding box center [1156, 11] width 14 height 7
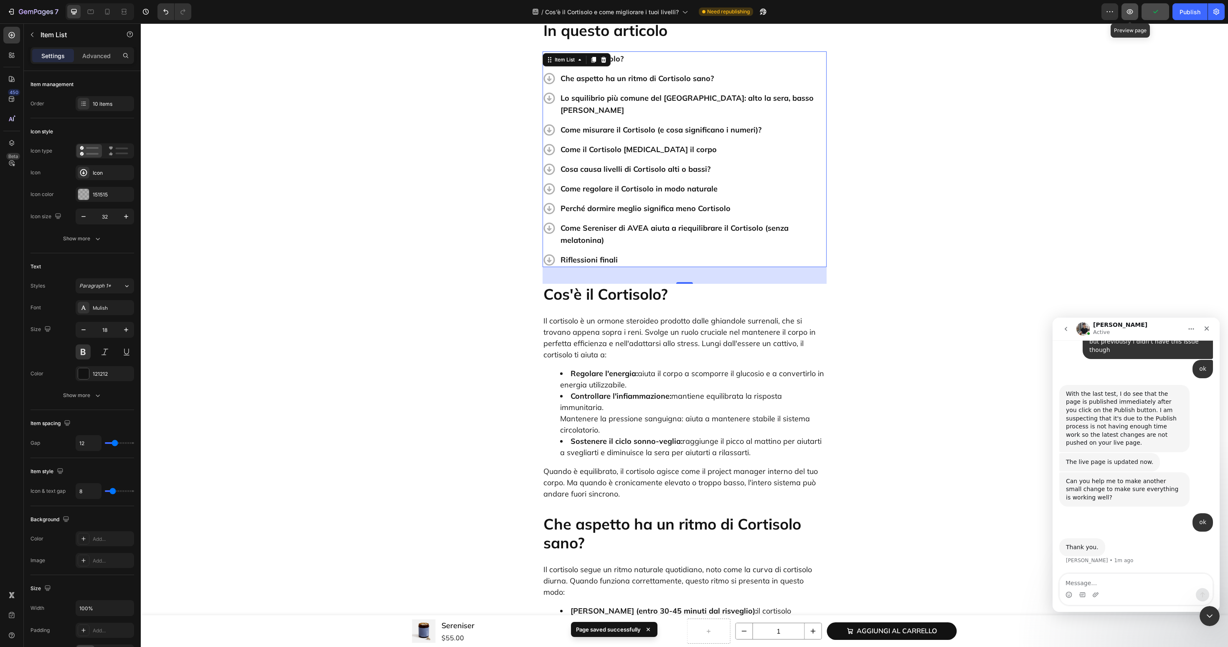
click at [1128, 15] on icon "button" at bounding box center [1130, 12] width 8 height 8
click at [1184, 13] on div "Publish" at bounding box center [1190, 12] width 21 height 9
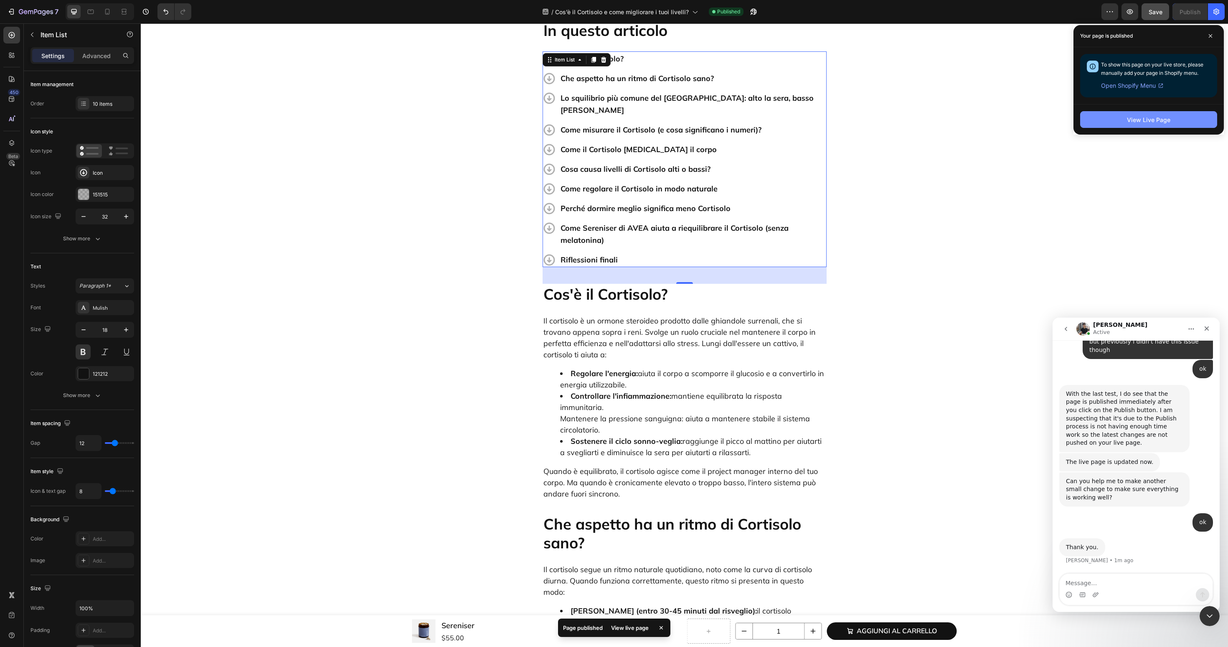
click at [1167, 122] on div "View Live Page" at bounding box center [1148, 119] width 43 height 9
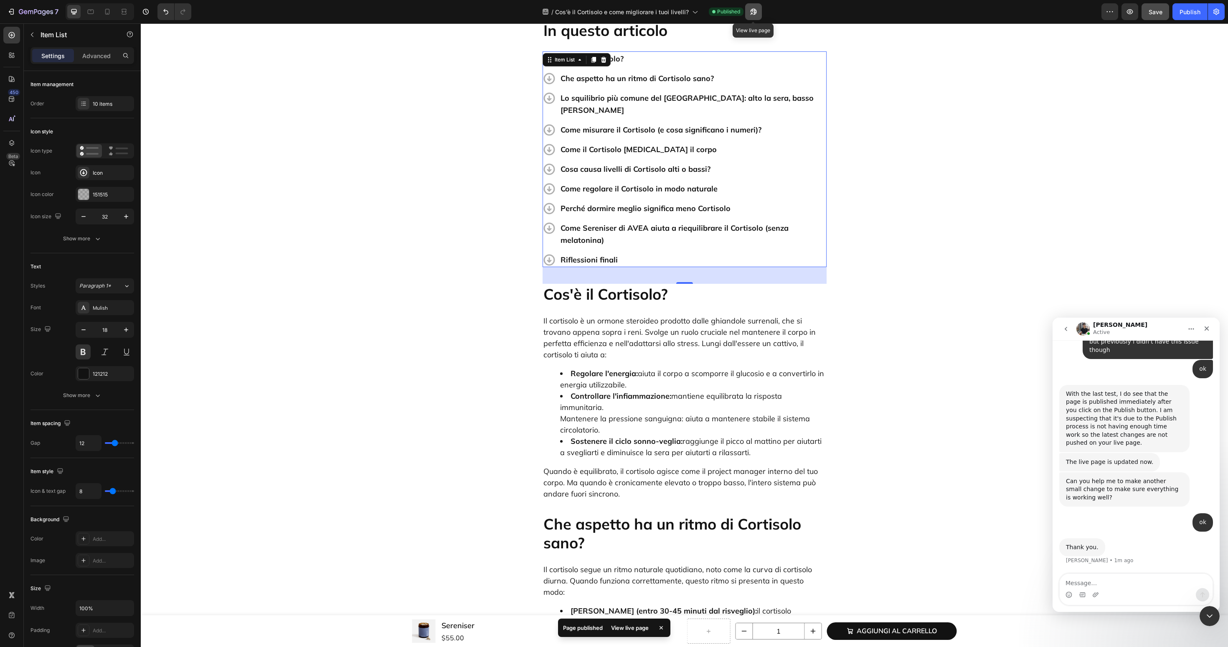
click at [752, 12] on icon "button" at bounding box center [754, 12] width 8 height 8
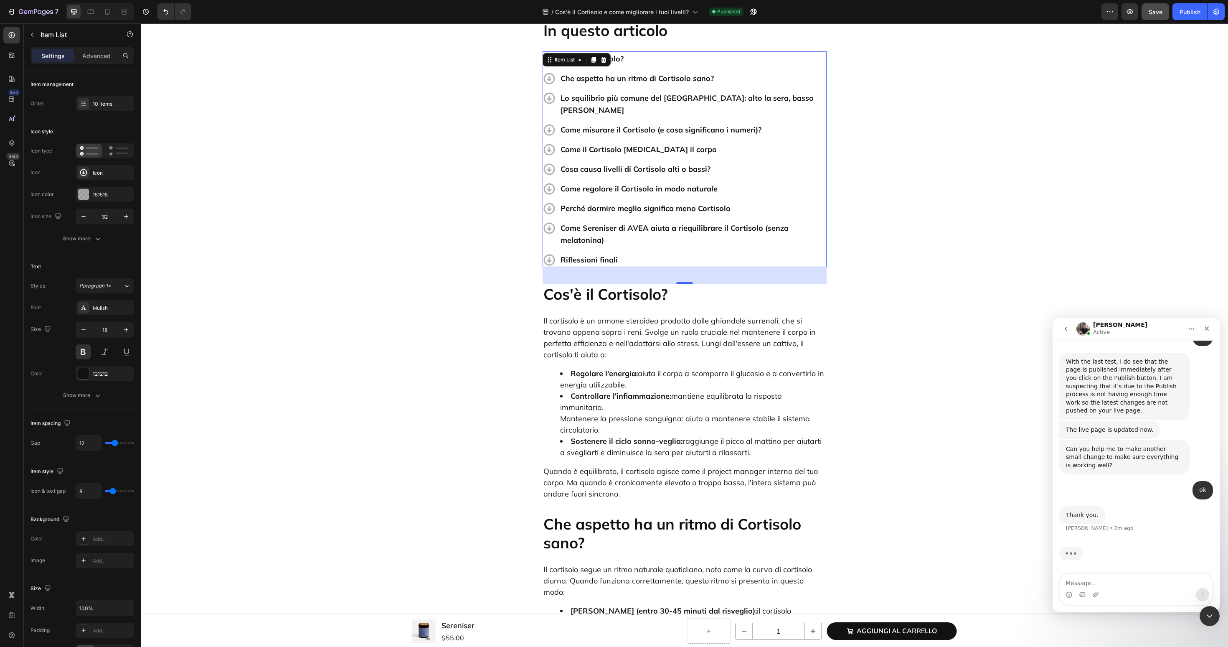
scroll to position [2938, 0]
click at [1140, 584] on textarea "Message…" at bounding box center [1136, 581] width 153 height 14
type textarea "w"
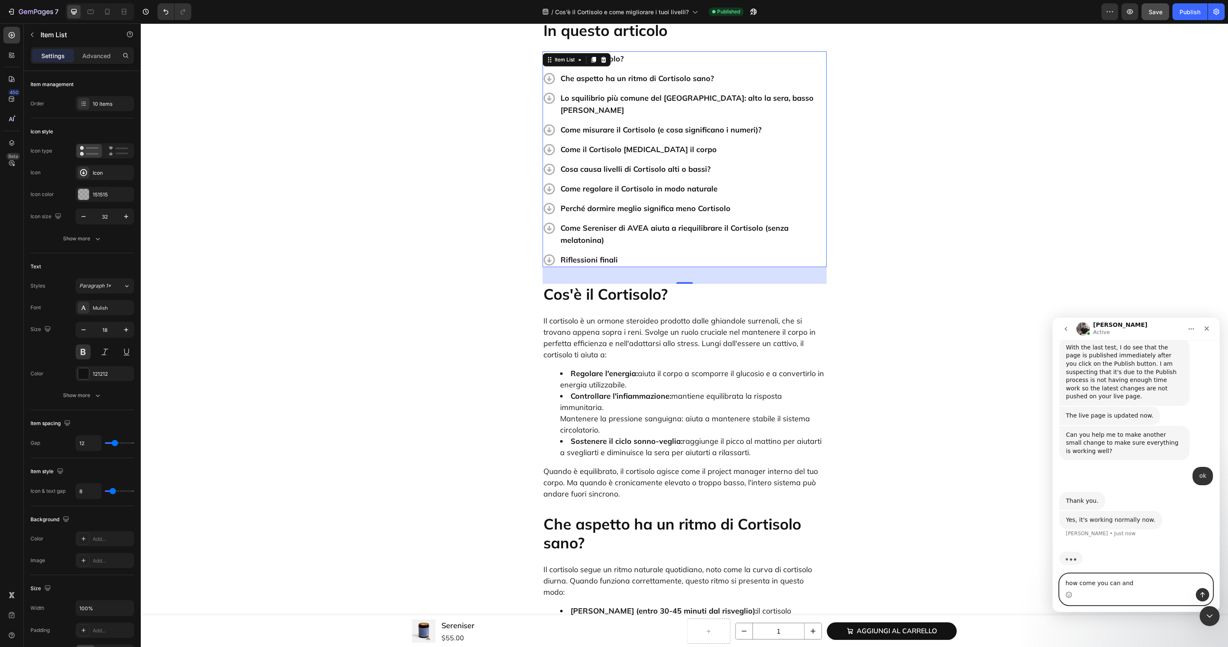
scroll to position [2957, 0]
type textarea "how come you can and I can't"
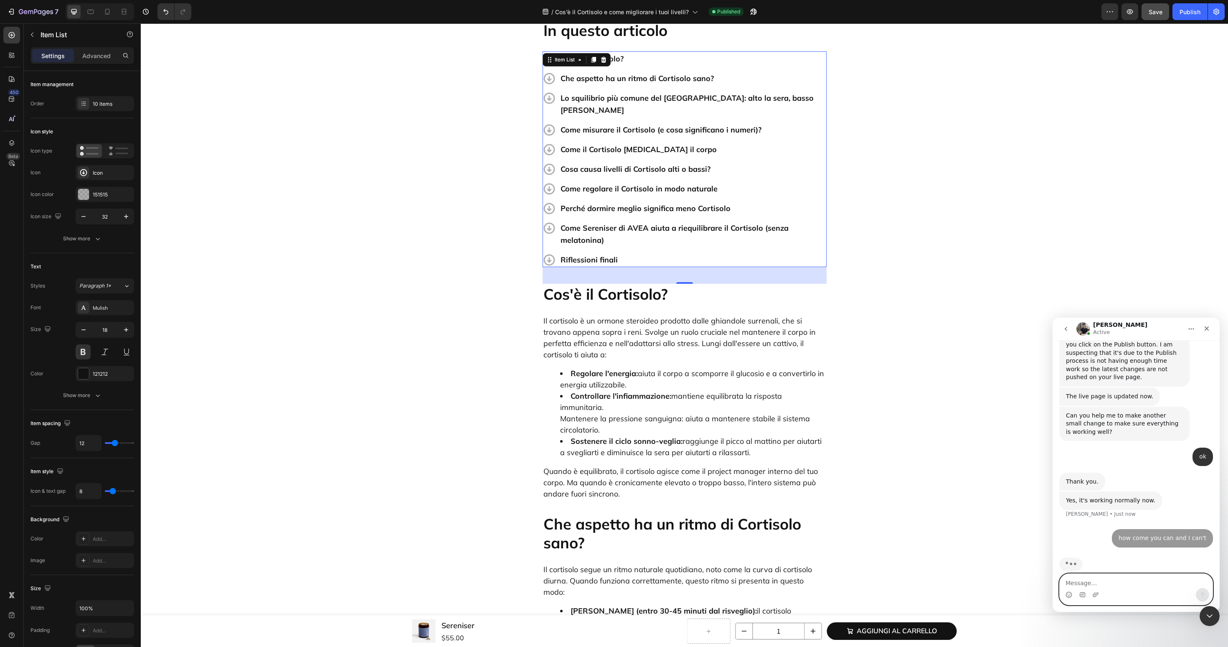
scroll to position [2982, 0]
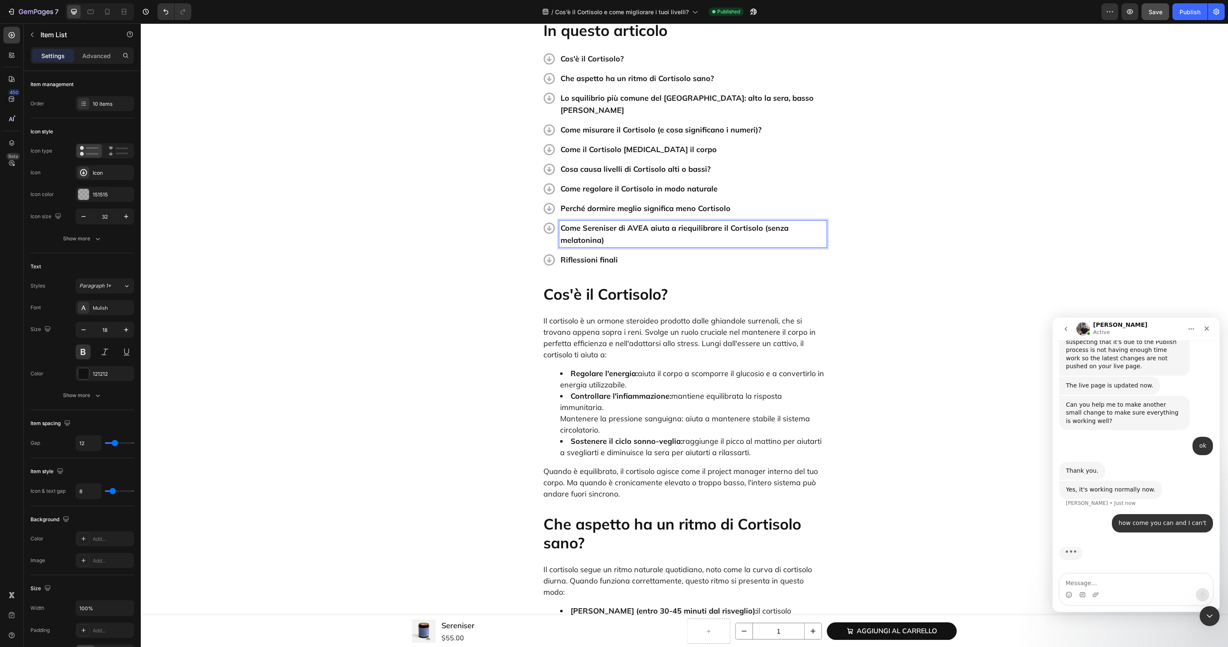
click at [717, 230] on p "Come Sereniser di AVEA aiuta a riequilibrare il Cortisolo (senza melatonina)" at bounding box center [693, 234] width 265 height 24
click at [689, 254] on p "Riflessioni finali" at bounding box center [693, 260] width 265 height 12
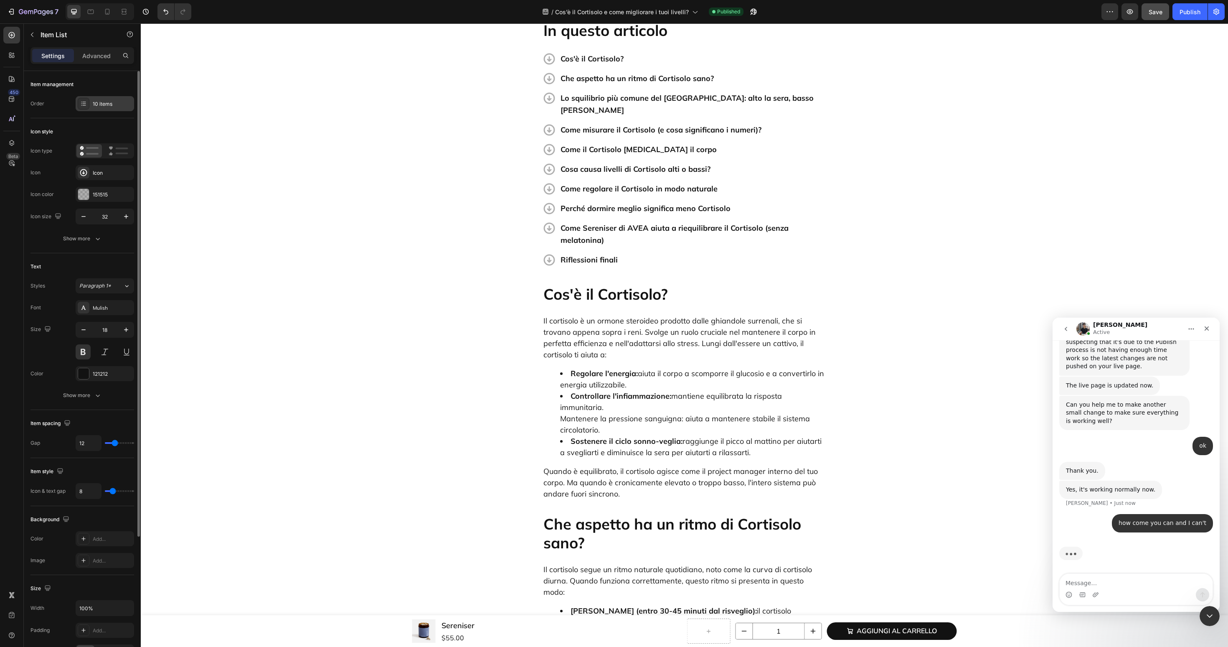
click at [86, 104] on icon at bounding box center [83, 103] width 7 height 7
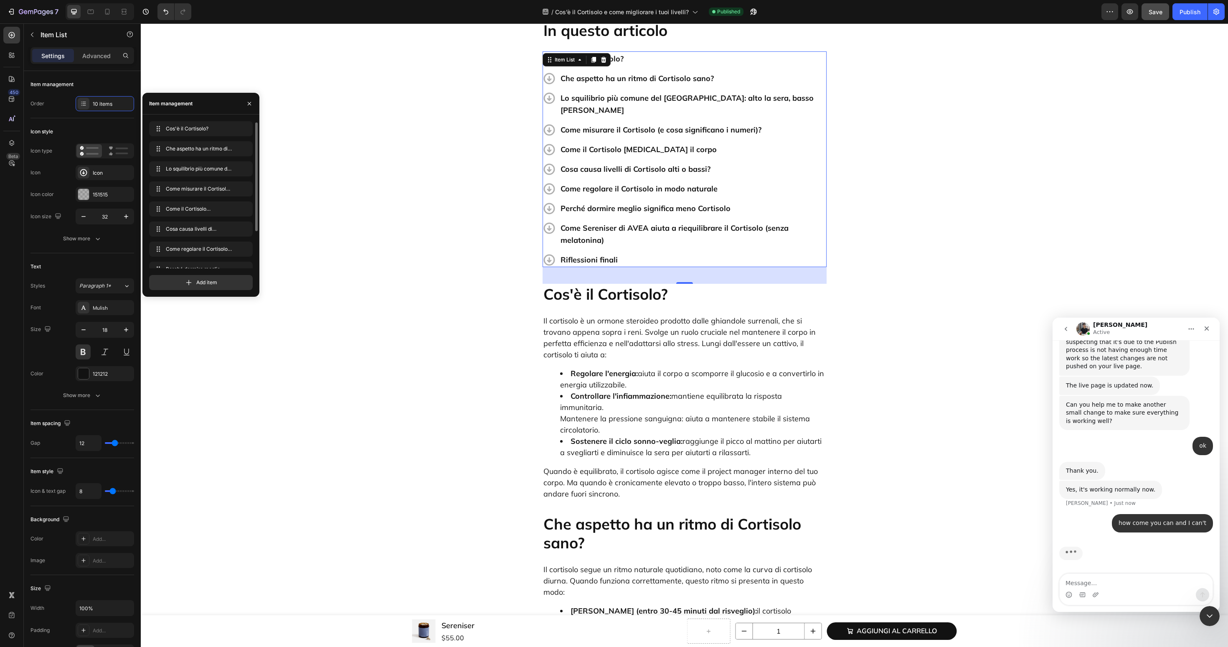
scroll to position [52, 0]
click at [242, 258] on icon "button" at bounding box center [243, 257] width 7 height 7
click at [244, 257] on div "Delete" at bounding box center [237, 258] width 15 height 8
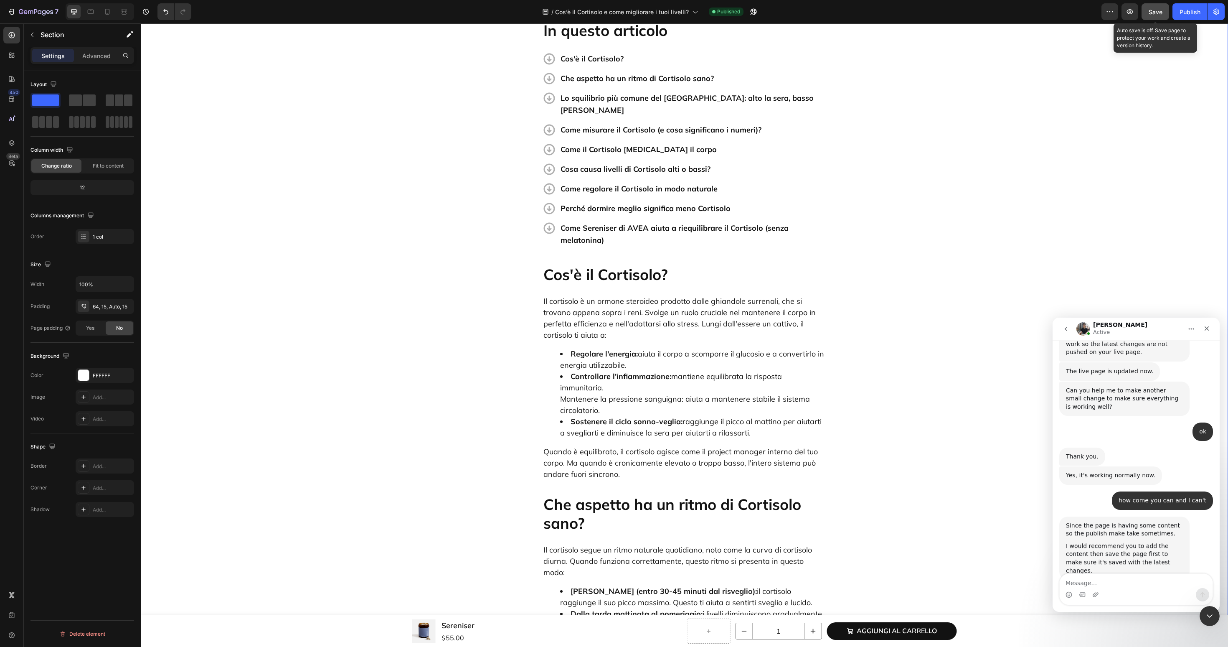
click at [1153, 12] on span "Save" at bounding box center [1156, 11] width 14 height 7
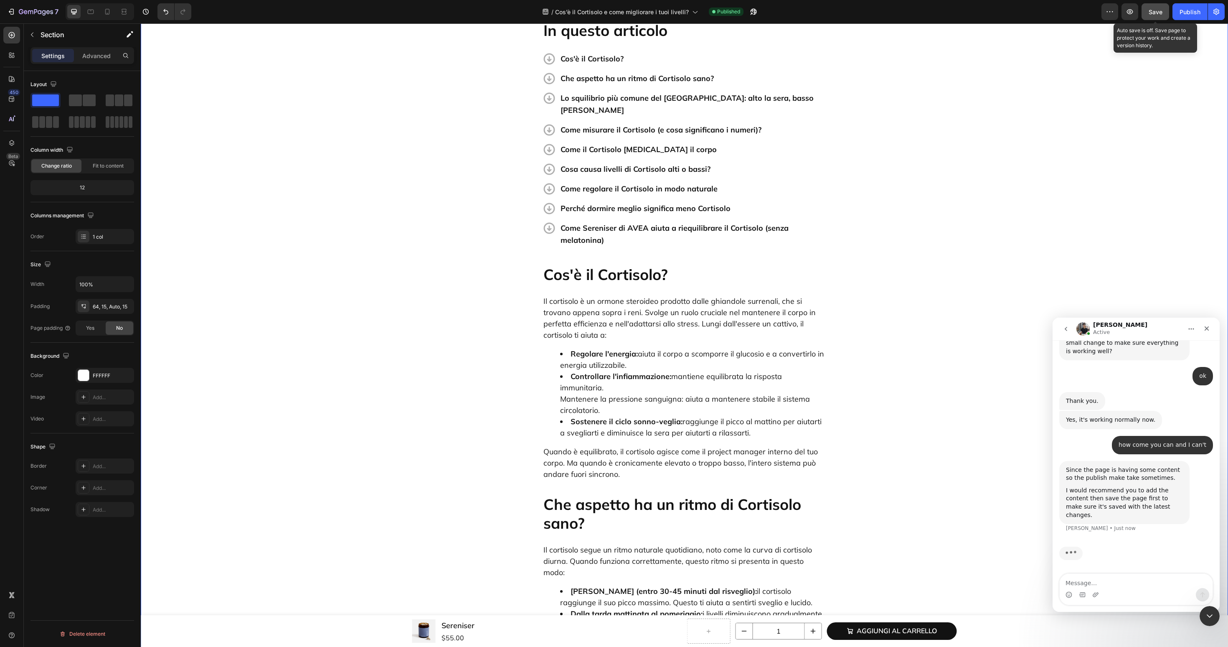
scroll to position [3044, 0]
click at [1109, 572] on div "Typing" at bounding box center [1136, 558] width 154 height 32
click at [1098, 581] on textarea "Message…" at bounding box center [1136, 581] width 153 height 14
type textarea "you see now i saved"
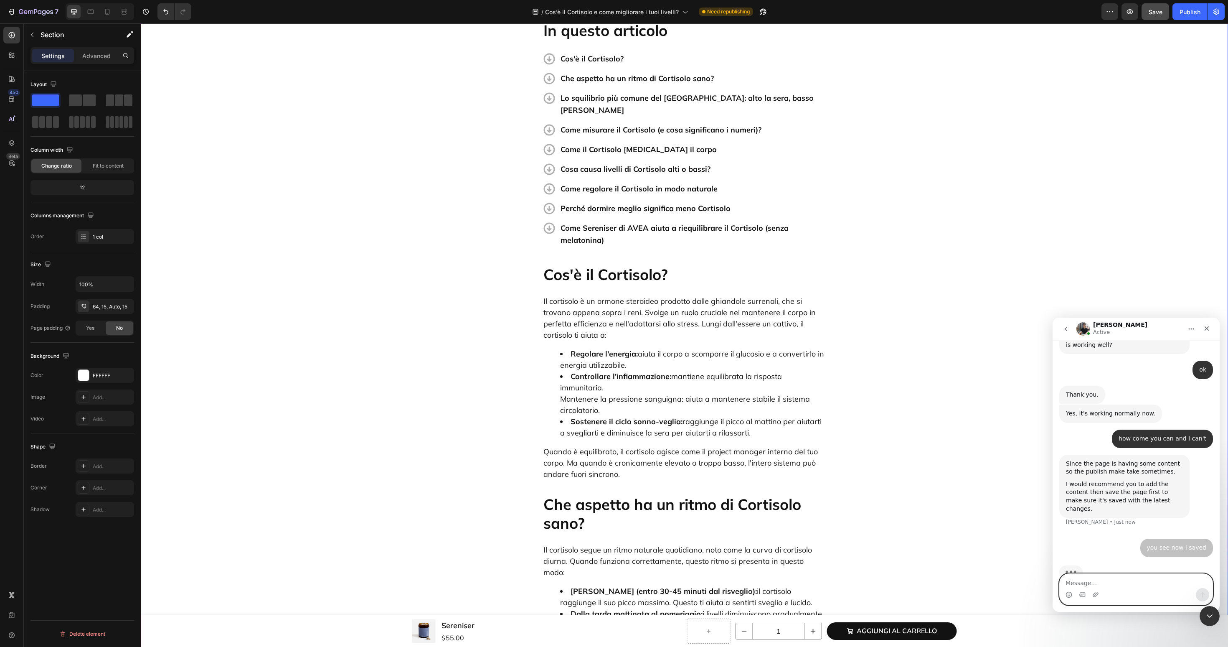
scroll to position [3069, 0]
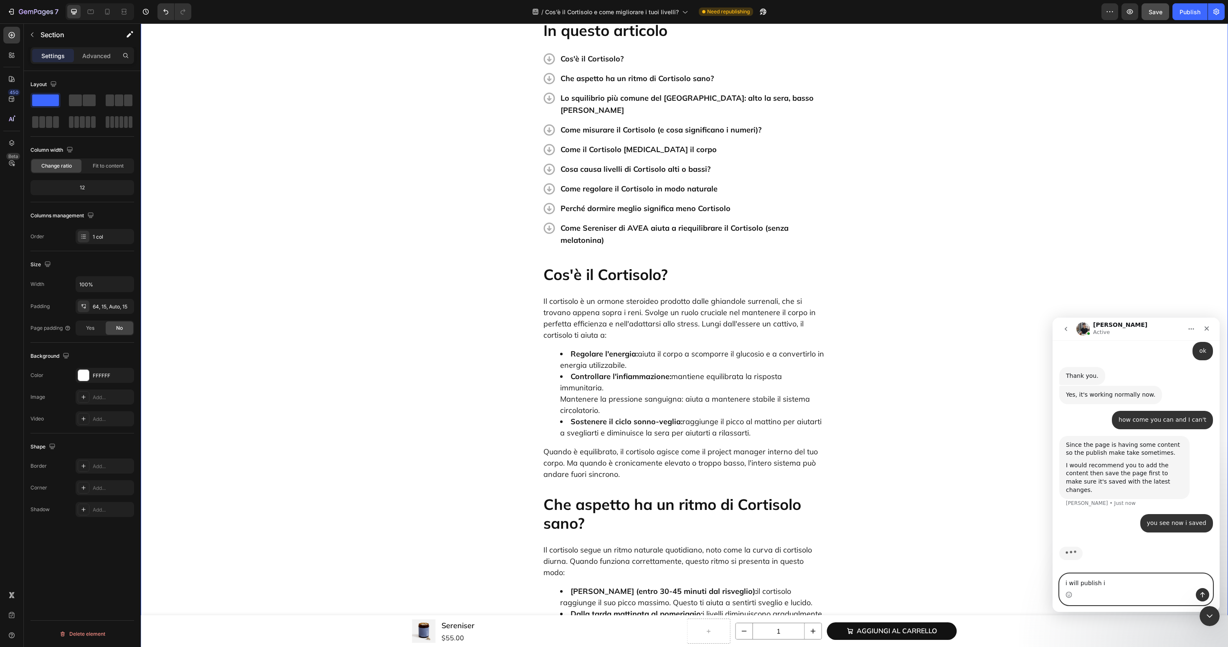
type textarea "i will publish it"
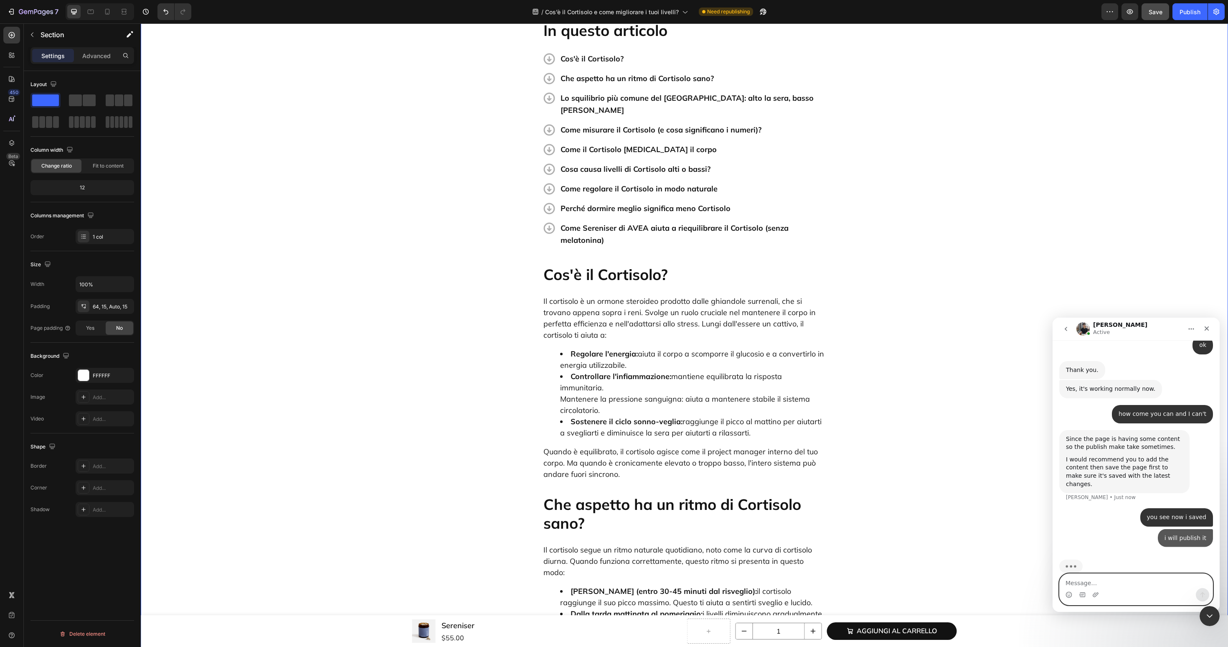
scroll to position [3088, 0]
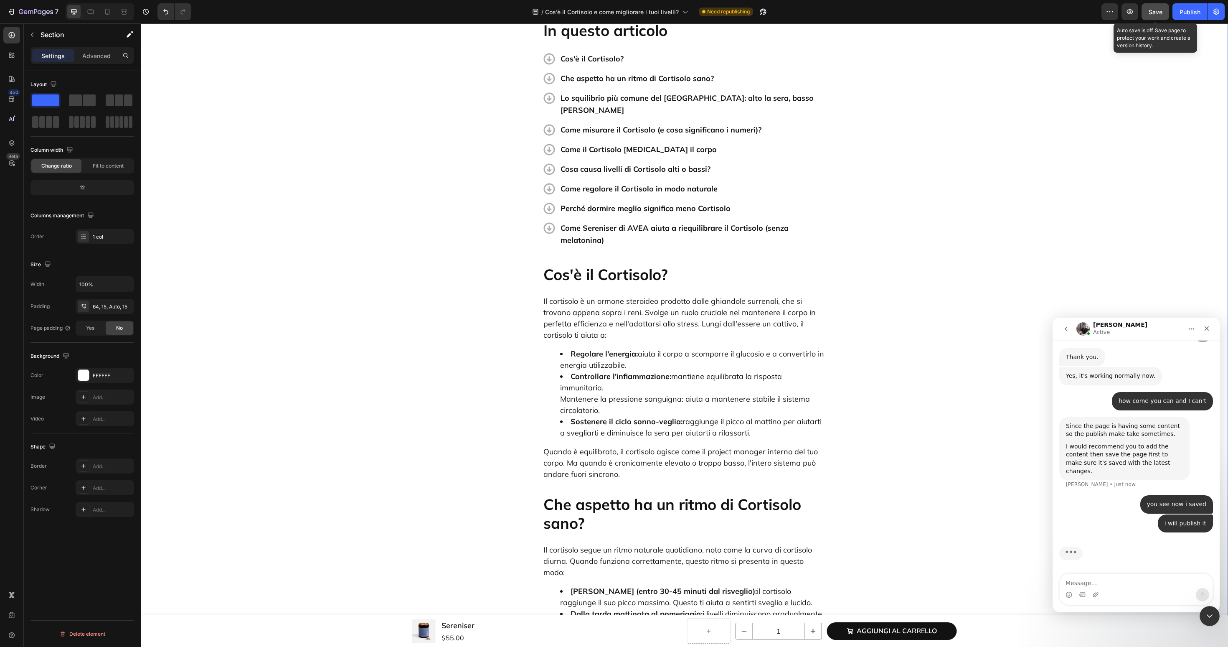
click at [1163, 14] on button "Save" at bounding box center [1156, 11] width 28 height 17
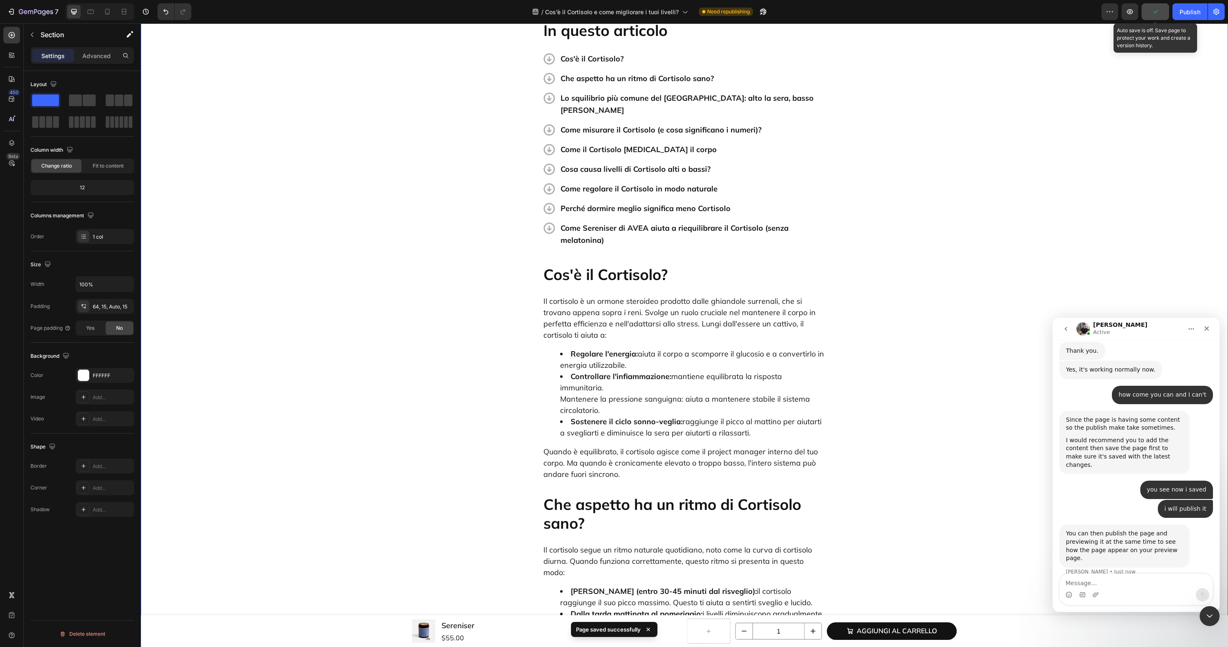
scroll to position [3097, 0]
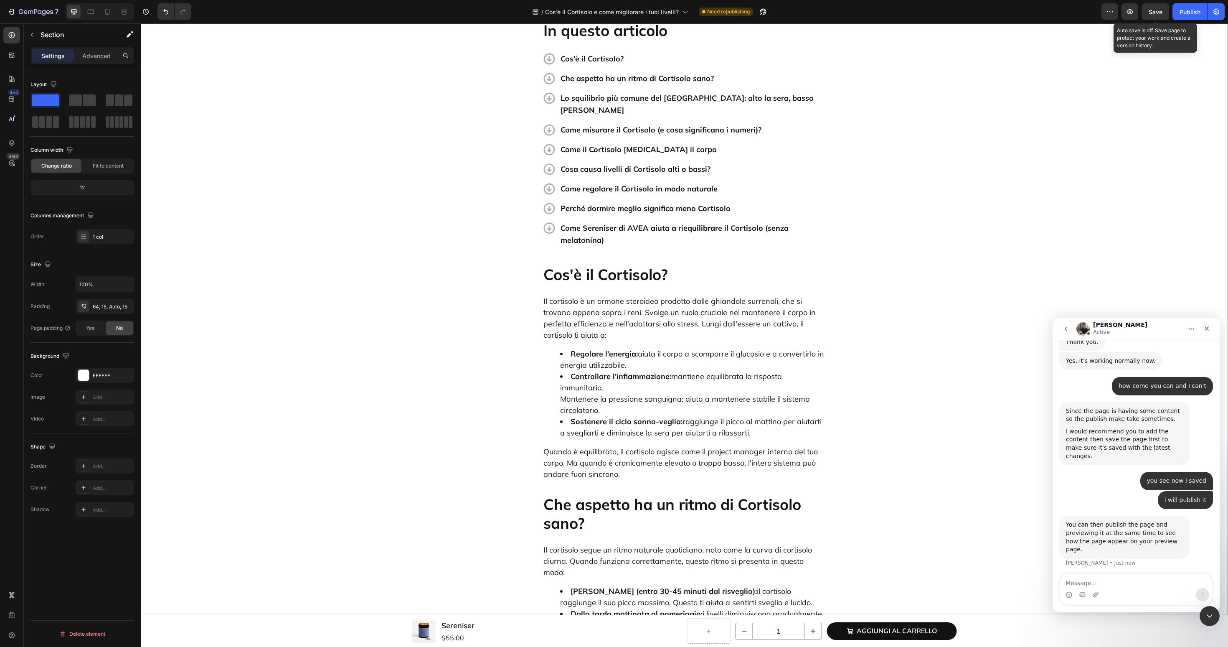
click at [1162, 15] on span "Save" at bounding box center [1156, 11] width 14 height 7
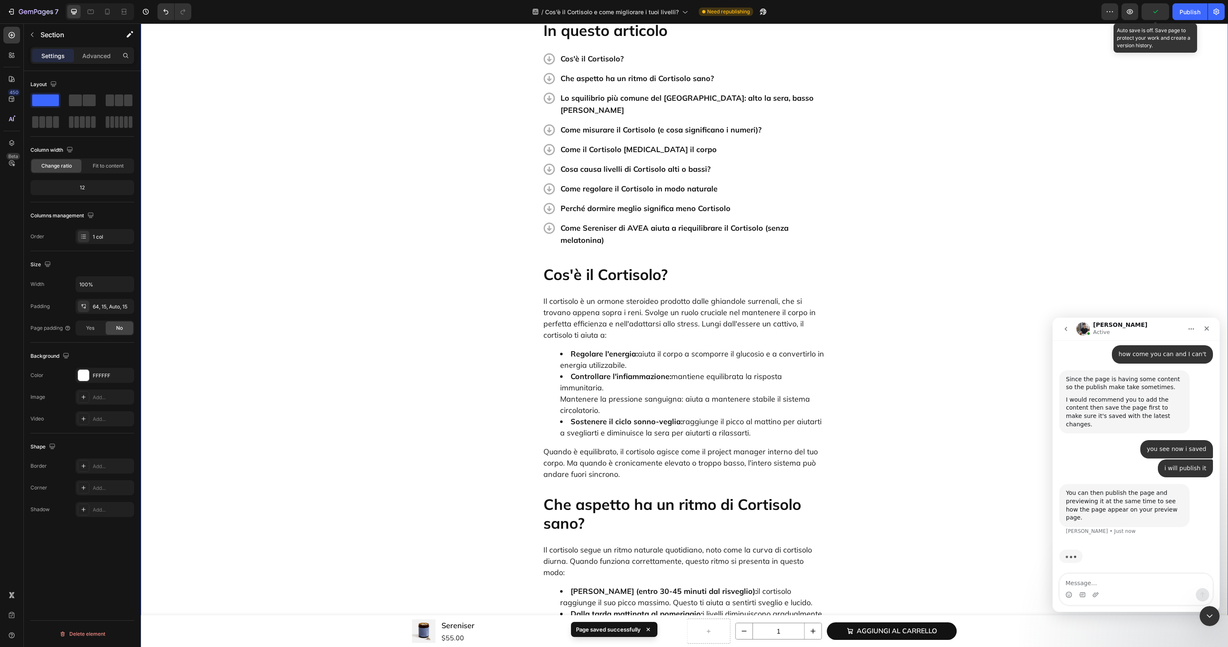
scroll to position [3129, 0]
click at [1176, 18] on button "Publish" at bounding box center [1190, 11] width 35 height 17
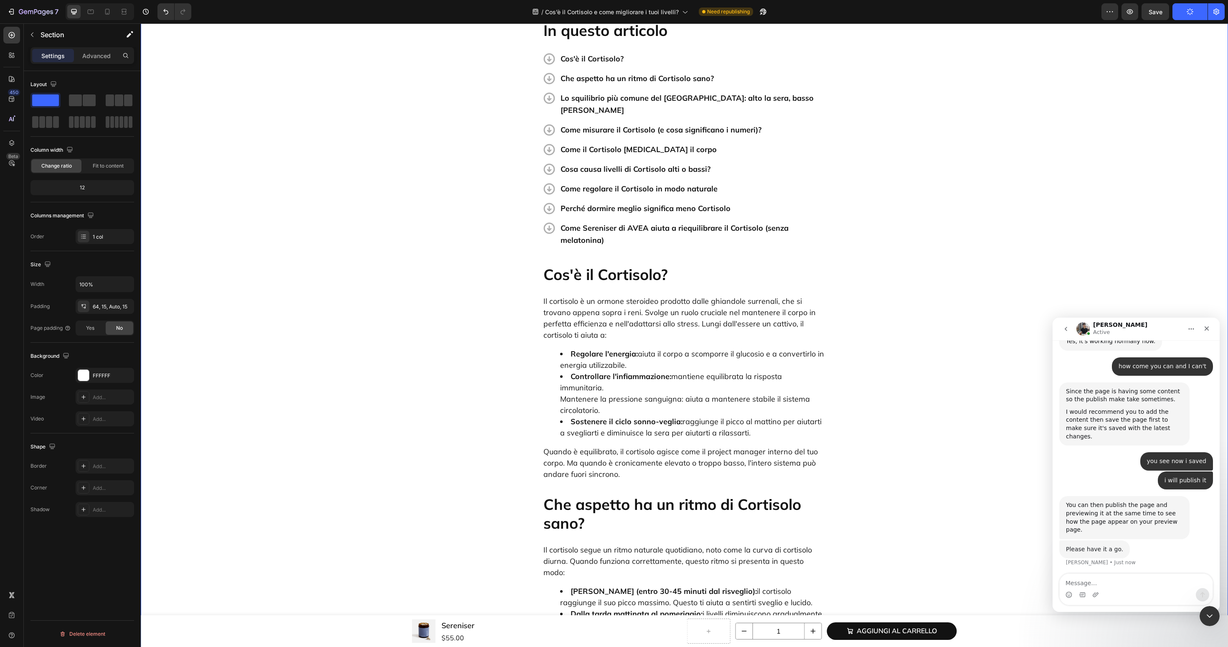
scroll to position [3116, 0]
click at [1134, 18] on button "button" at bounding box center [1130, 11] width 17 height 17
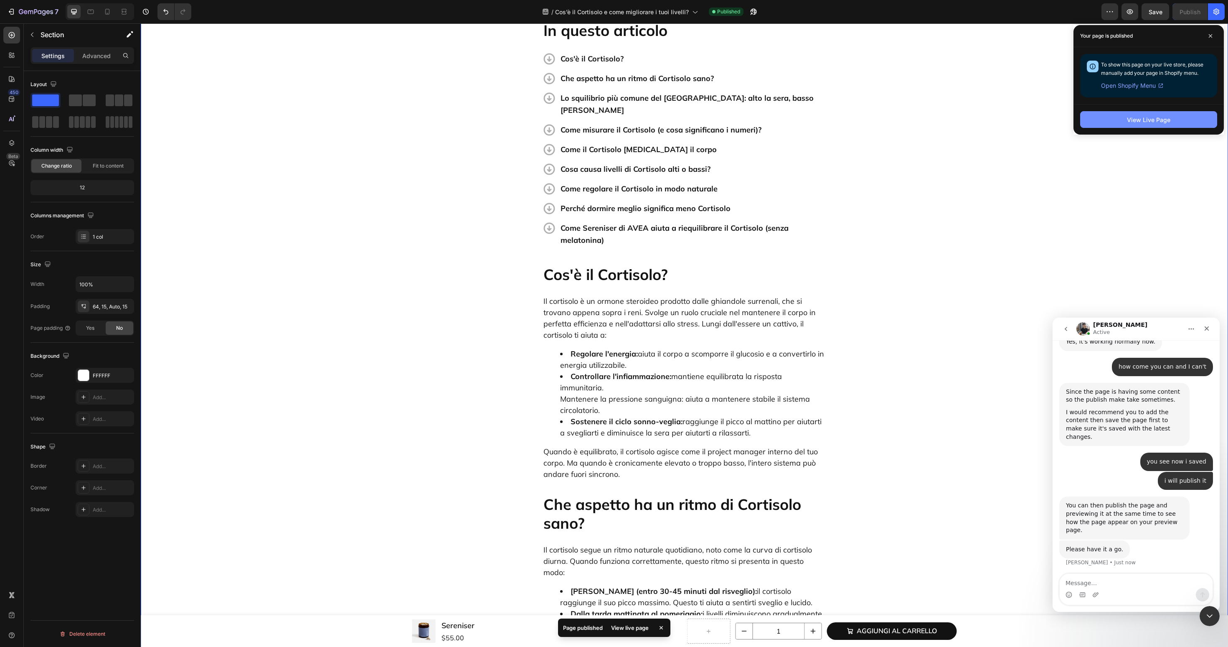
click at [1111, 114] on button "View Live Page" at bounding box center [1148, 119] width 137 height 17
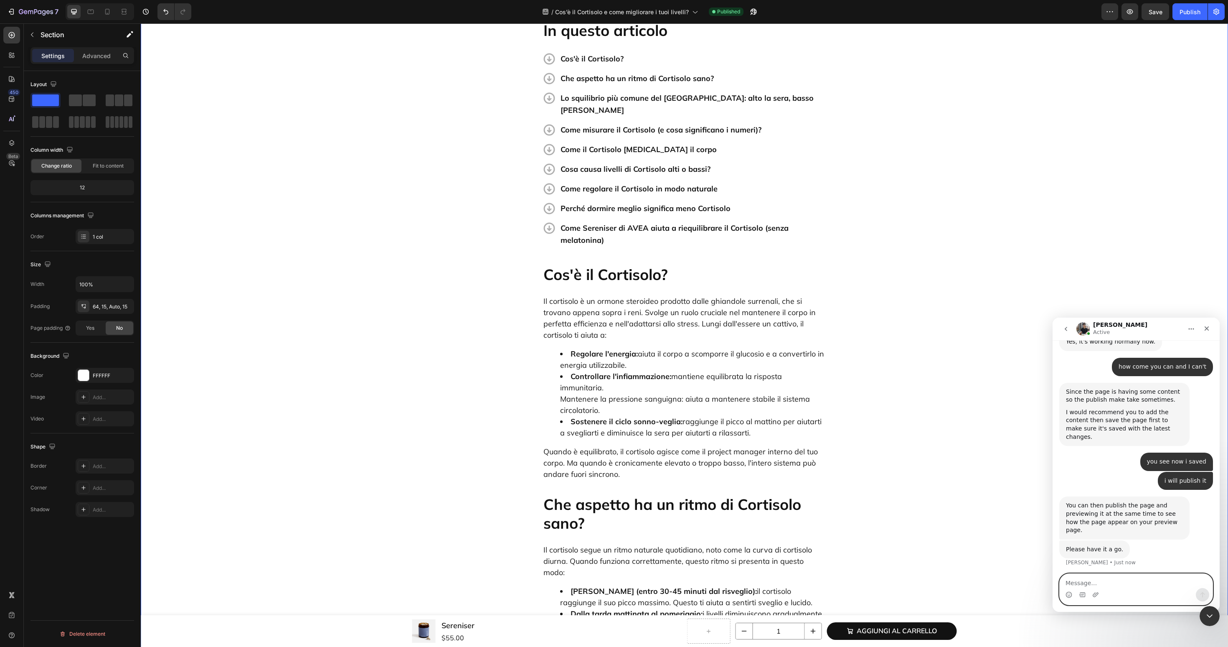
click at [1093, 578] on textarea "Message…" at bounding box center [1136, 581] width 153 height 14
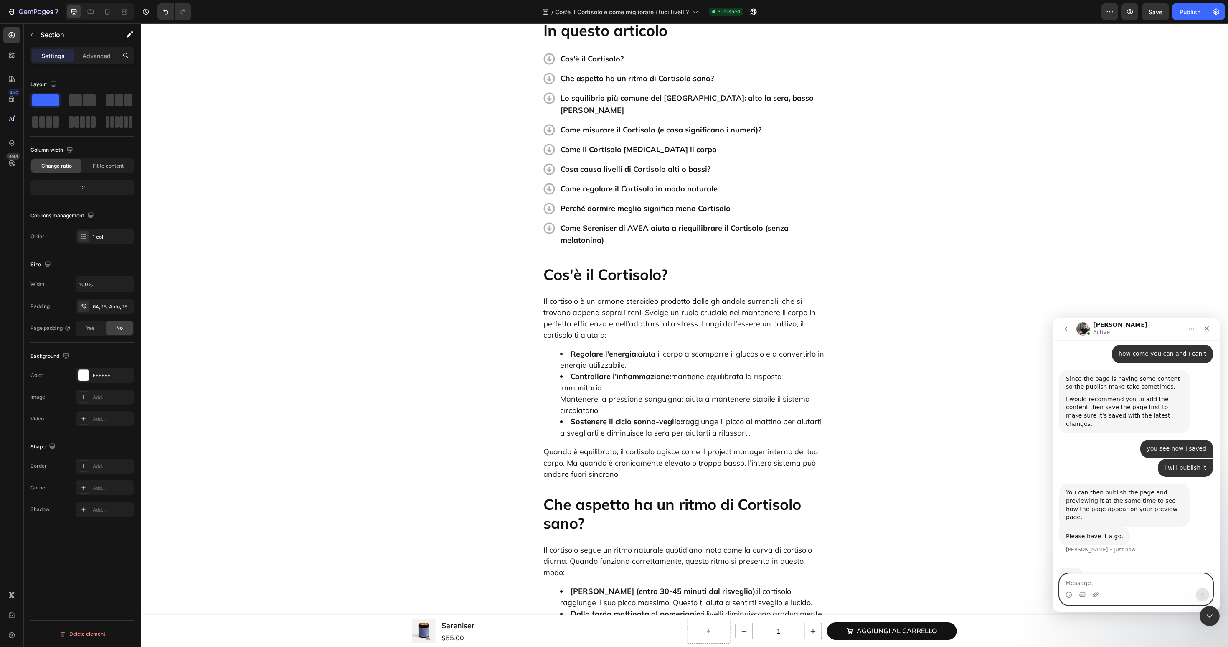
scroll to position [3148, 0]
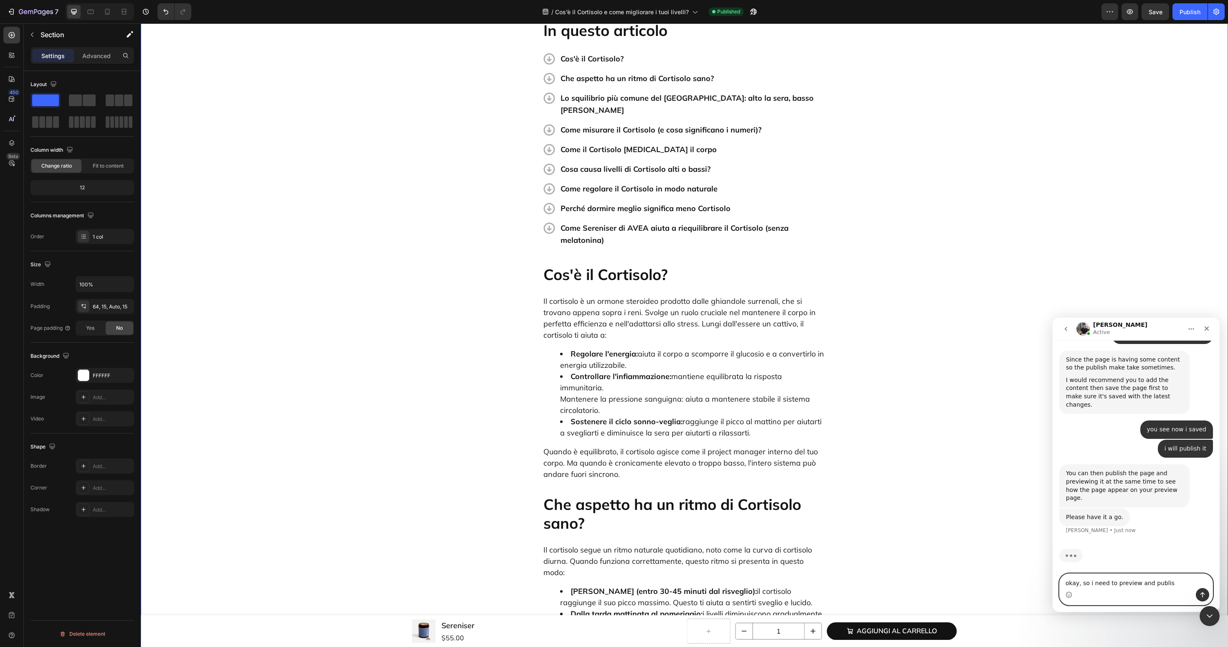
type textarea "okay, so i need to preview and publish"
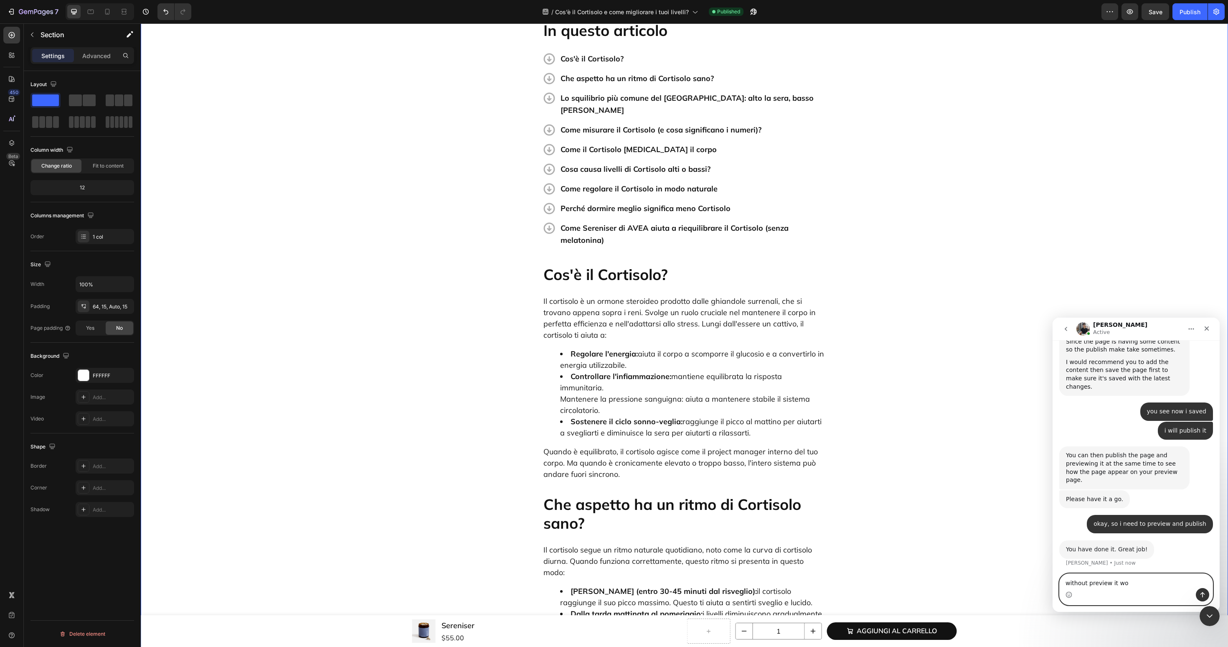
scroll to position [3166, 0]
type textarea "without preview it won't show the altest"
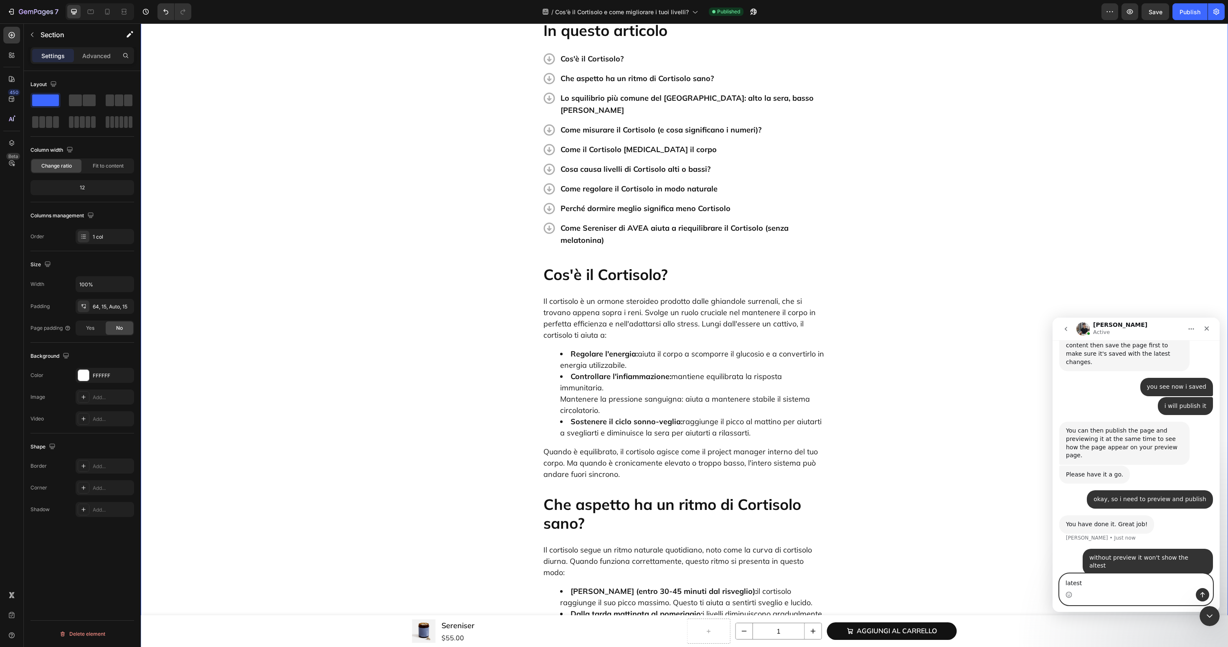
type textarea "latest*"
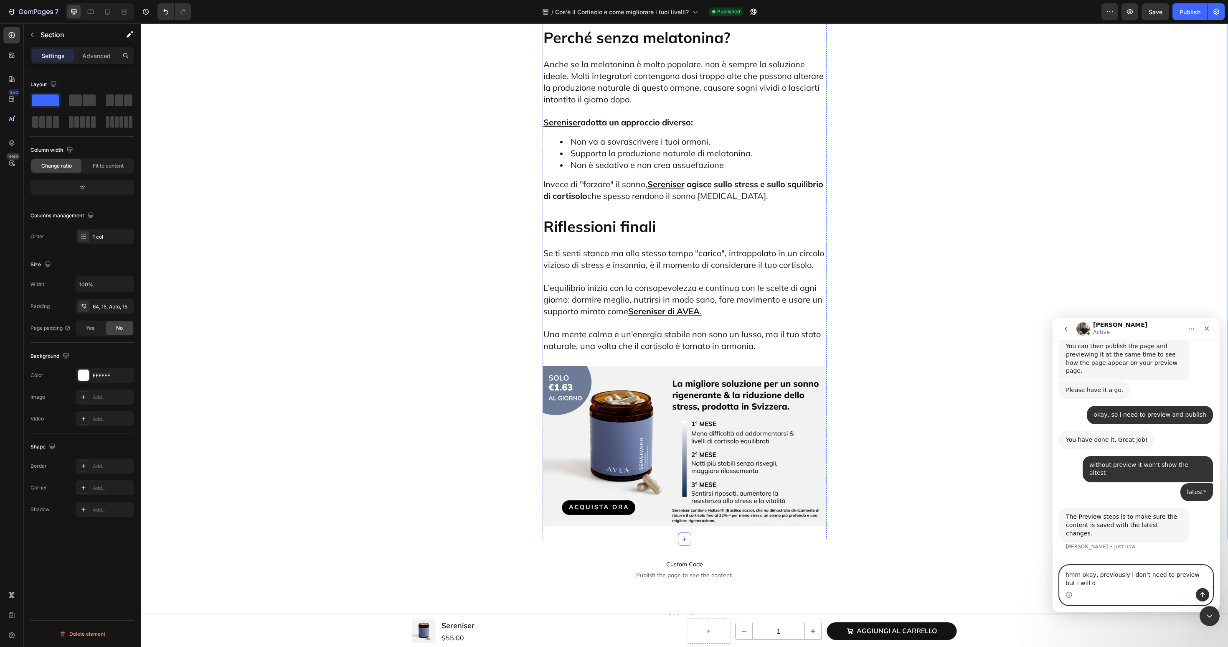
scroll to position [3283, 0]
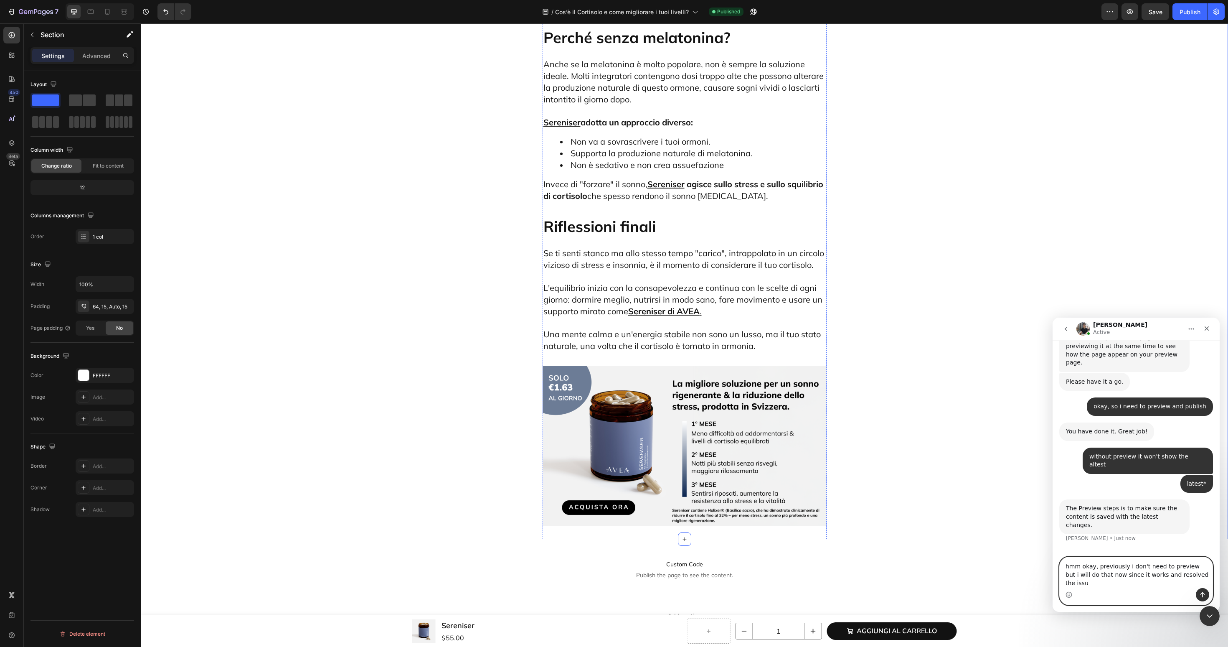
type textarea "hmm okay, previously i don't need to preview but i will do that now since it wo…"
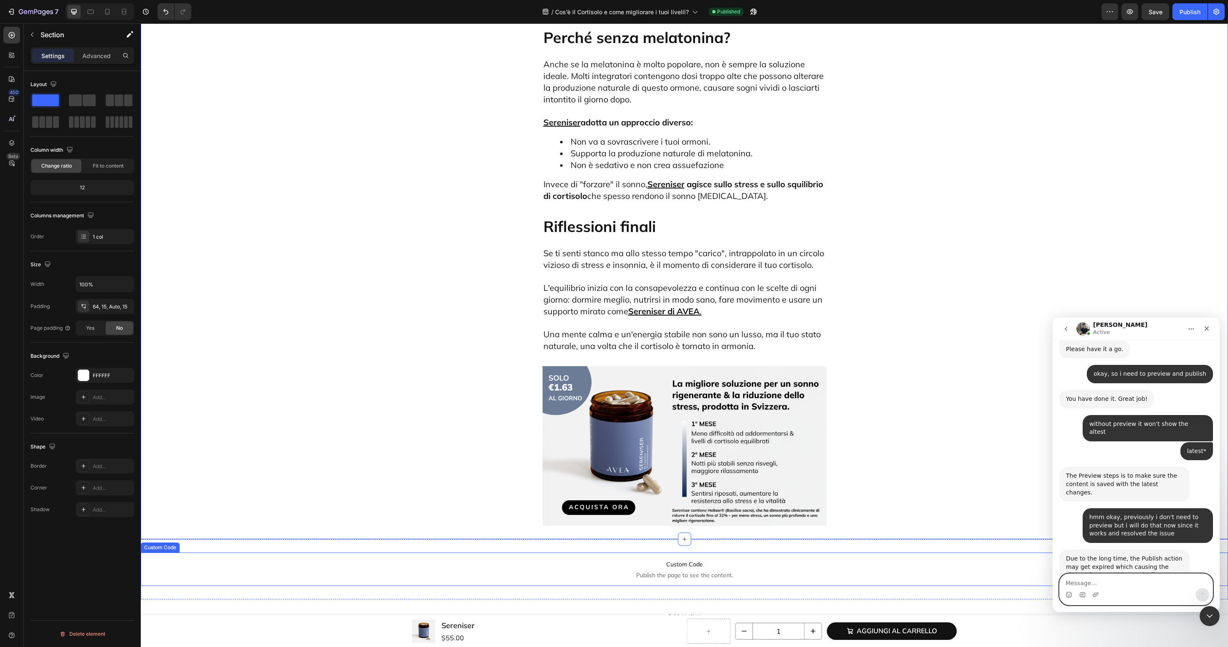
scroll to position [3325, 0]
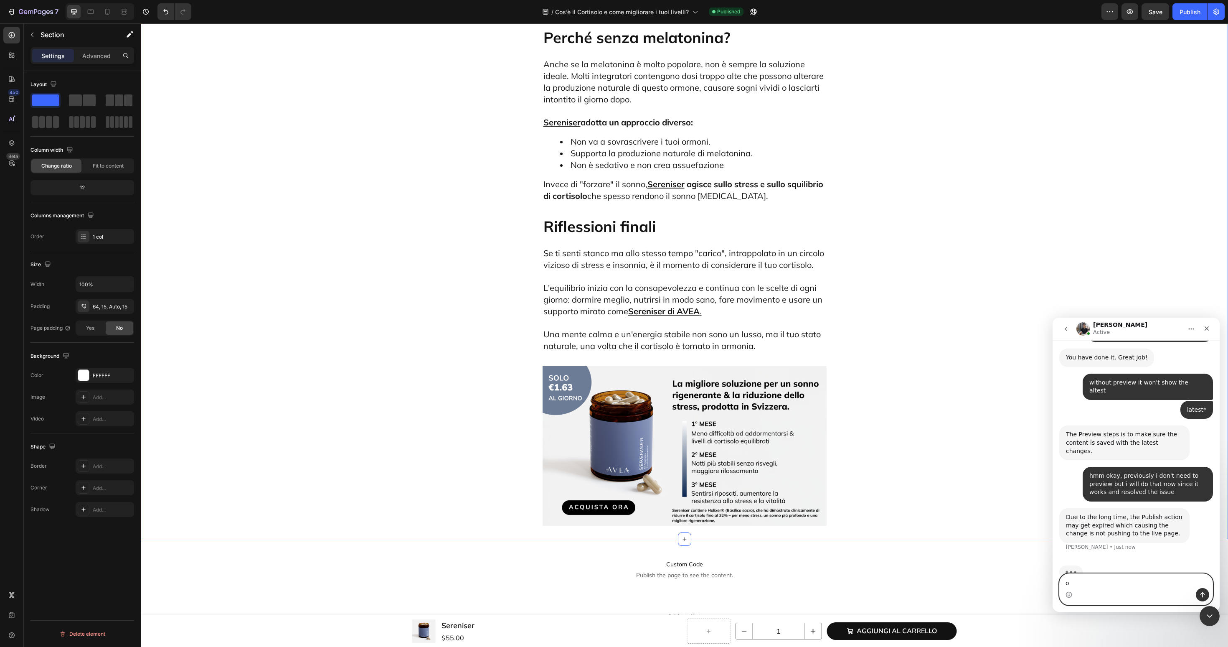
type textarea "ok"
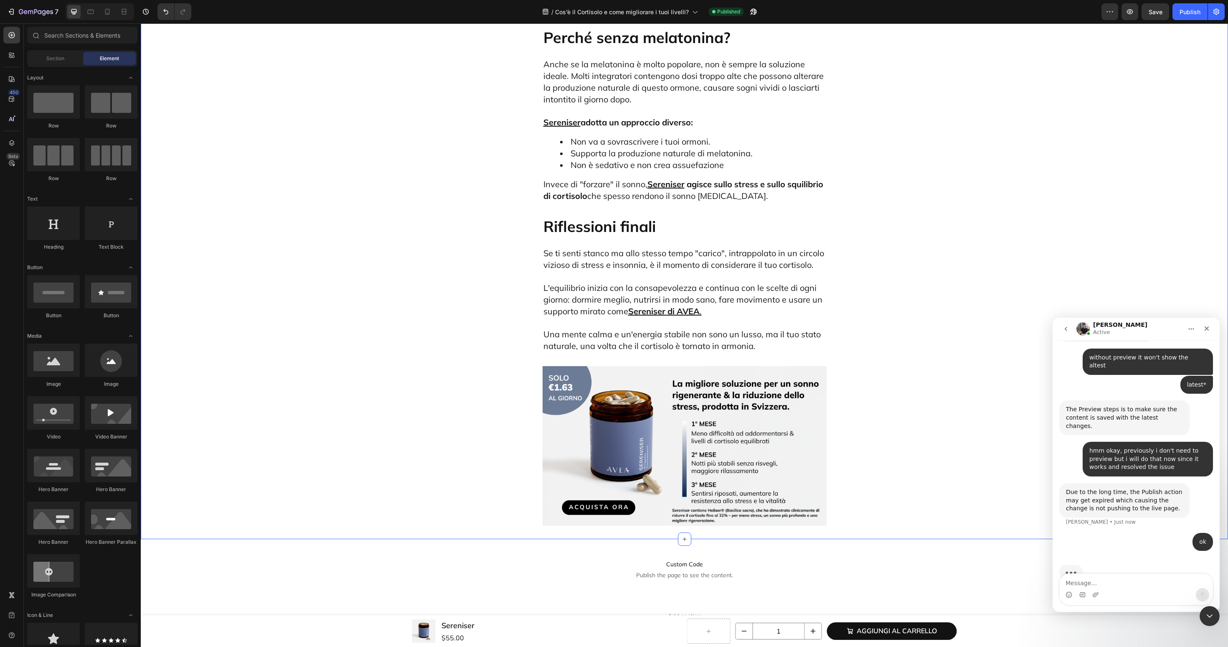
click at [364, 599] on div "Add section Choose templates inspired by CRO experts Generate layout from URL o…" at bounding box center [684, 650] width 1087 height 103
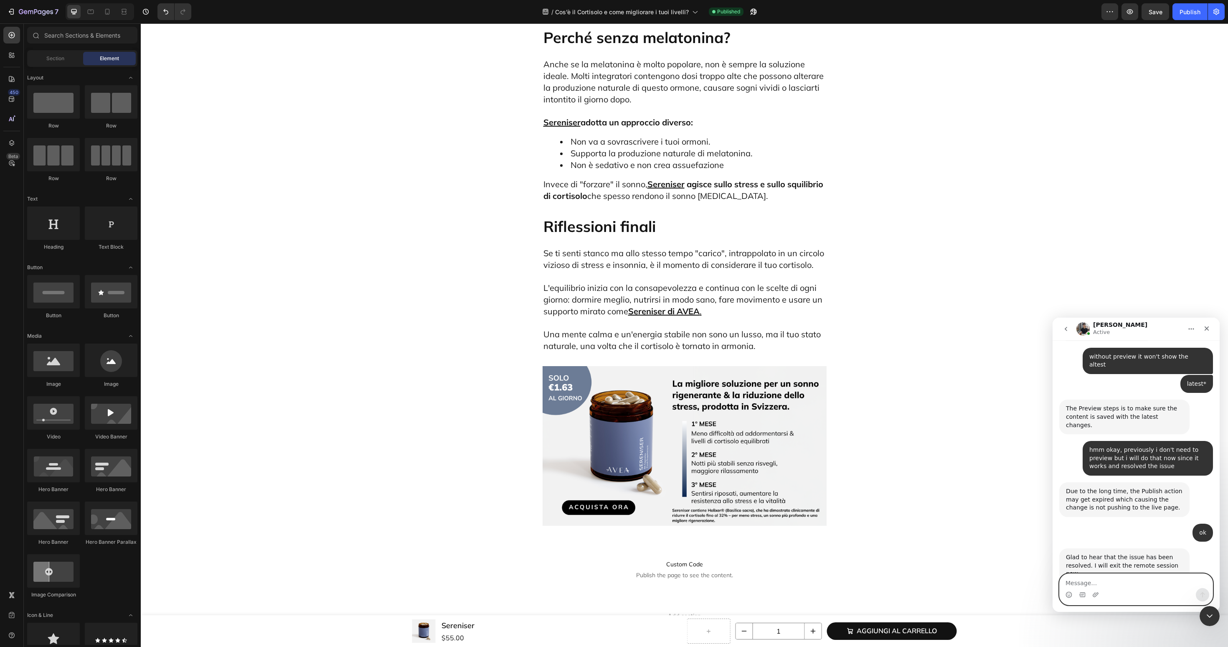
click at [1100, 584] on textarea "Message…" at bounding box center [1136, 581] width 153 height 14
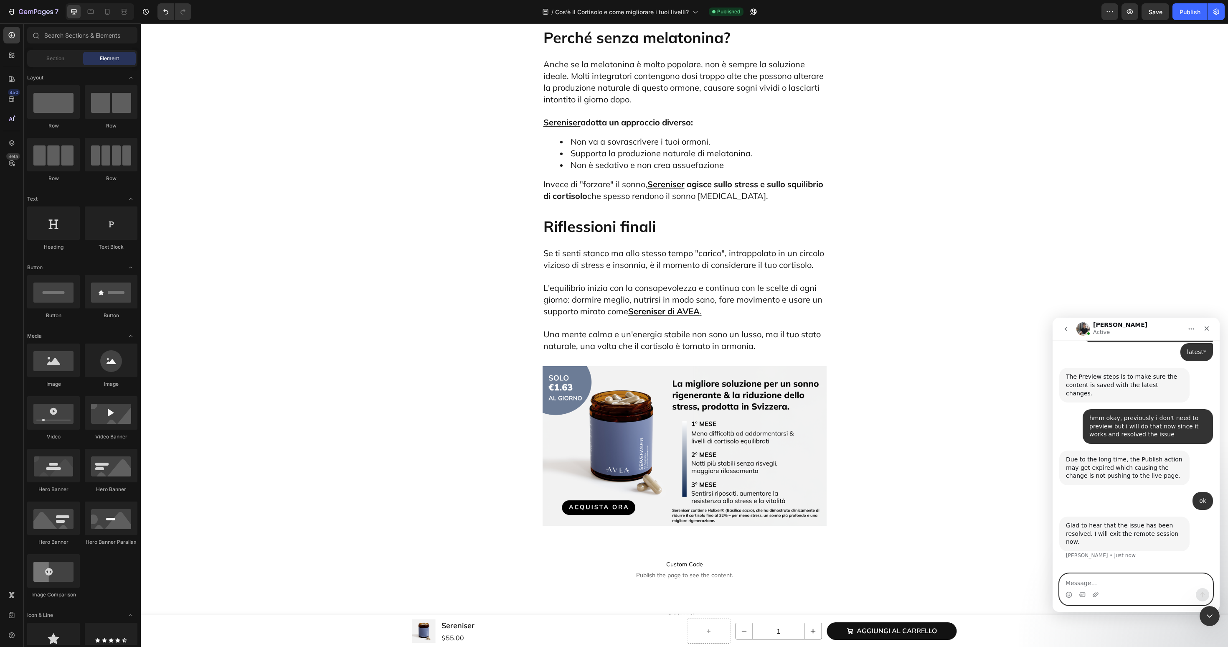
click at [1100, 584] on textarea "Message…" at bounding box center [1136, 581] width 153 height 14
type textarea "ok thank you"
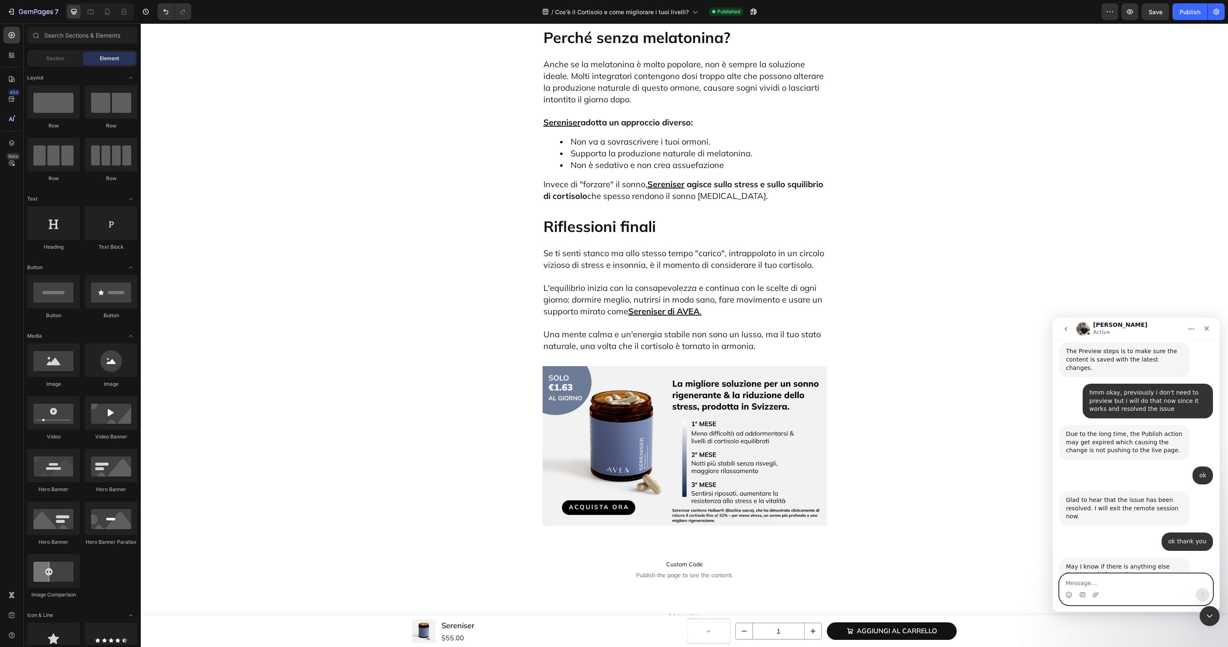
scroll to position [3441, 0]
type textarea "nope"
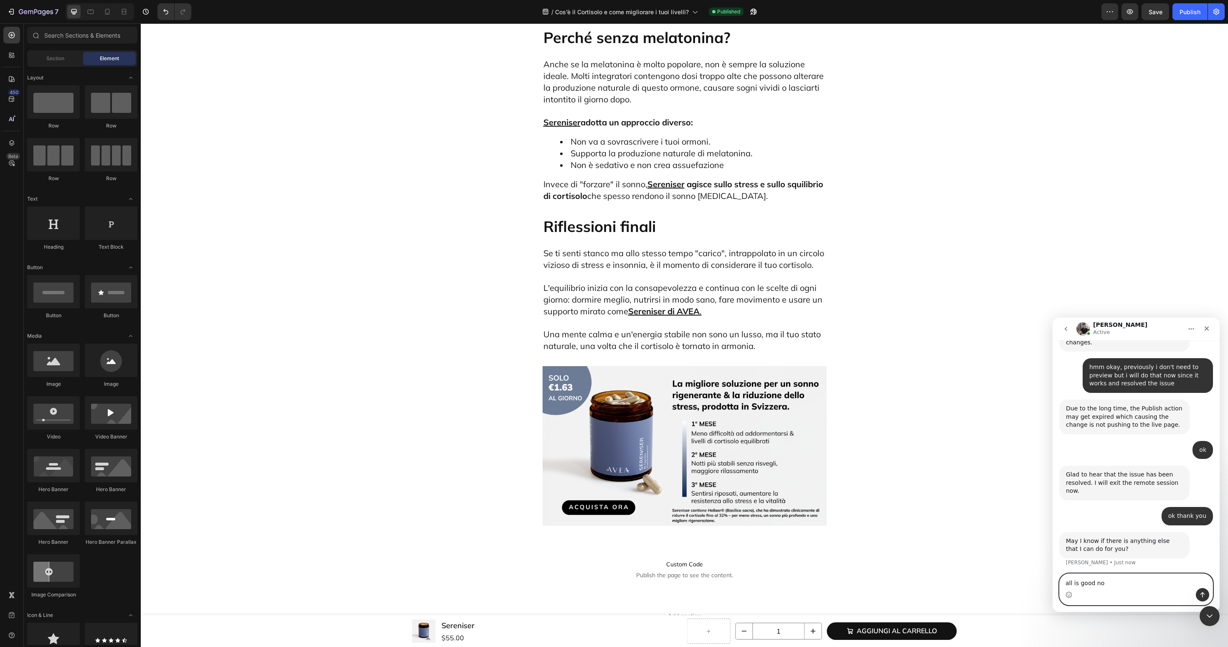
type textarea "all is good now"
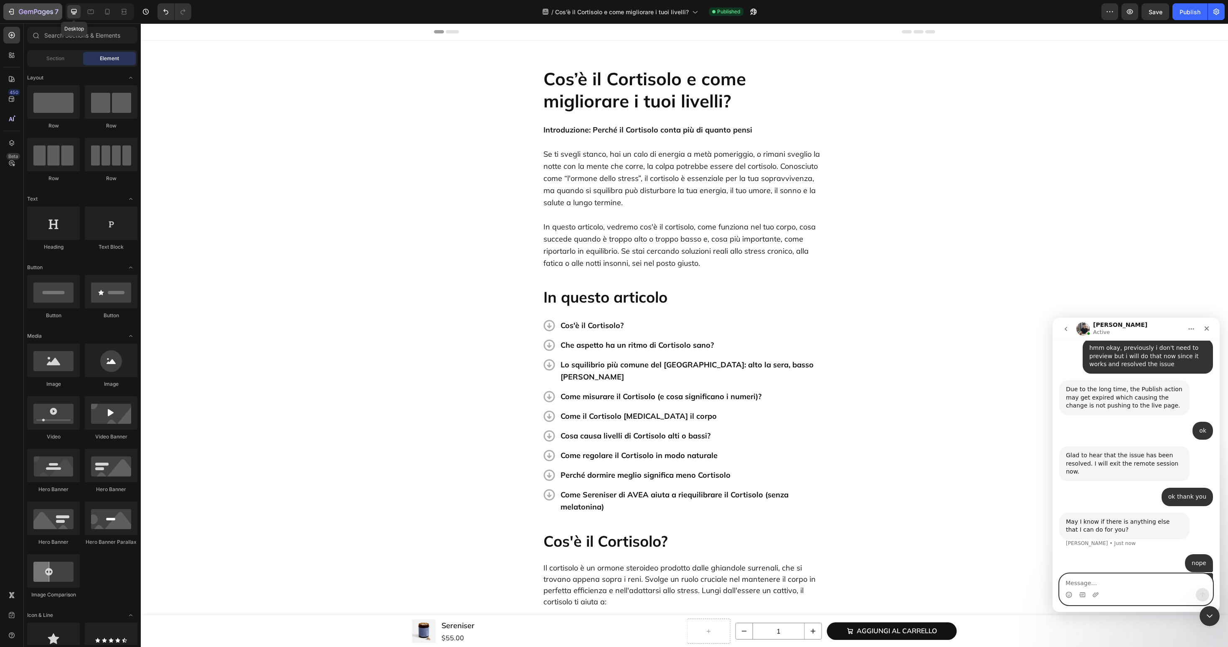
scroll to position [3517, 0]
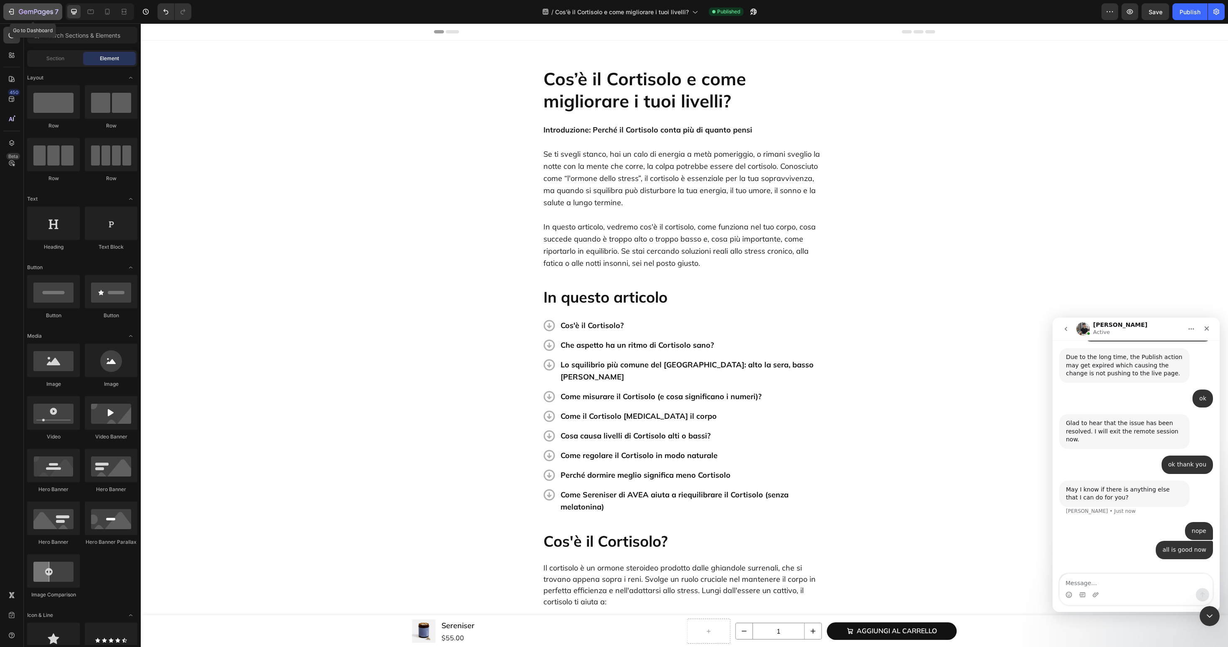
click at [46, 7] on div "7" at bounding box center [39, 12] width 40 height 10
